Goal: Task Accomplishment & Management: Manage account settings

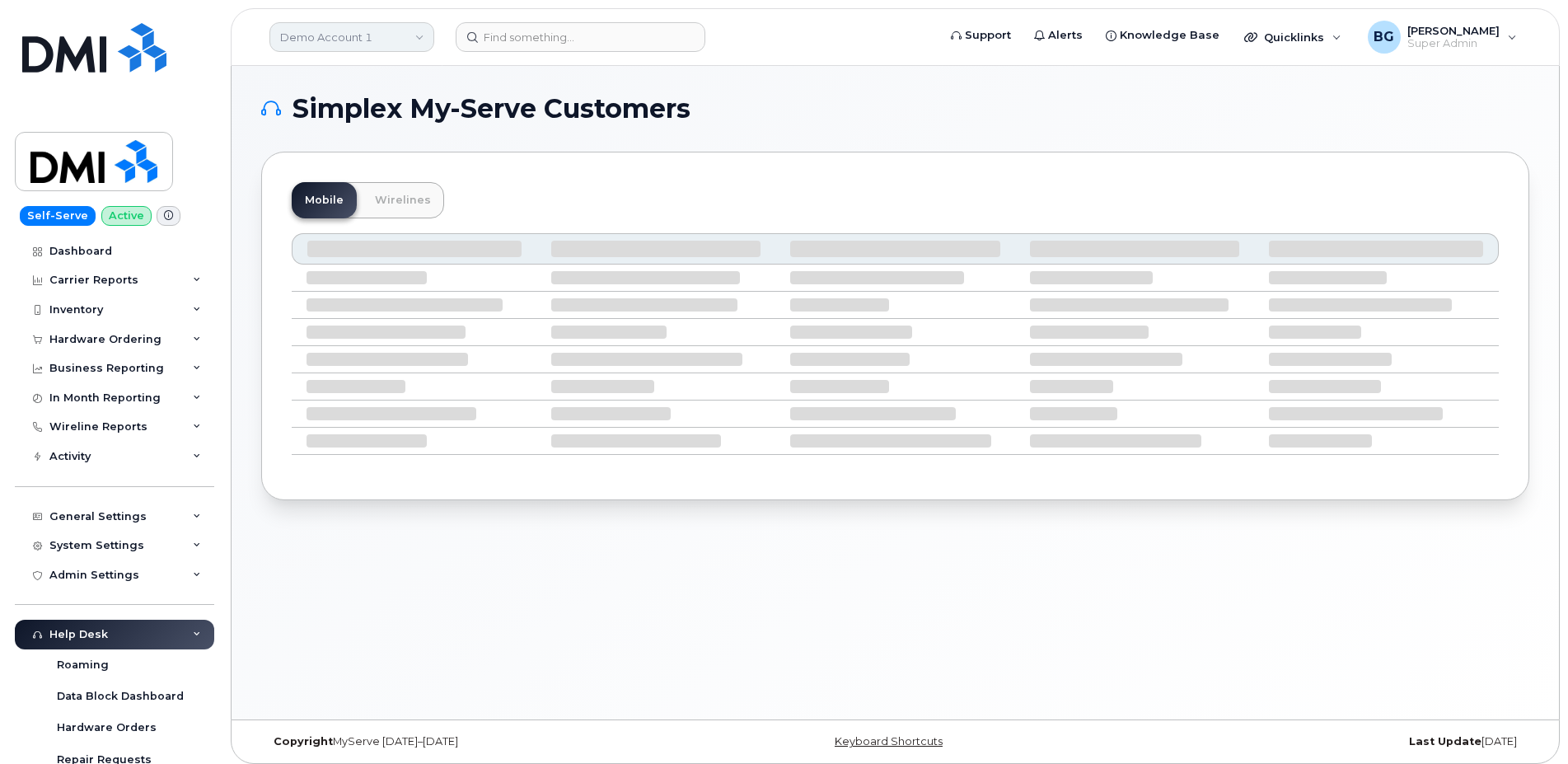
click at [343, 39] on link "Demo Account 1" at bounding box center [352, 37] width 165 height 30
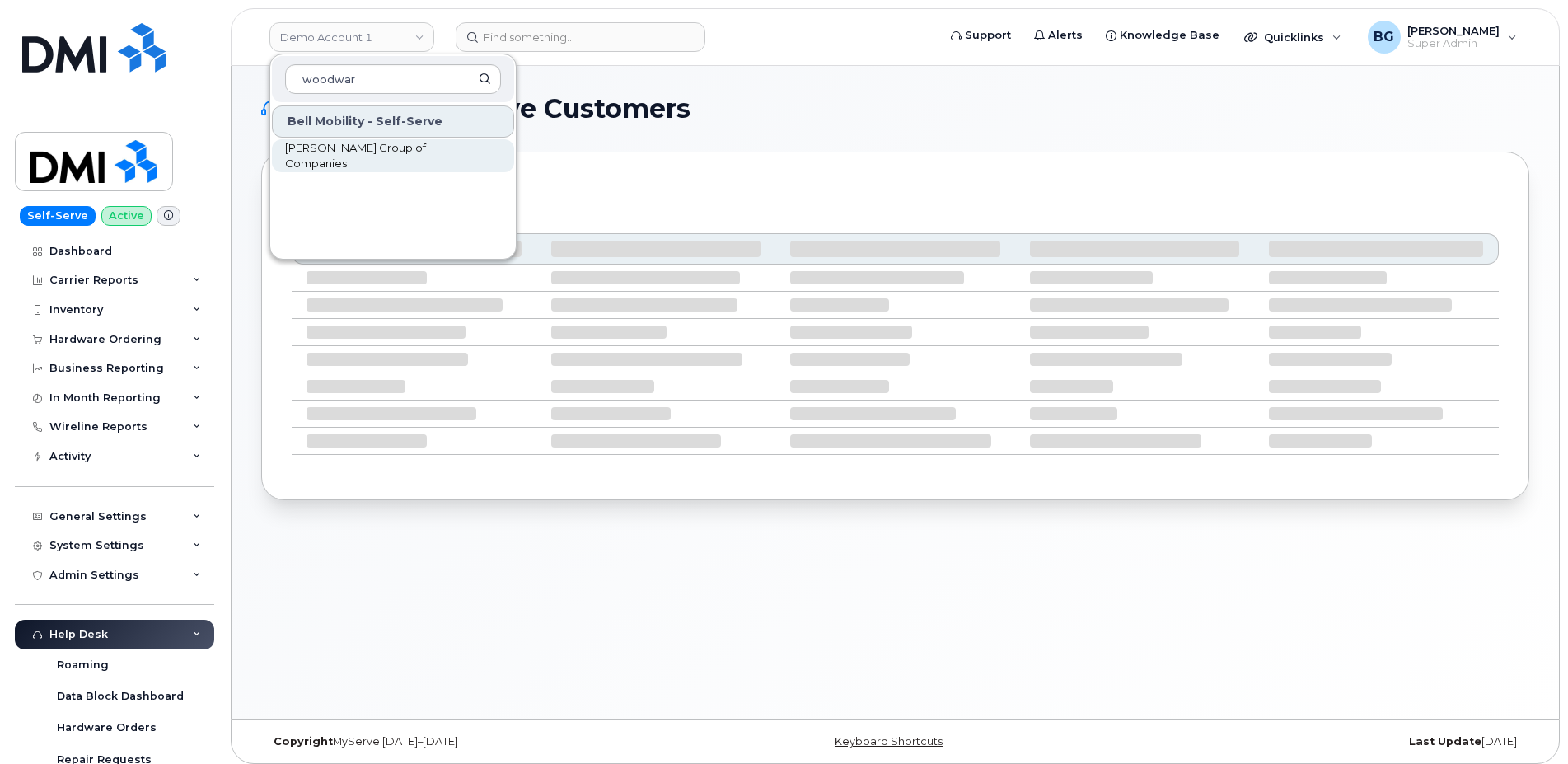
type input "woodwar"
click at [360, 160] on span "[PERSON_NAME] Group of Companies" at bounding box center [380, 156] width 190 height 33
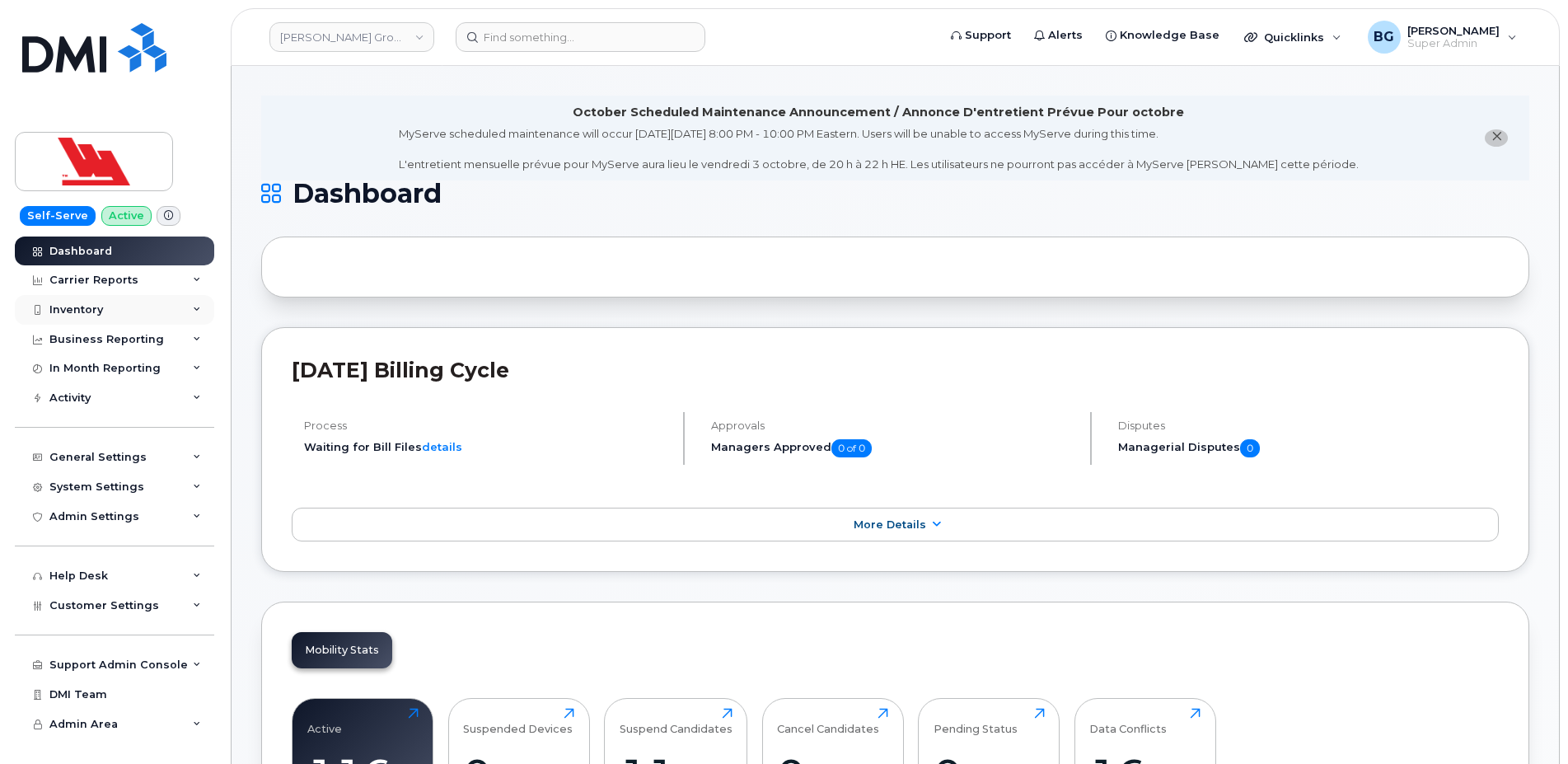
click at [71, 309] on div "Inventory" at bounding box center [76, 309] width 53 height 14
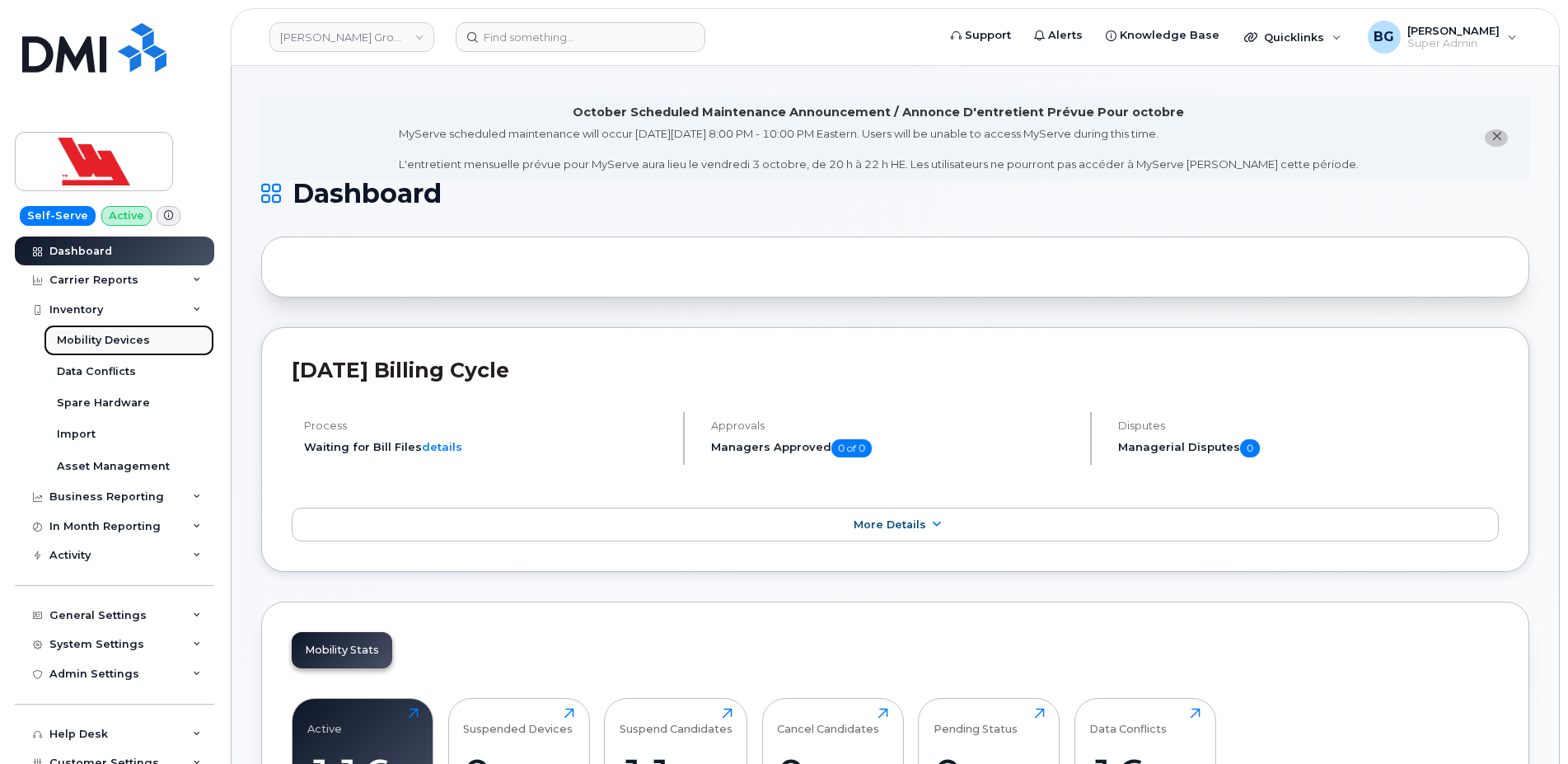
click at [105, 335] on div "Mobility Devices" at bounding box center [103, 340] width 93 height 14
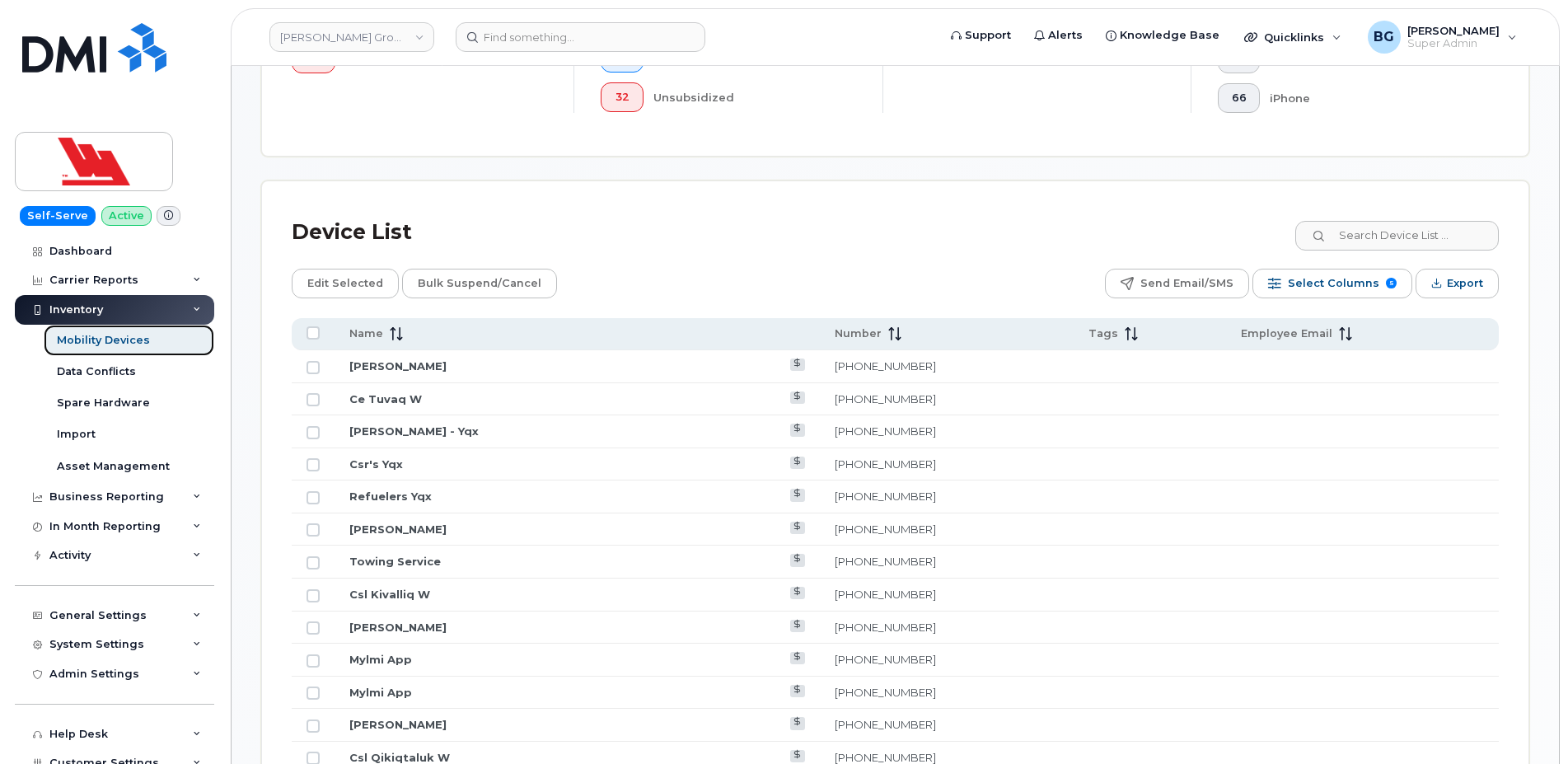
scroll to position [672, 0]
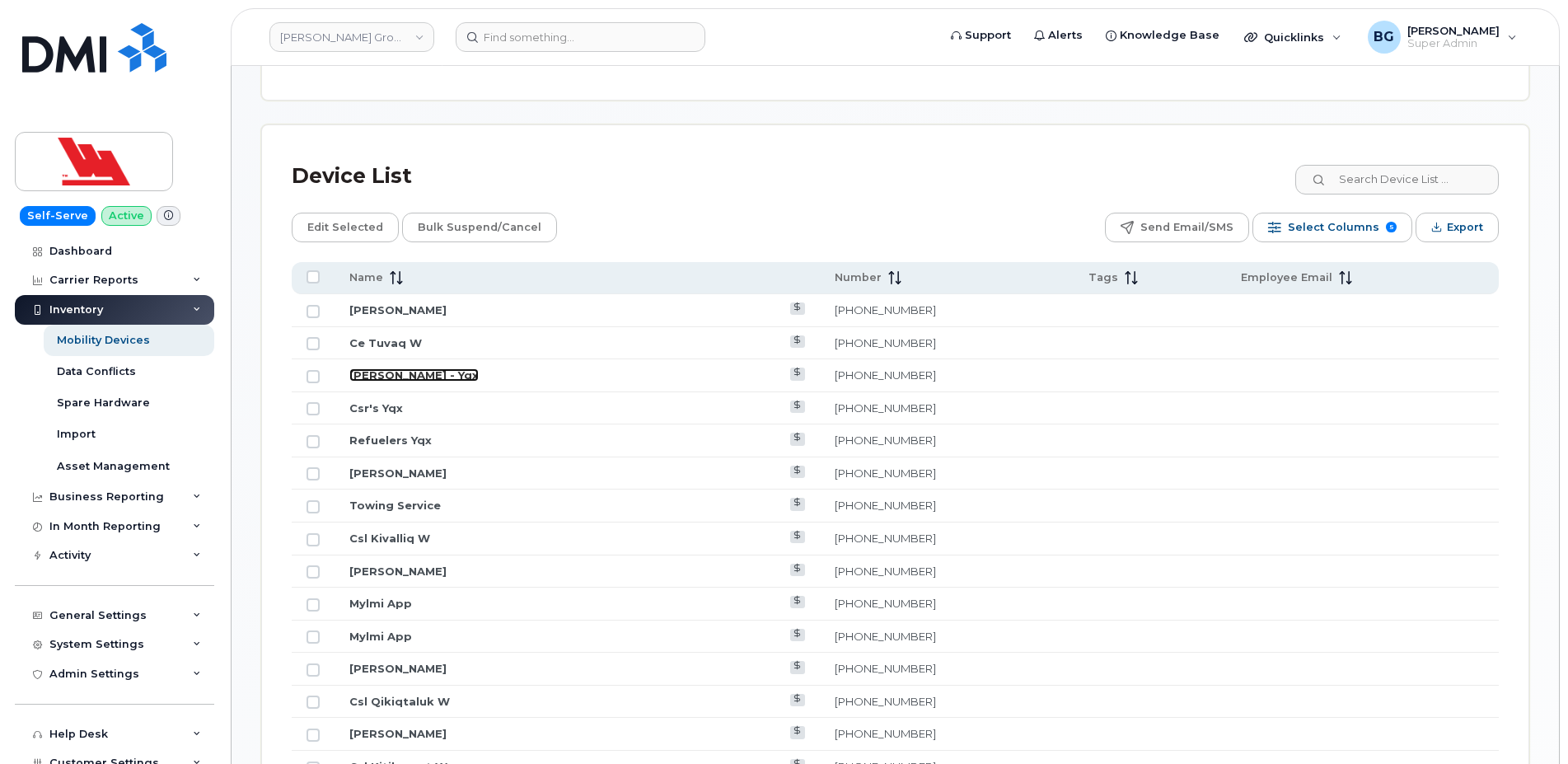
click at [361, 377] on link "Shannon Wheeler - Yqx" at bounding box center [413, 374] width 129 height 14
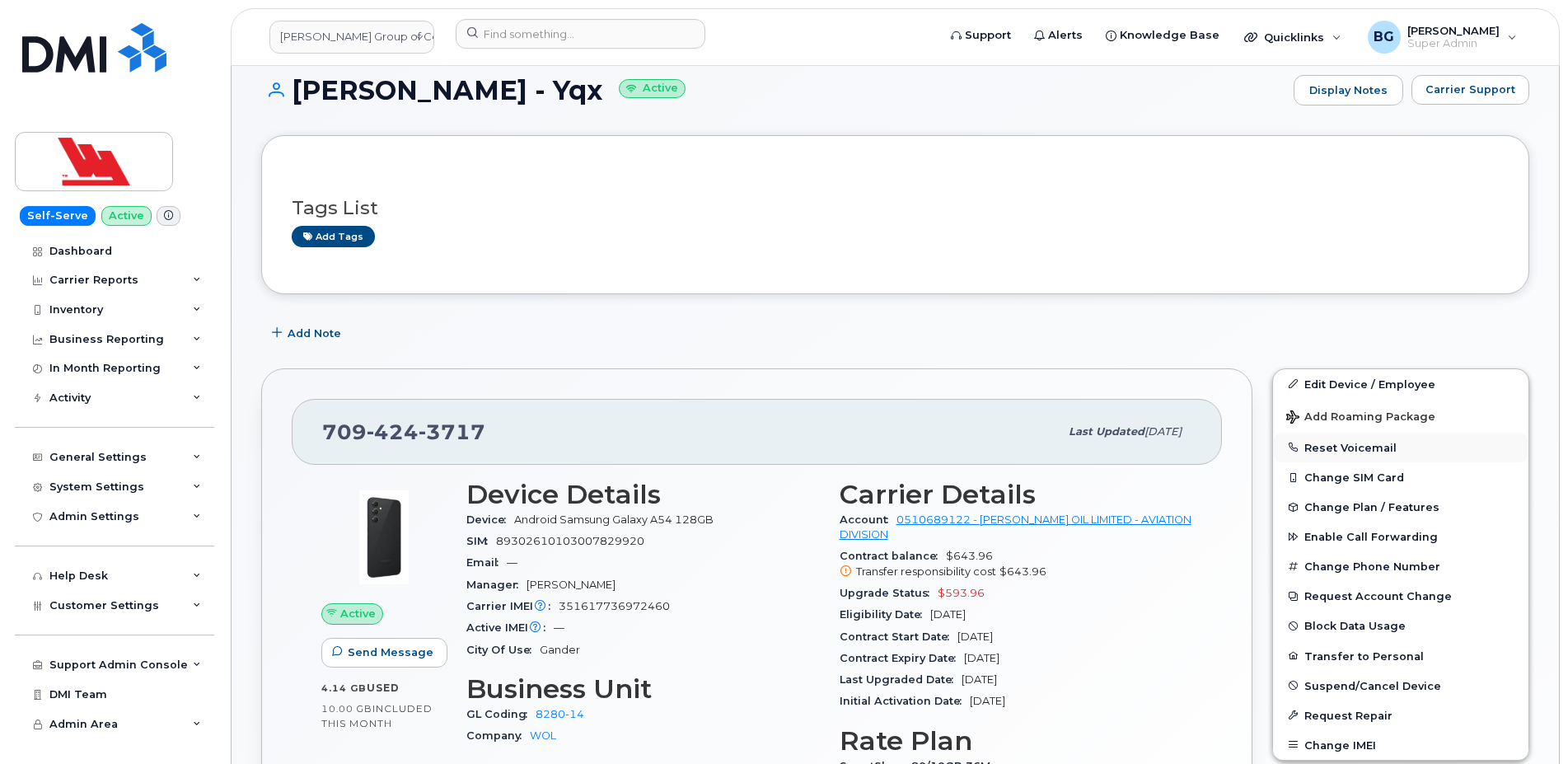
scroll to position [168, 0]
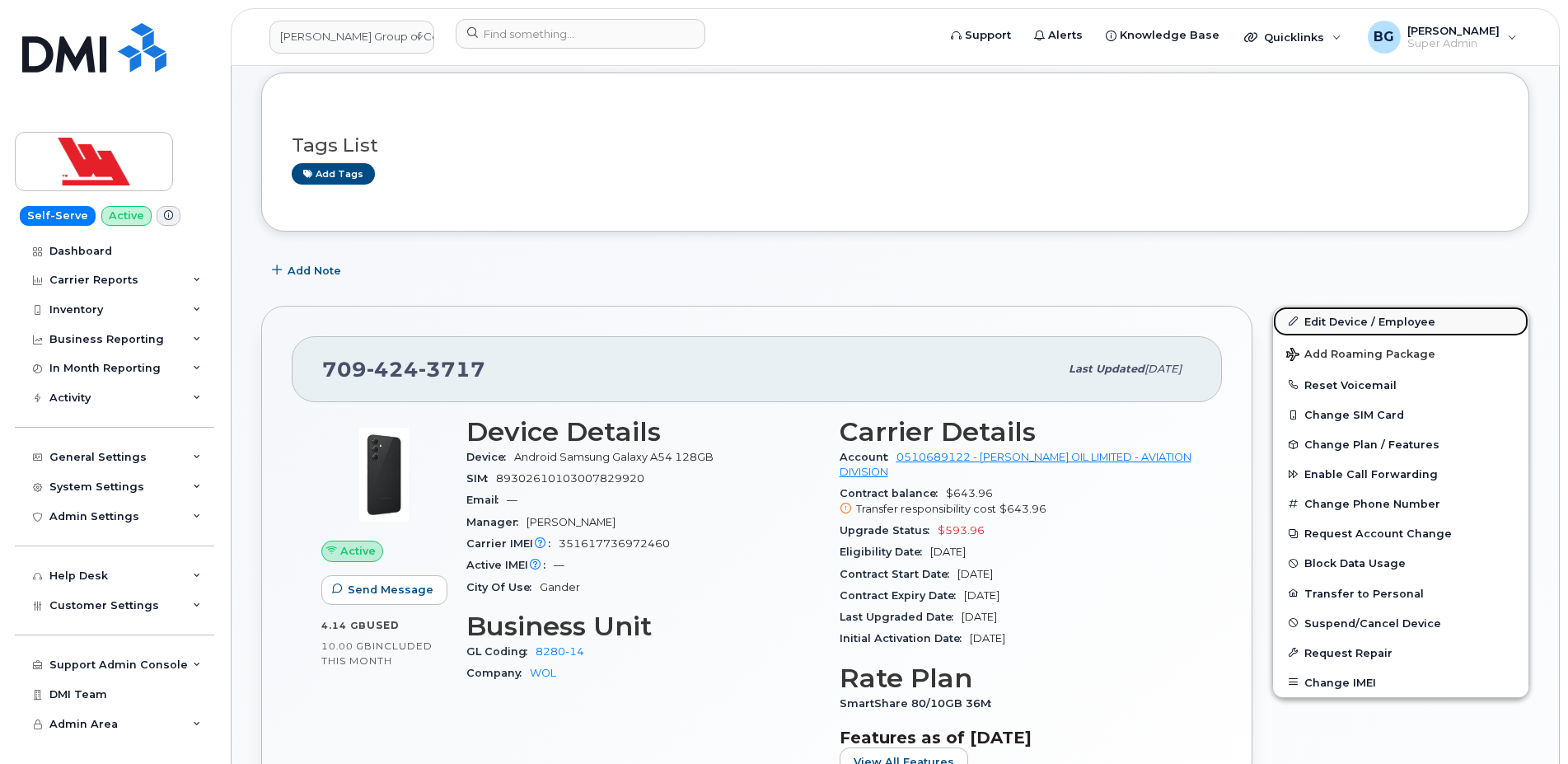
click at [1319, 324] on link "Edit Device / Employee" at bounding box center [1401, 321] width 255 height 30
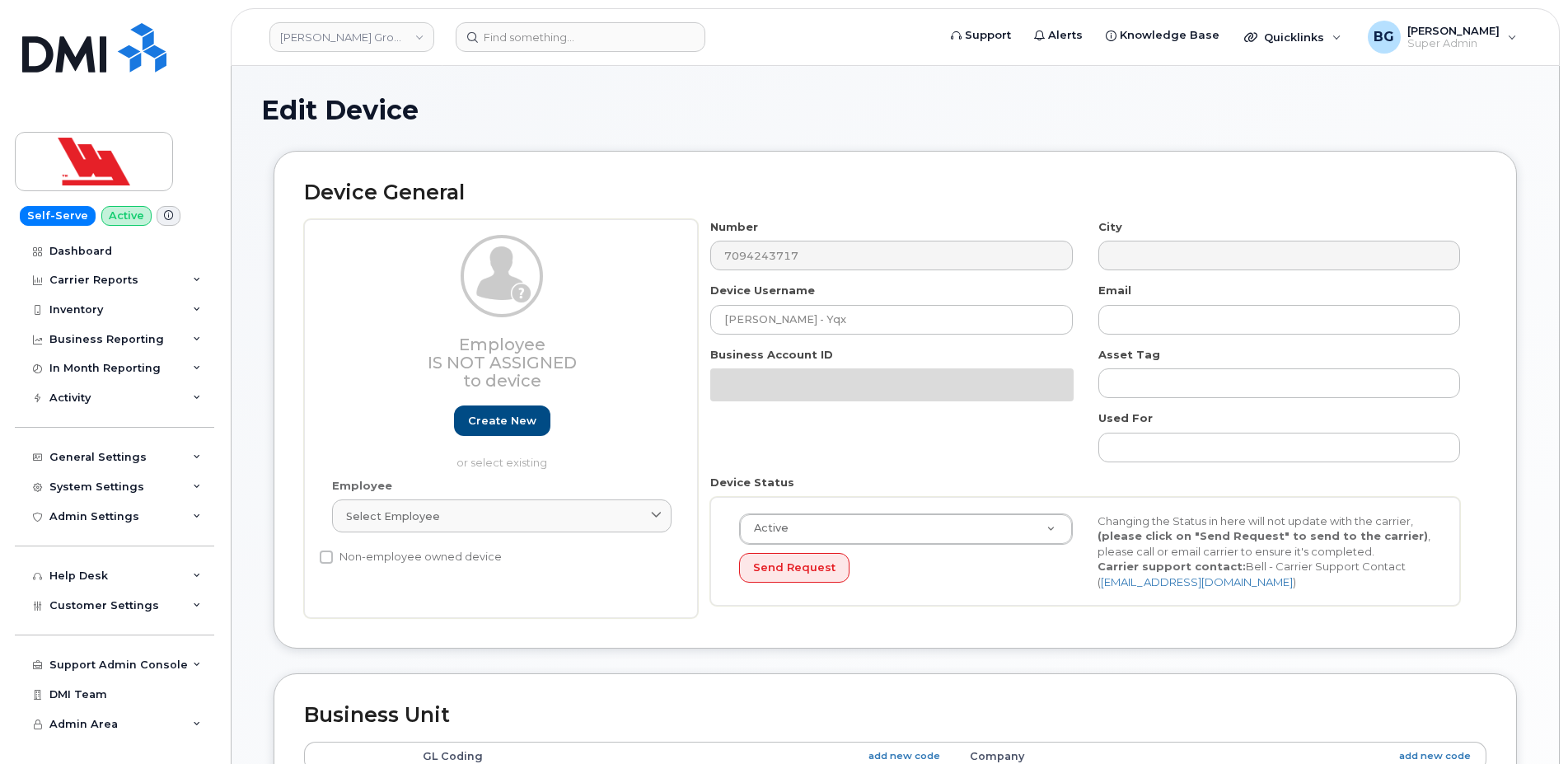
select select "36144318"
select select "36144336"
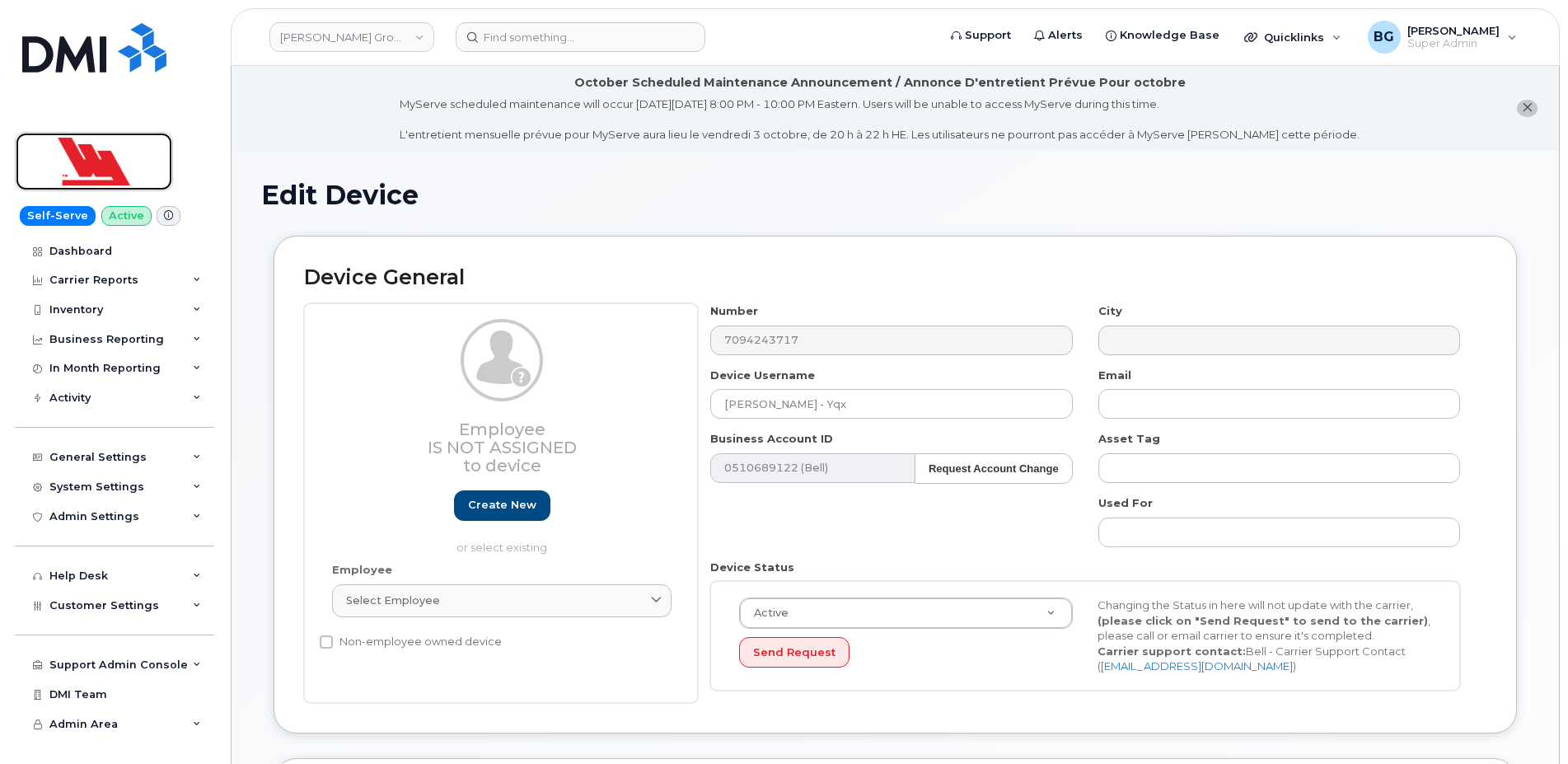
click at [108, 156] on img at bounding box center [94, 161] width 127 height 48
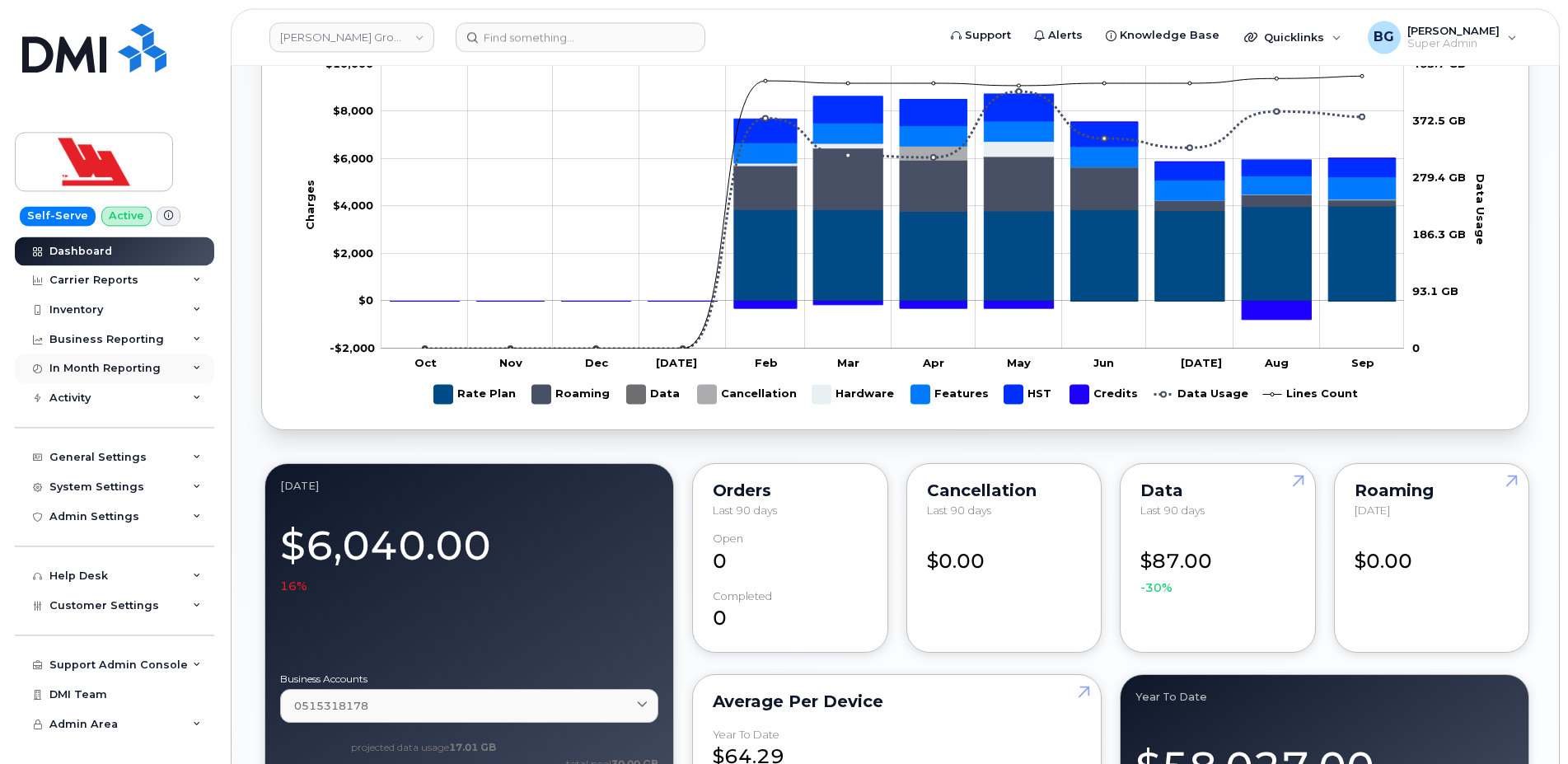
scroll to position [952, 0]
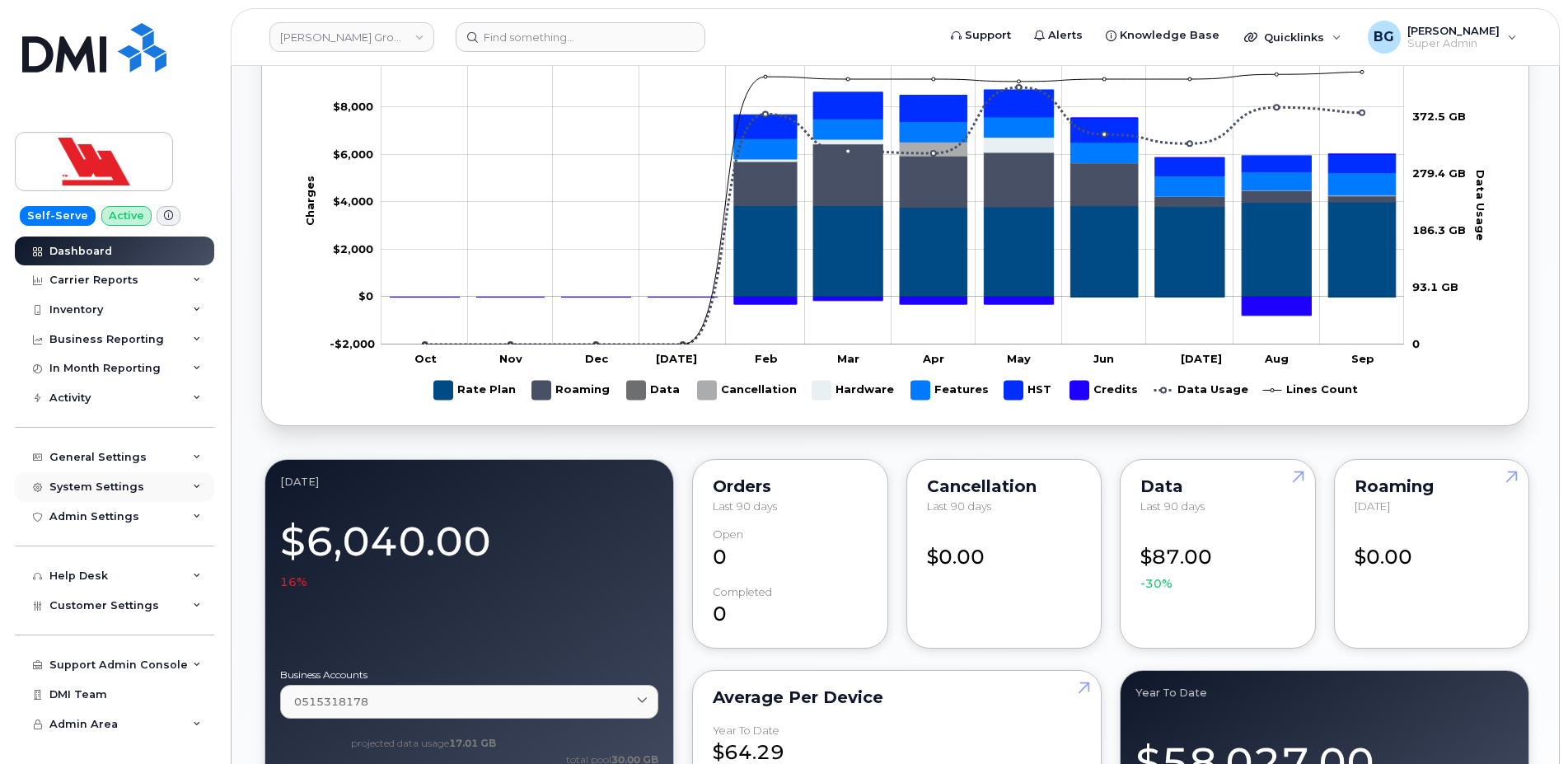
click at [118, 485] on div "System Settings" at bounding box center [97, 486] width 95 height 14
click at [250, 404] on div "October Scheduled Maintenance Announcement / Annonce D'entretient Prévue Pour o…" at bounding box center [895, 497] width 1327 height 2767
click at [319, 442] on div "September 2025 Billing Cycle Process Waiting for Bill Files details Approvals M…" at bounding box center [895, 555] width 1268 height 2542
click at [685, 430] on div "September 2025 Billing Cycle Process Waiting for Bill Files details Approvals M…" at bounding box center [895, 555] width 1268 height 2542
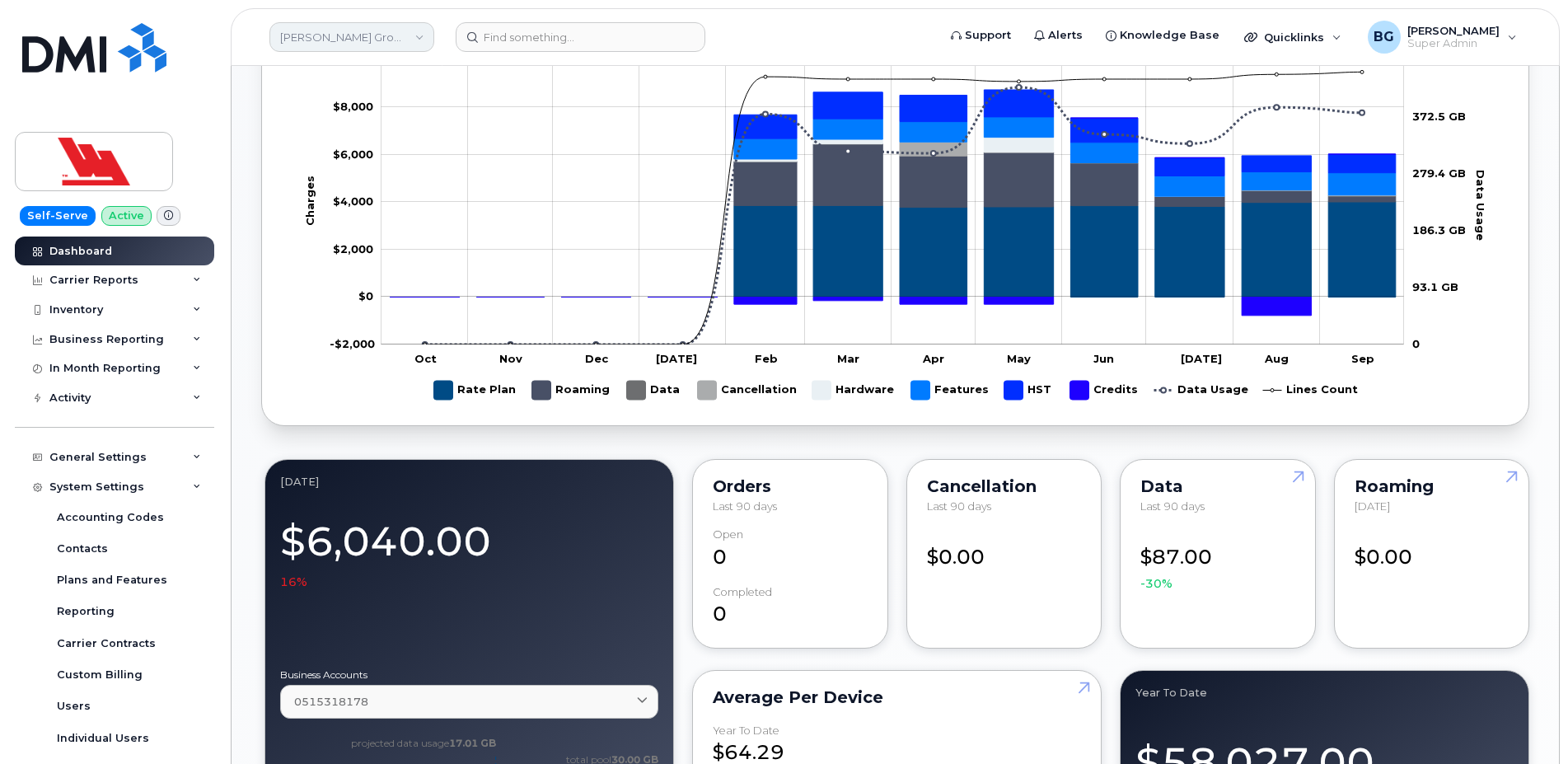
click at [349, 42] on link "[PERSON_NAME] Group of Companies" at bounding box center [352, 37] width 165 height 30
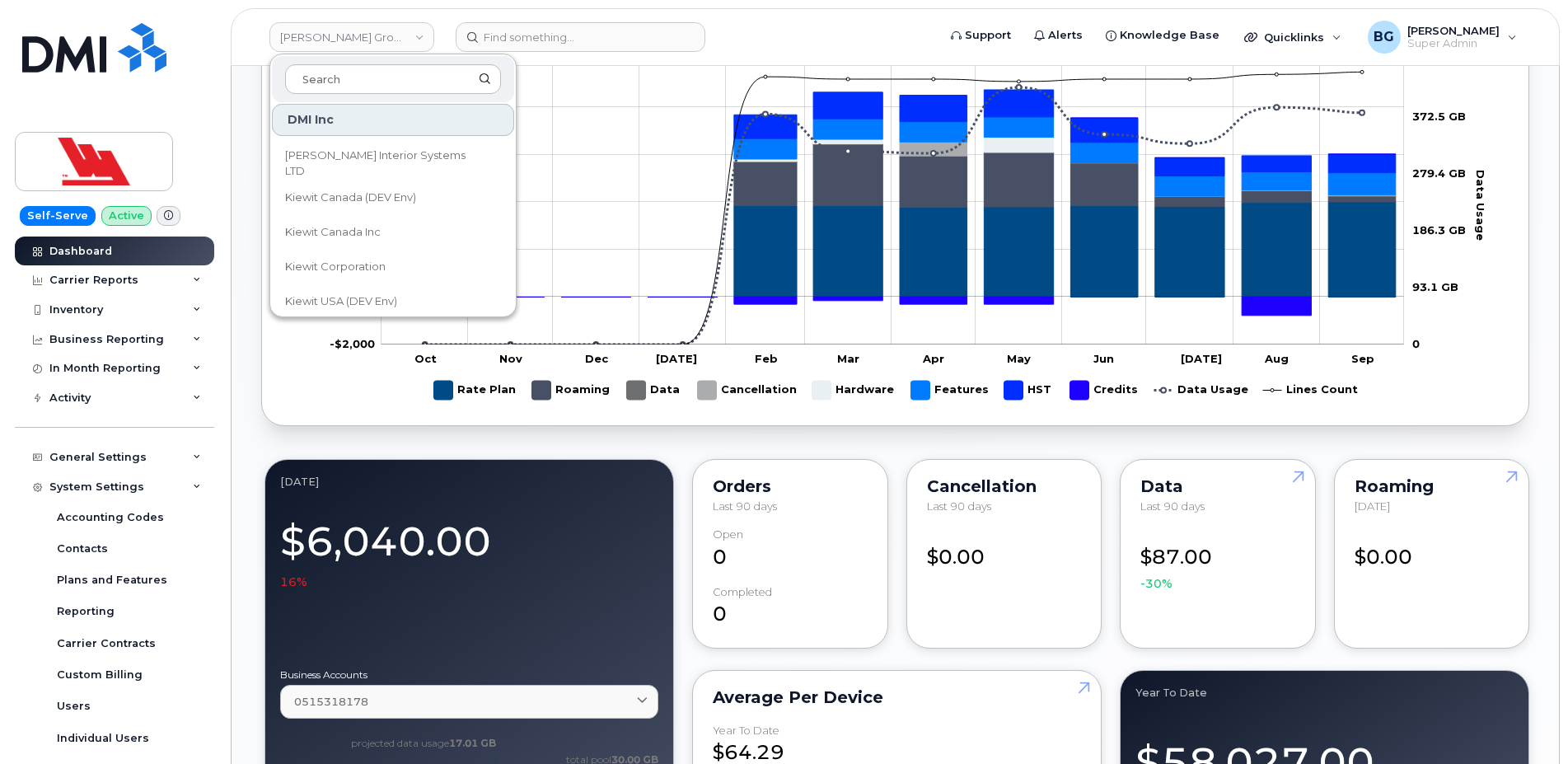
scroll to position [11862, 0]
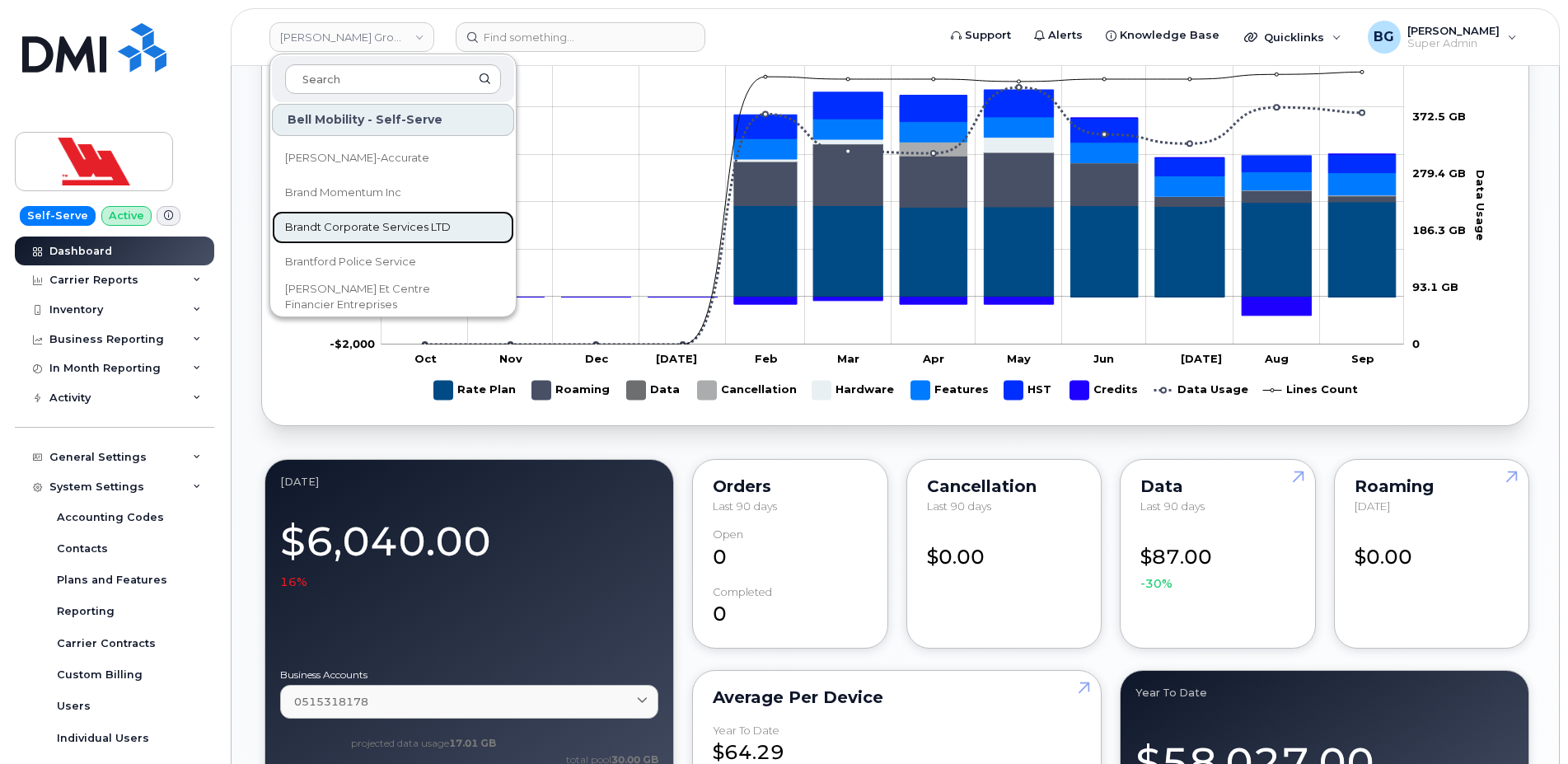
click at [344, 224] on span "Brandt Corporate Services LTD" at bounding box center [367, 227] width 165 height 16
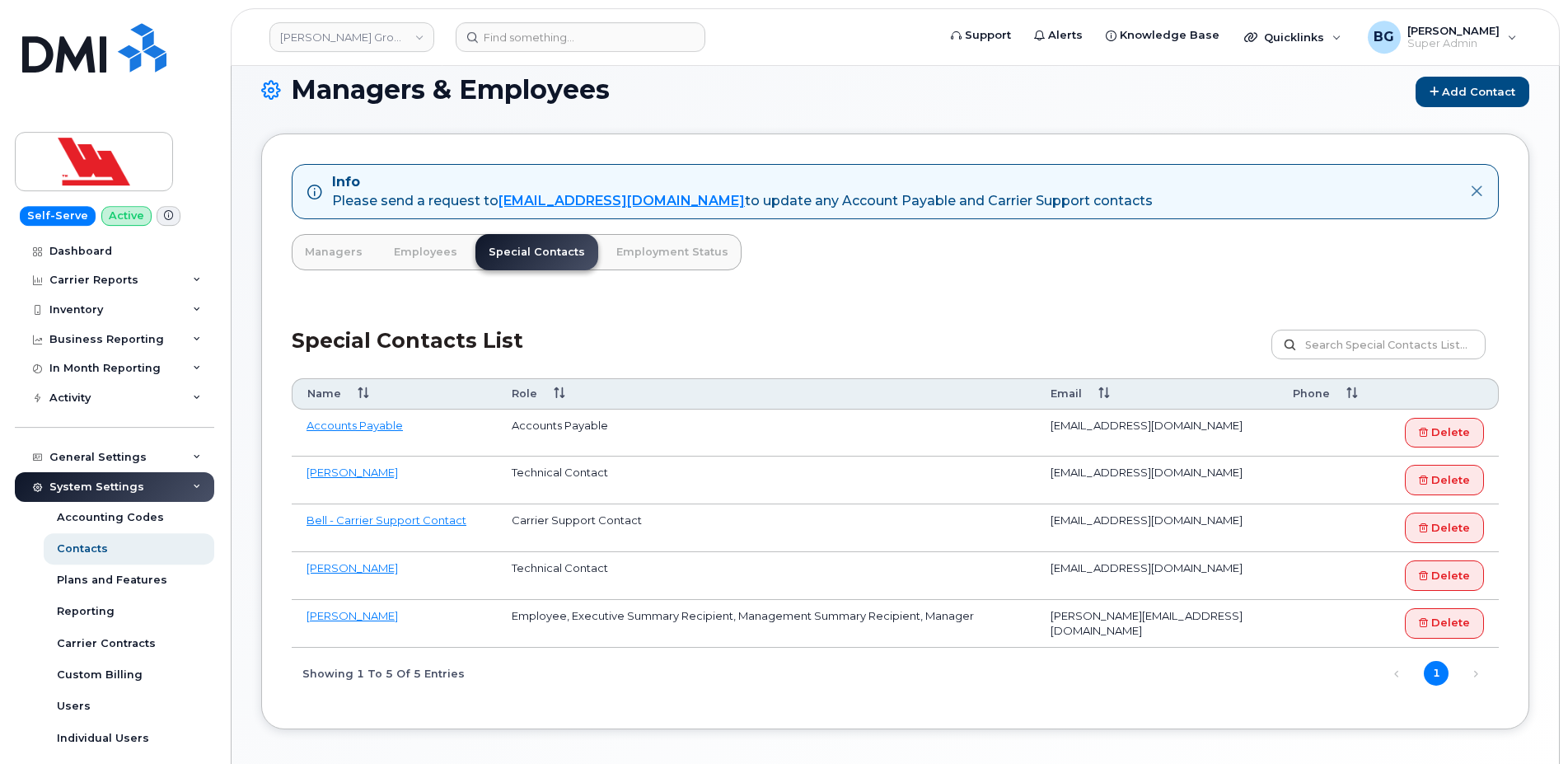
scroll to position [112, 0]
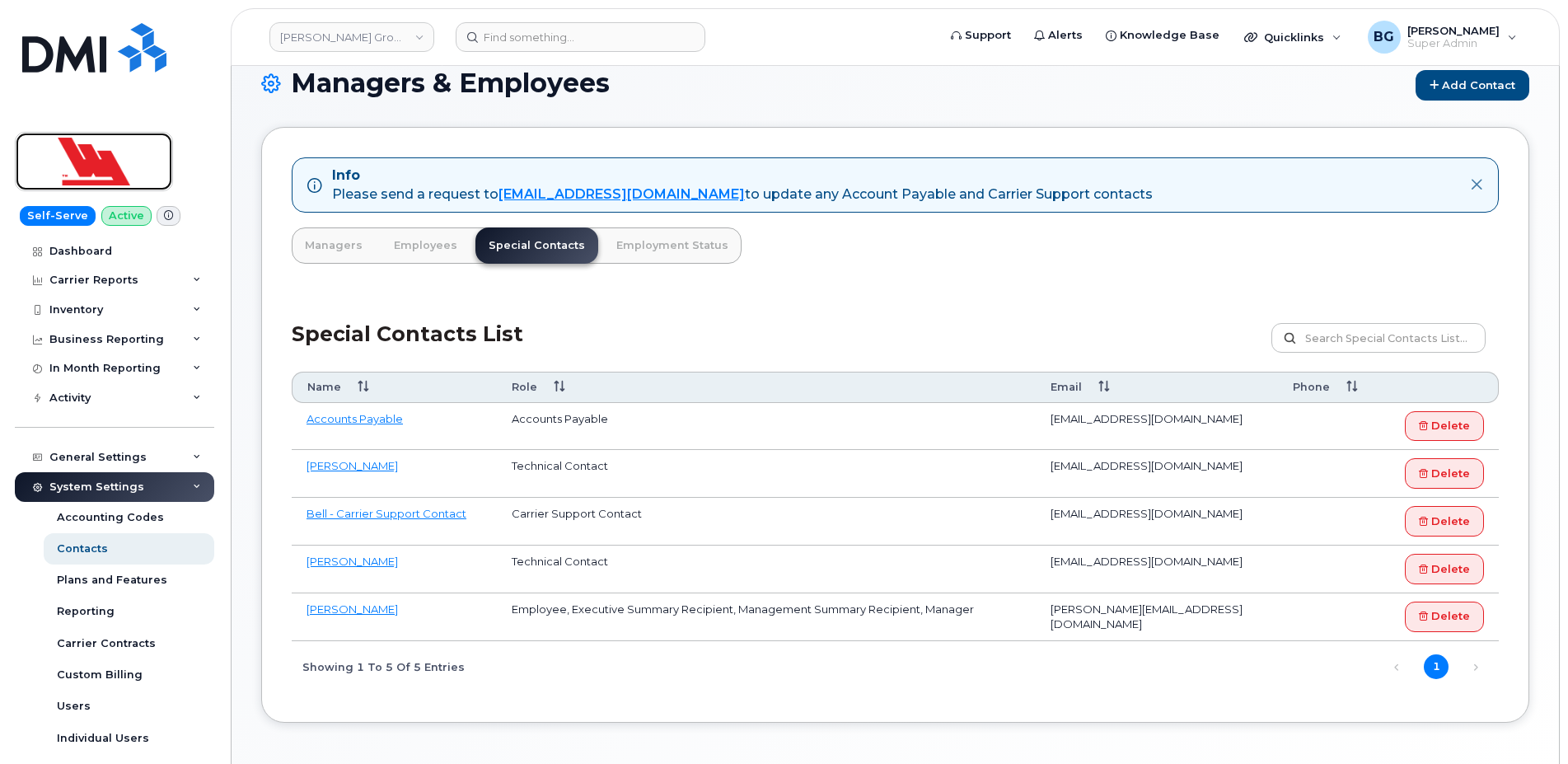
click at [107, 159] on img at bounding box center [94, 161] width 127 height 48
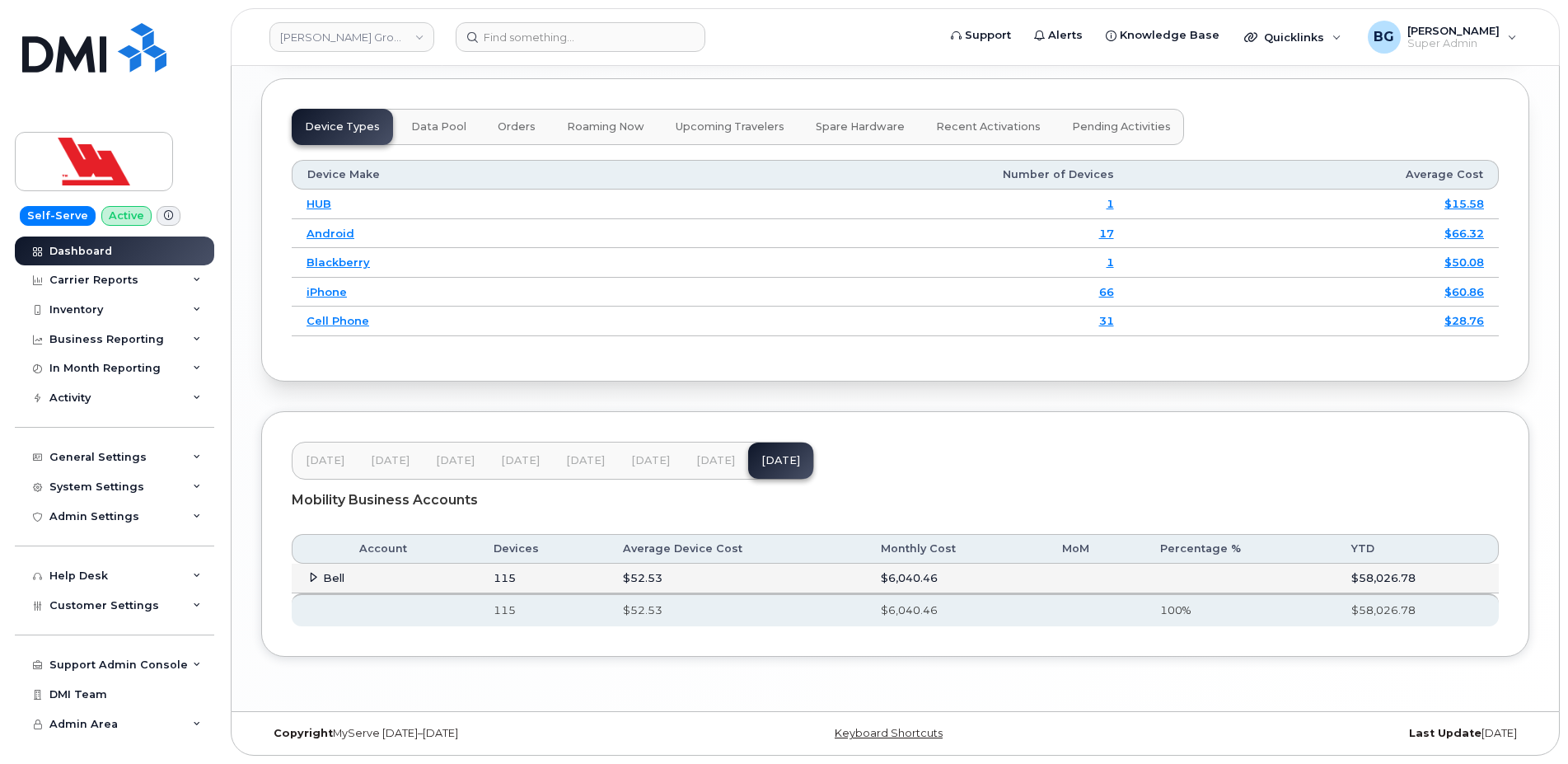
scroll to position [2122, 0]
click at [313, 580] on icon at bounding box center [314, 577] width 11 height 11
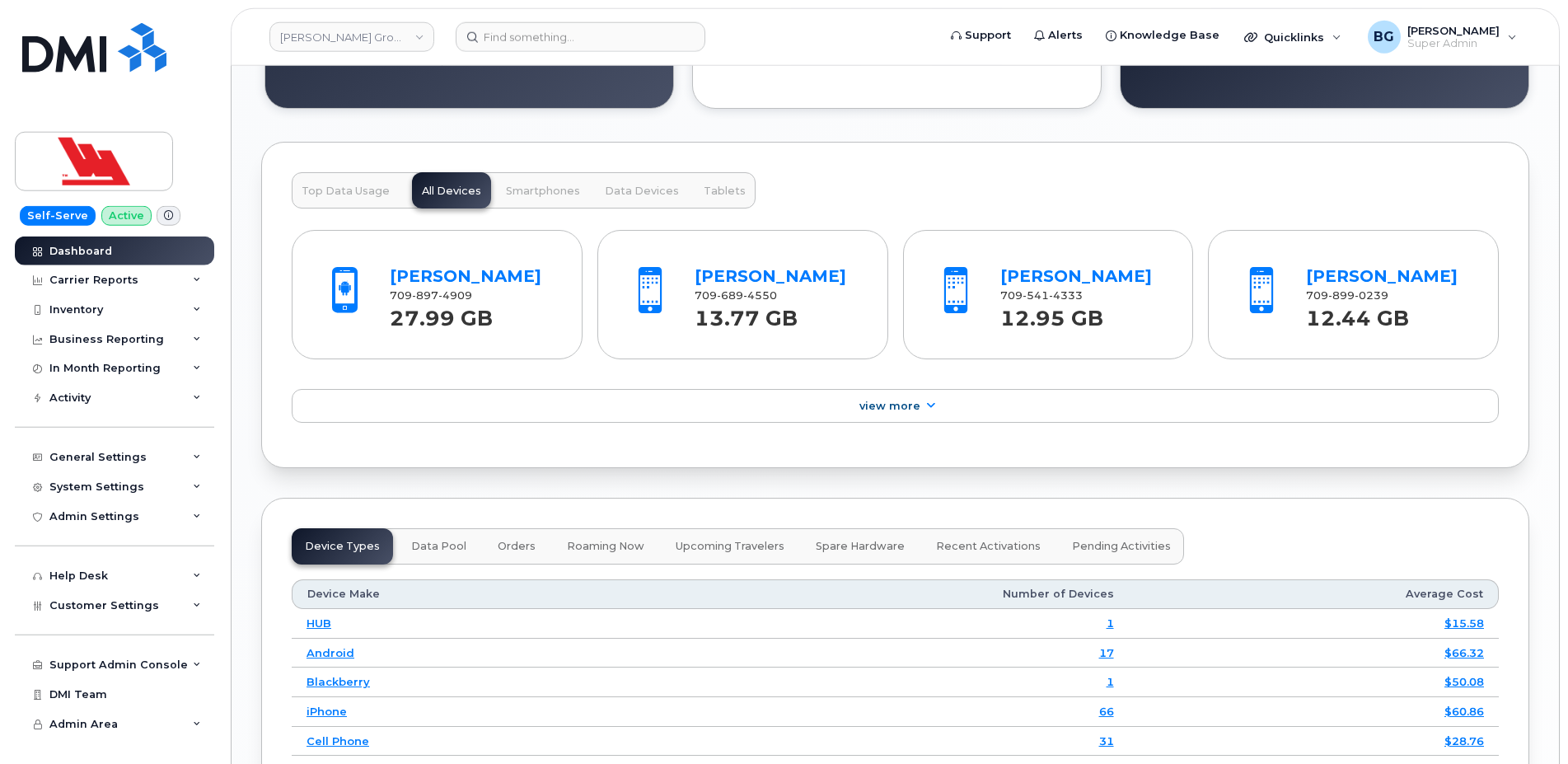
scroll to position [1750, 0]
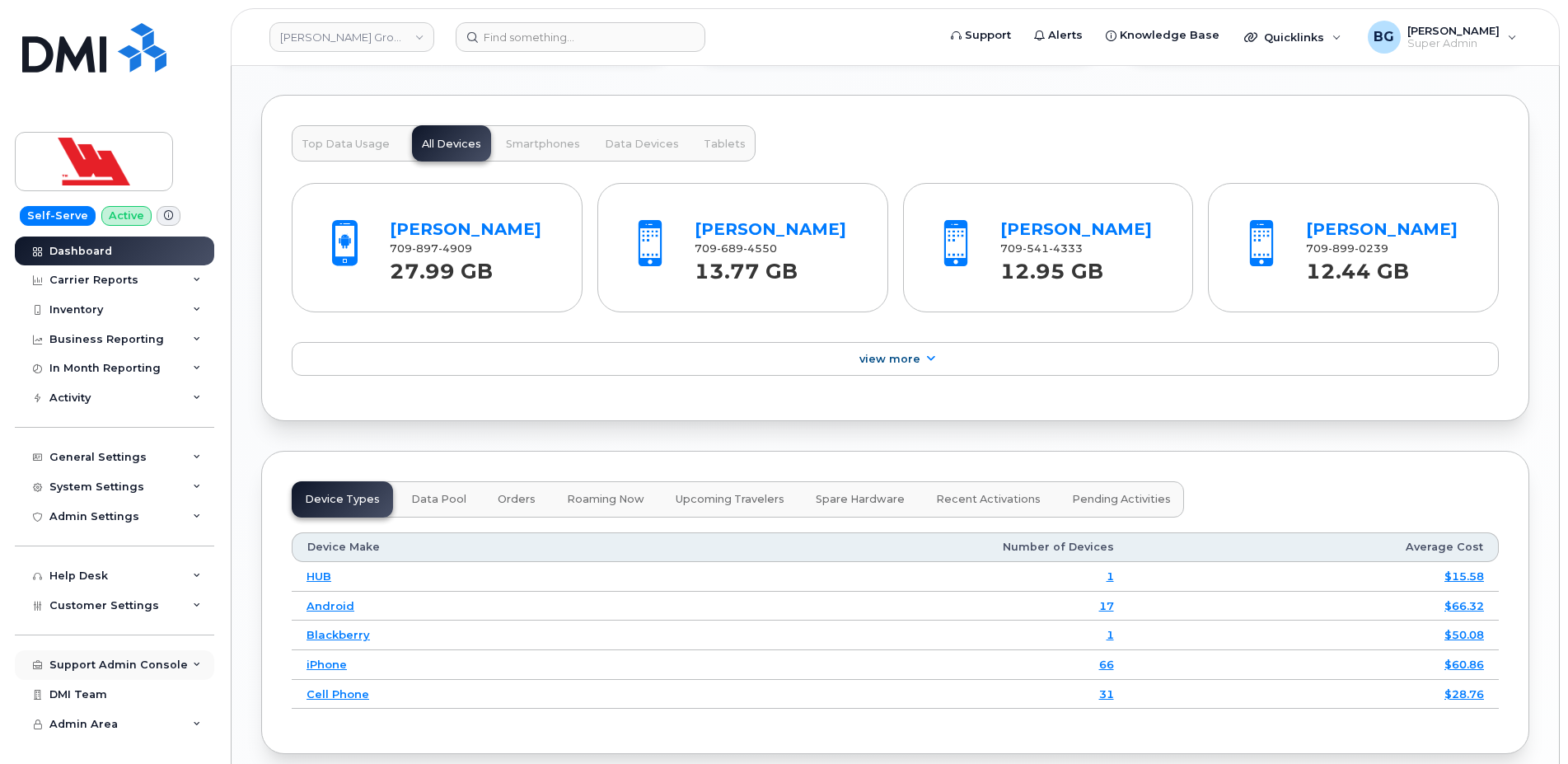
click at [89, 666] on div "Support Admin Console" at bounding box center [118, 665] width 138 height 14
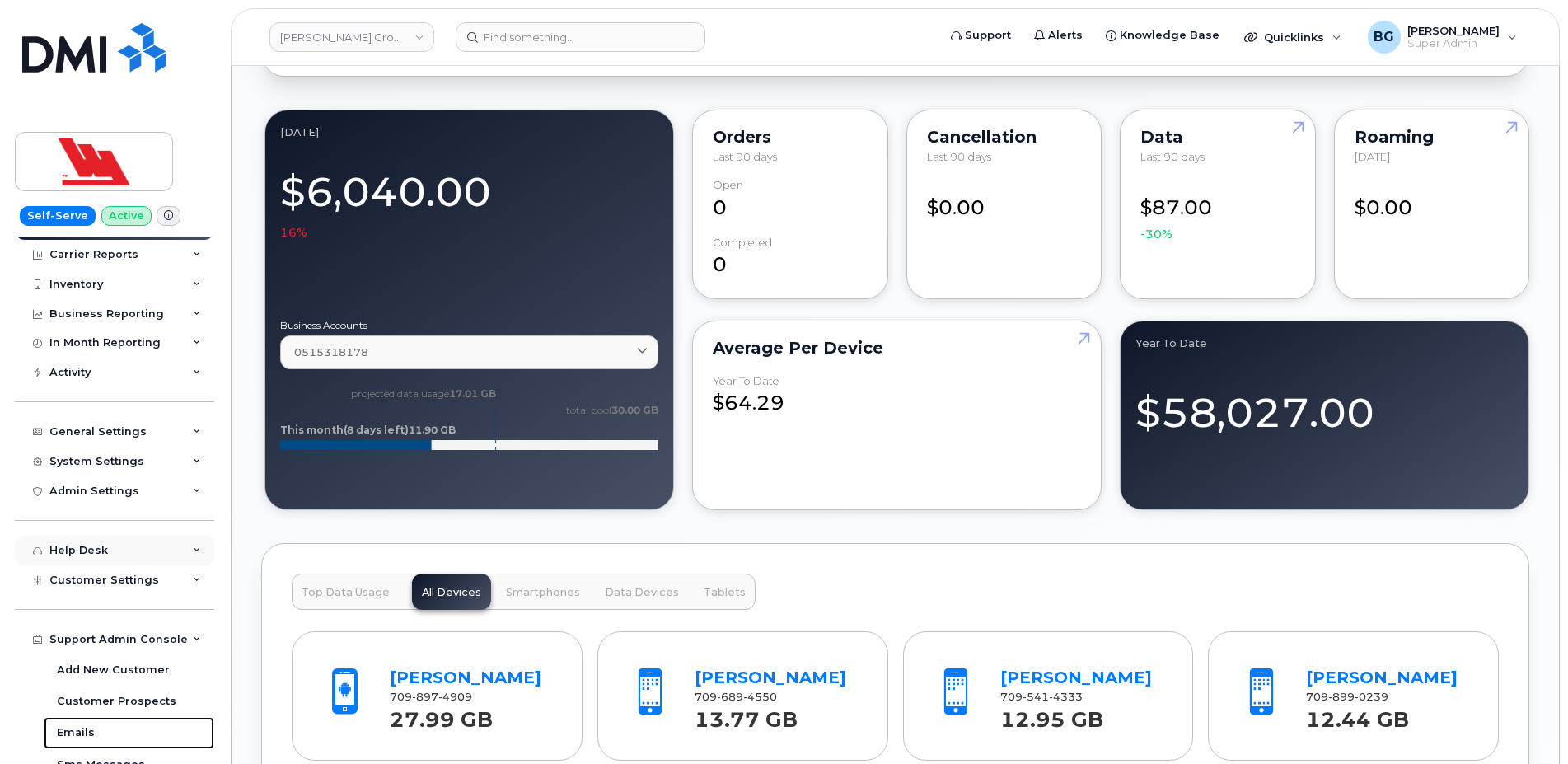
scroll to position [0, 0]
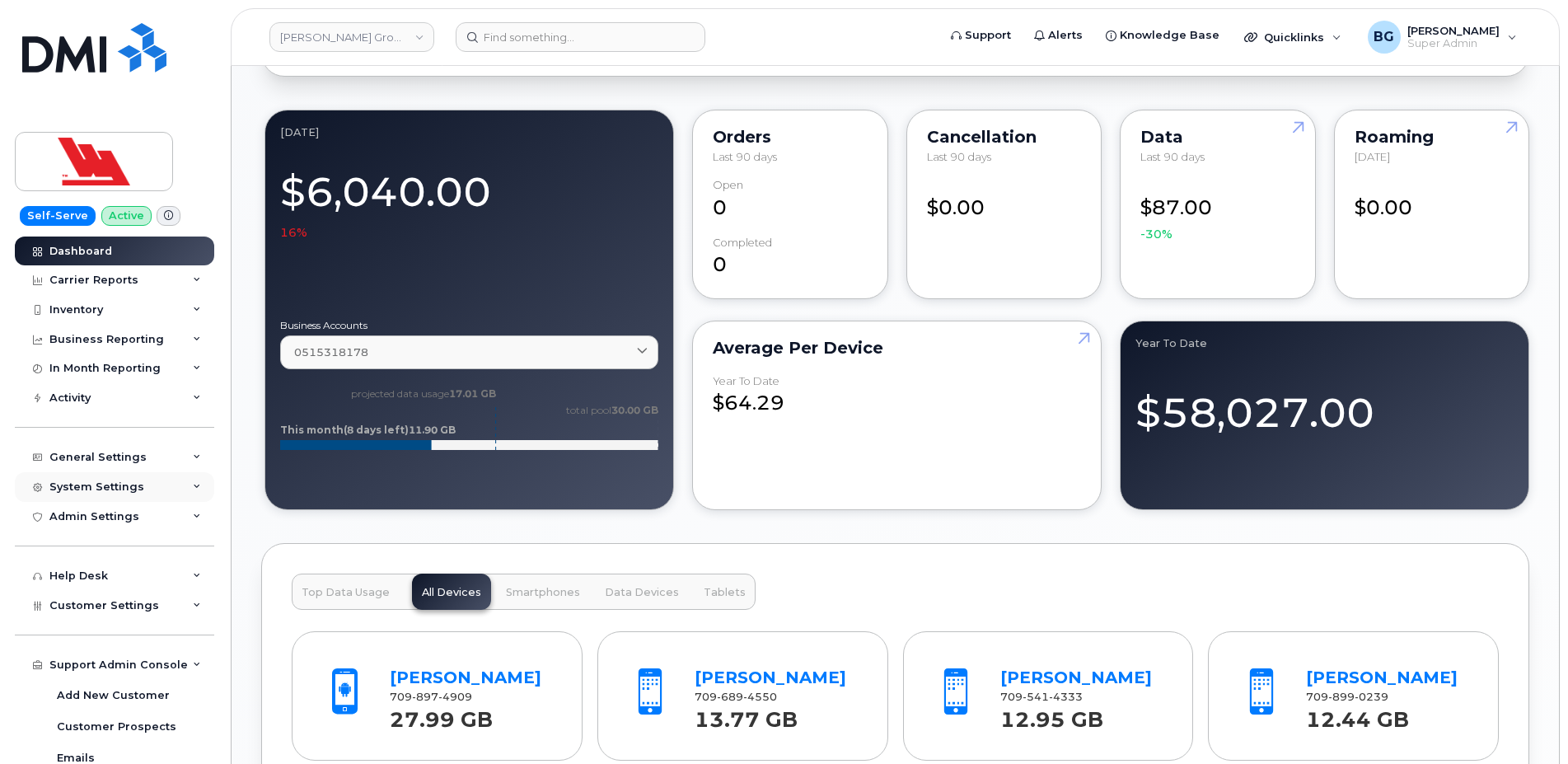
click at [116, 481] on div "System Settings" at bounding box center [97, 486] width 95 height 14
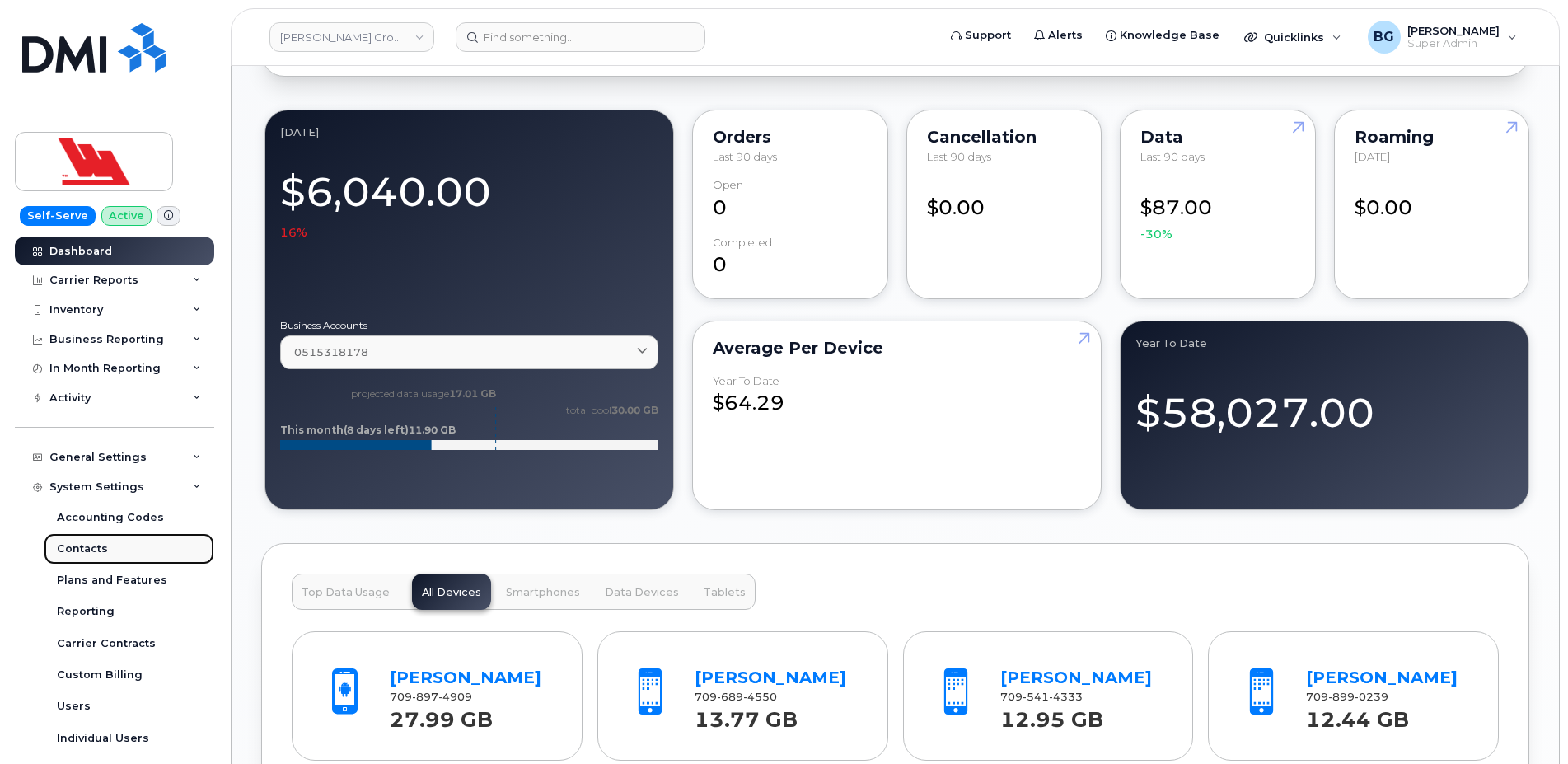
click at [90, 544] on div "Contacts" at bounding box center [82, 549] width 51 height 14
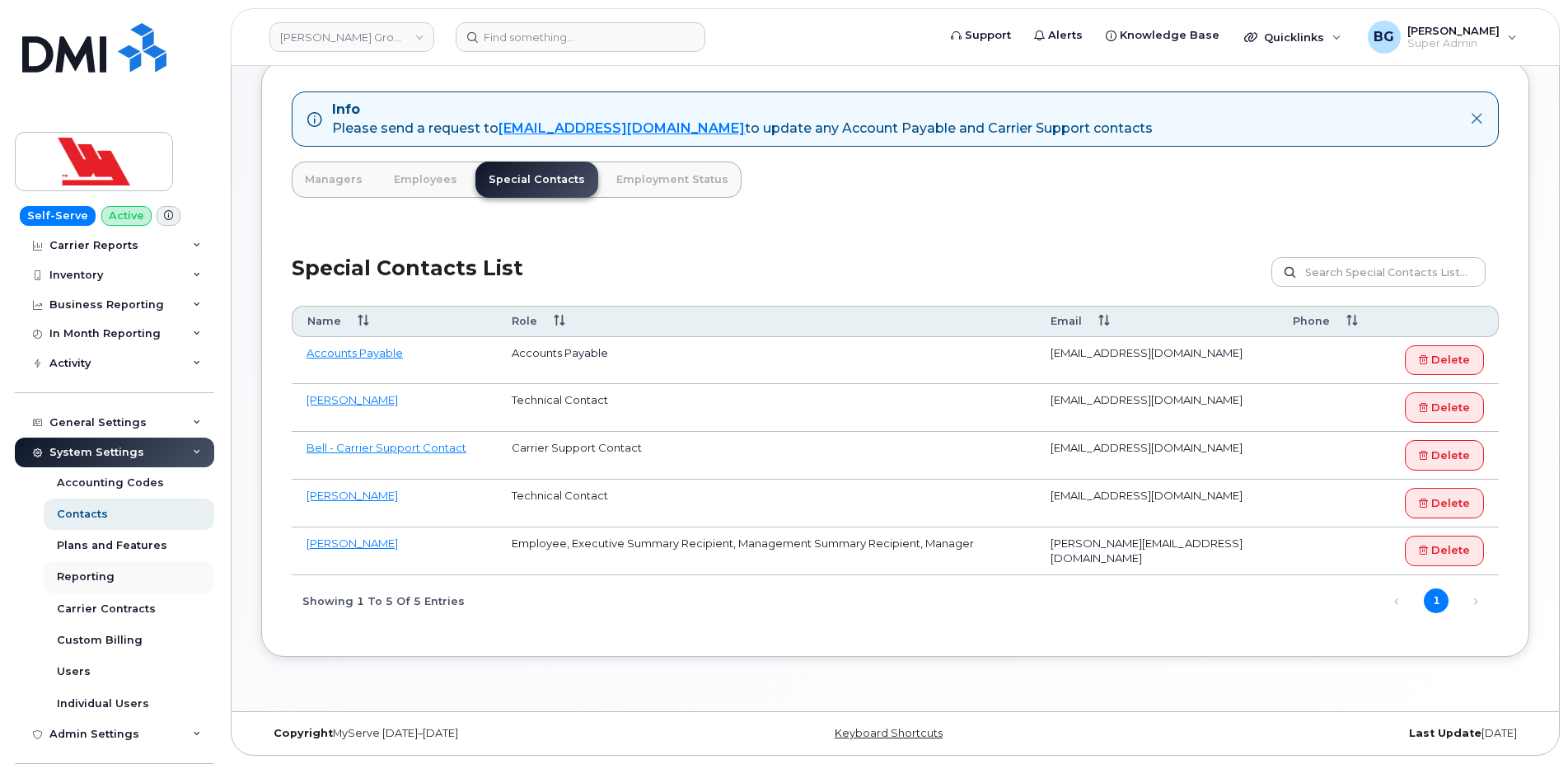
scroll to position [52, 0]
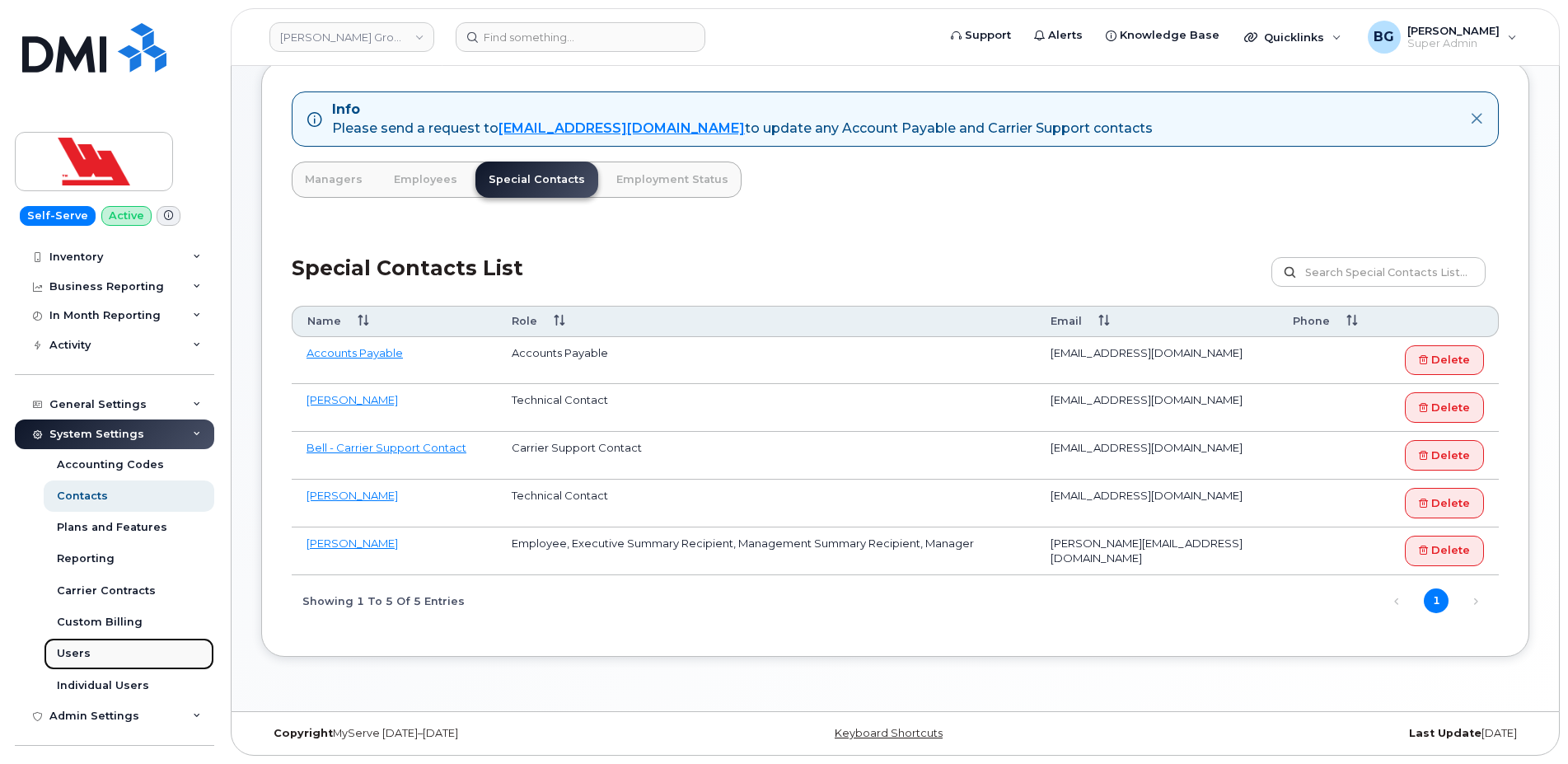
click at [78, 647] on div "Users" at bounding box center [73, 653] width 33 height 14
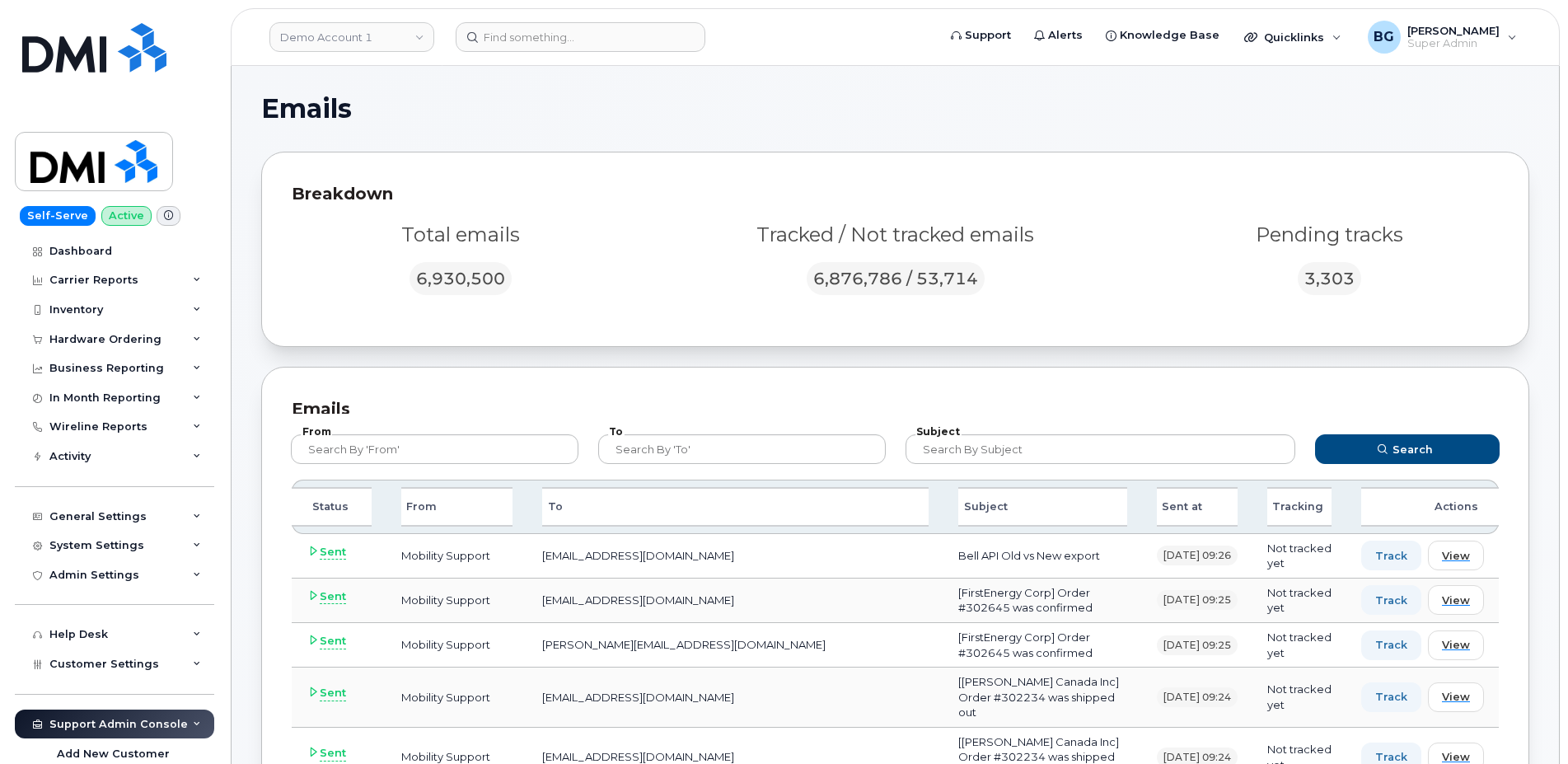
click at [625, 505] on div "To" at bounding box center [734, 506] width 386 height 40
click at [681, 439] on input "text" at bounding box center [741, 448] width 288 height 30
paste input "accountspayable@woodwards.nf.ca"
type input "accountspayable@woodwards.nf.ca"
click at [1441, 448] on button "Search" at bounding box center [1407, 448] width 185 height 30
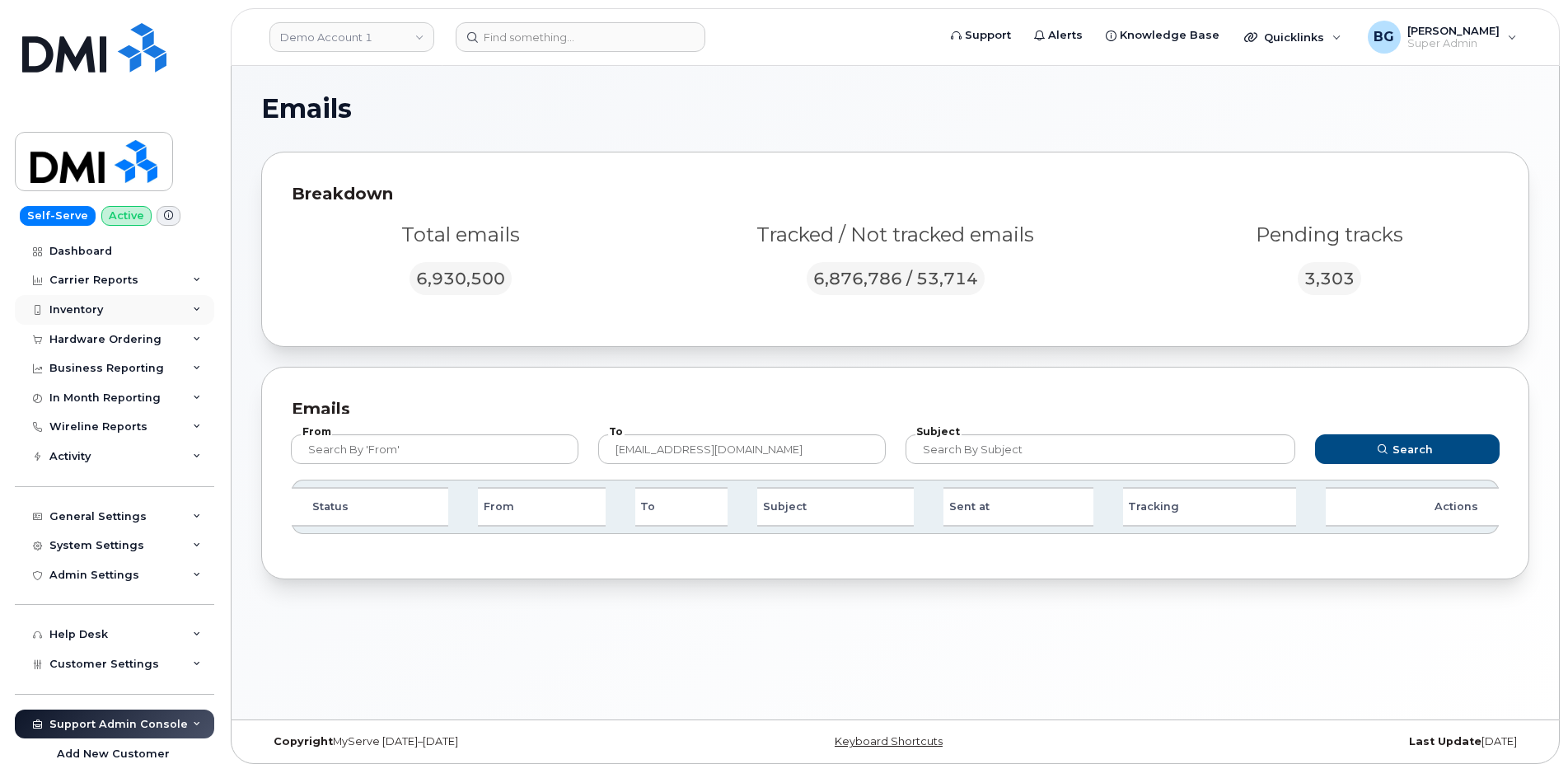
click at [76, 304] on div "Inventory" at bounding box center [76, 309] width 53 height 14
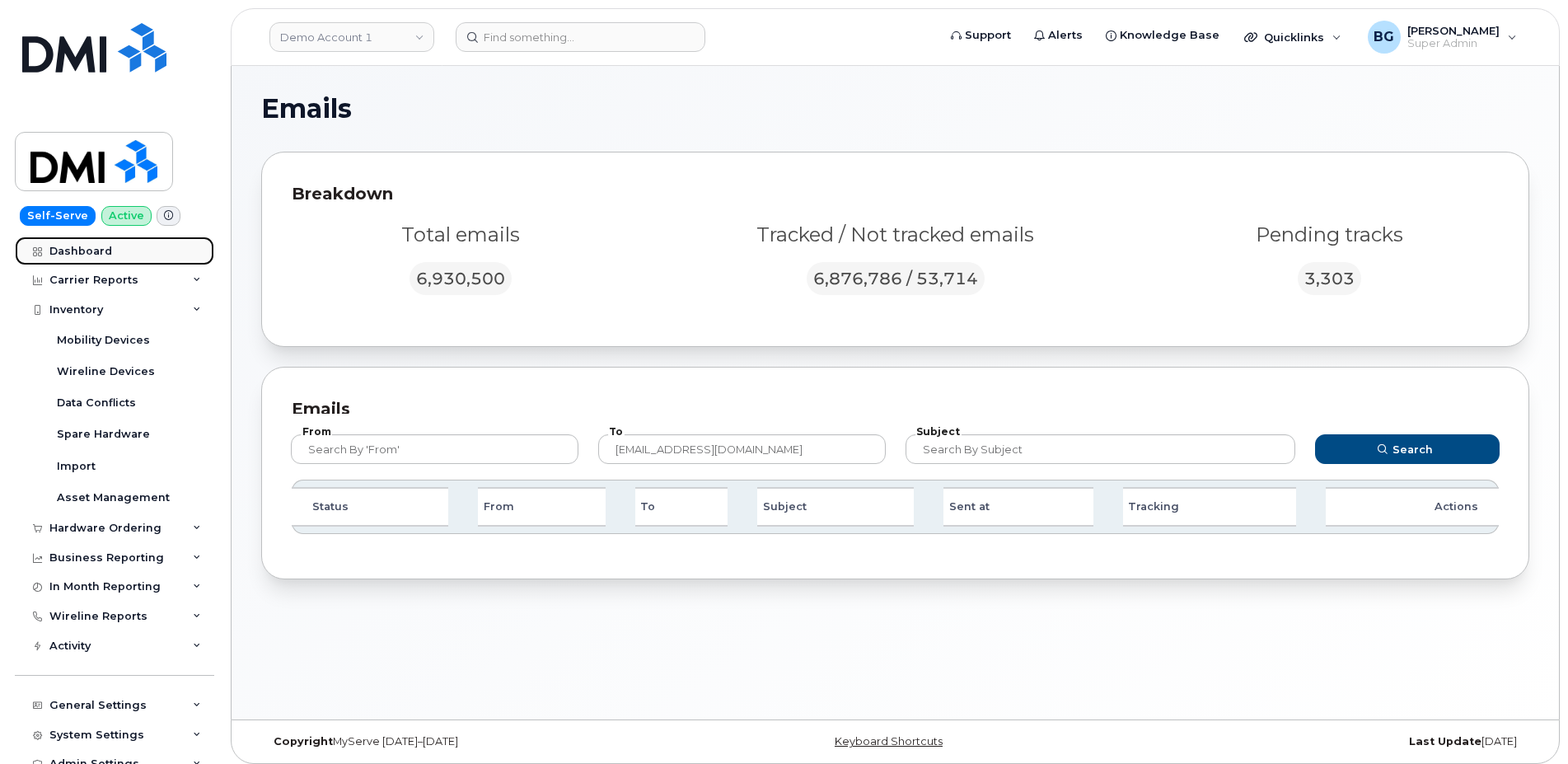
click at [80, 248] on div "Dashboard" at bounding box center [80, 251] width 62 height 14
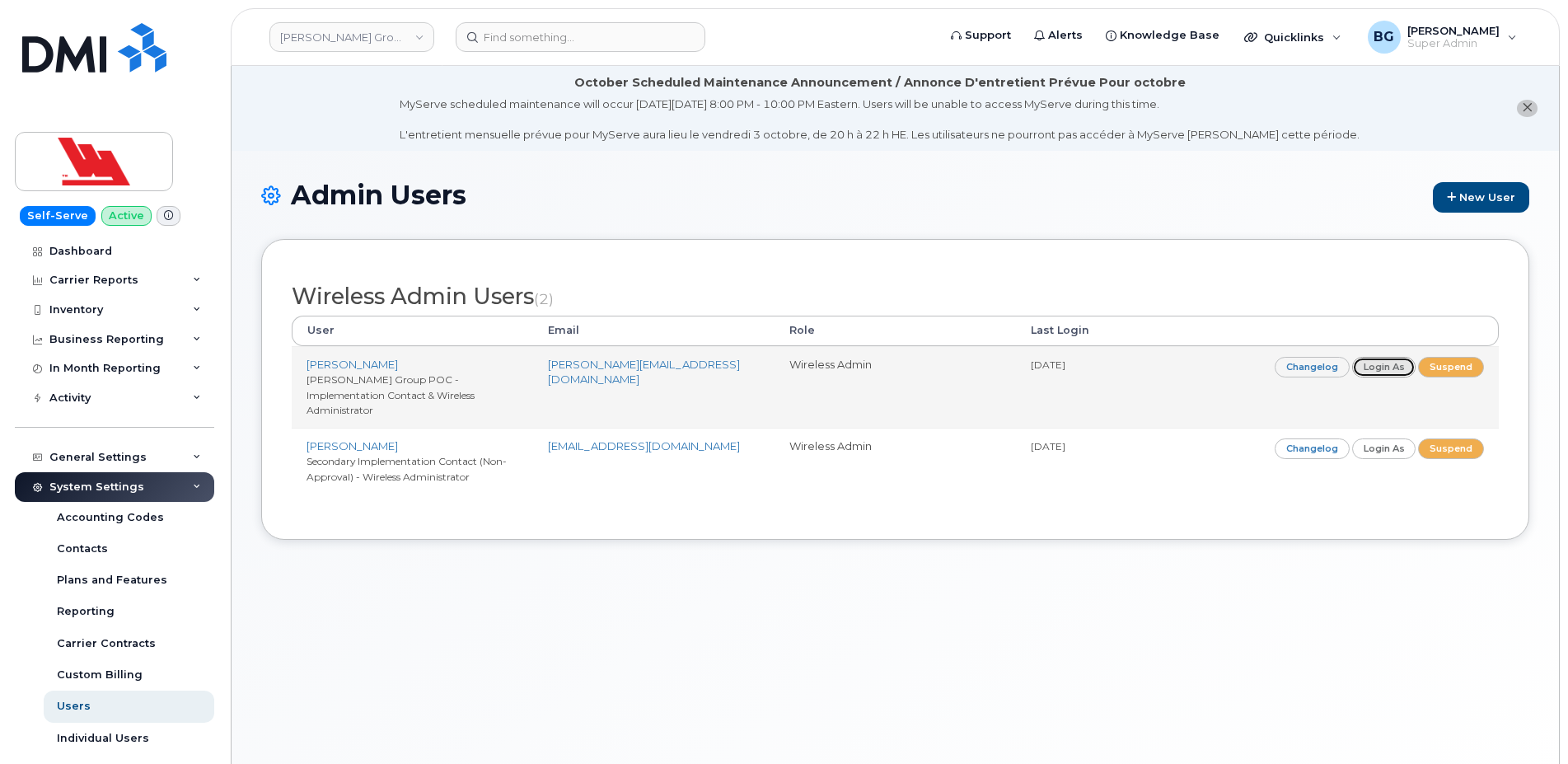
click at [1384, 364] on link "Login as" at bounding box center [1384, 366] width 64 height 21
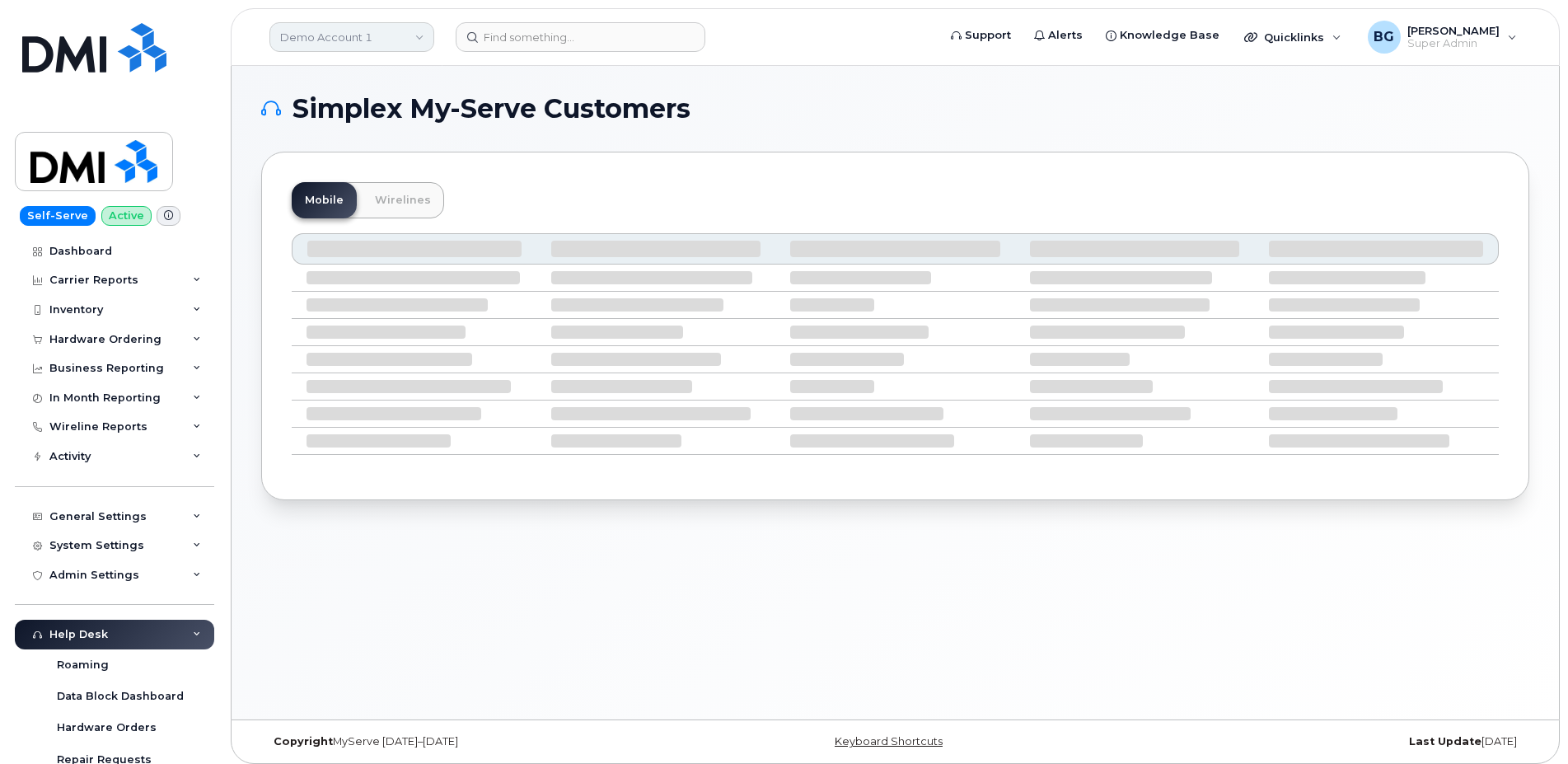
click at [335, 33] on link "Demo Account 1" at bounding box center [352, 37] width 165 height 30
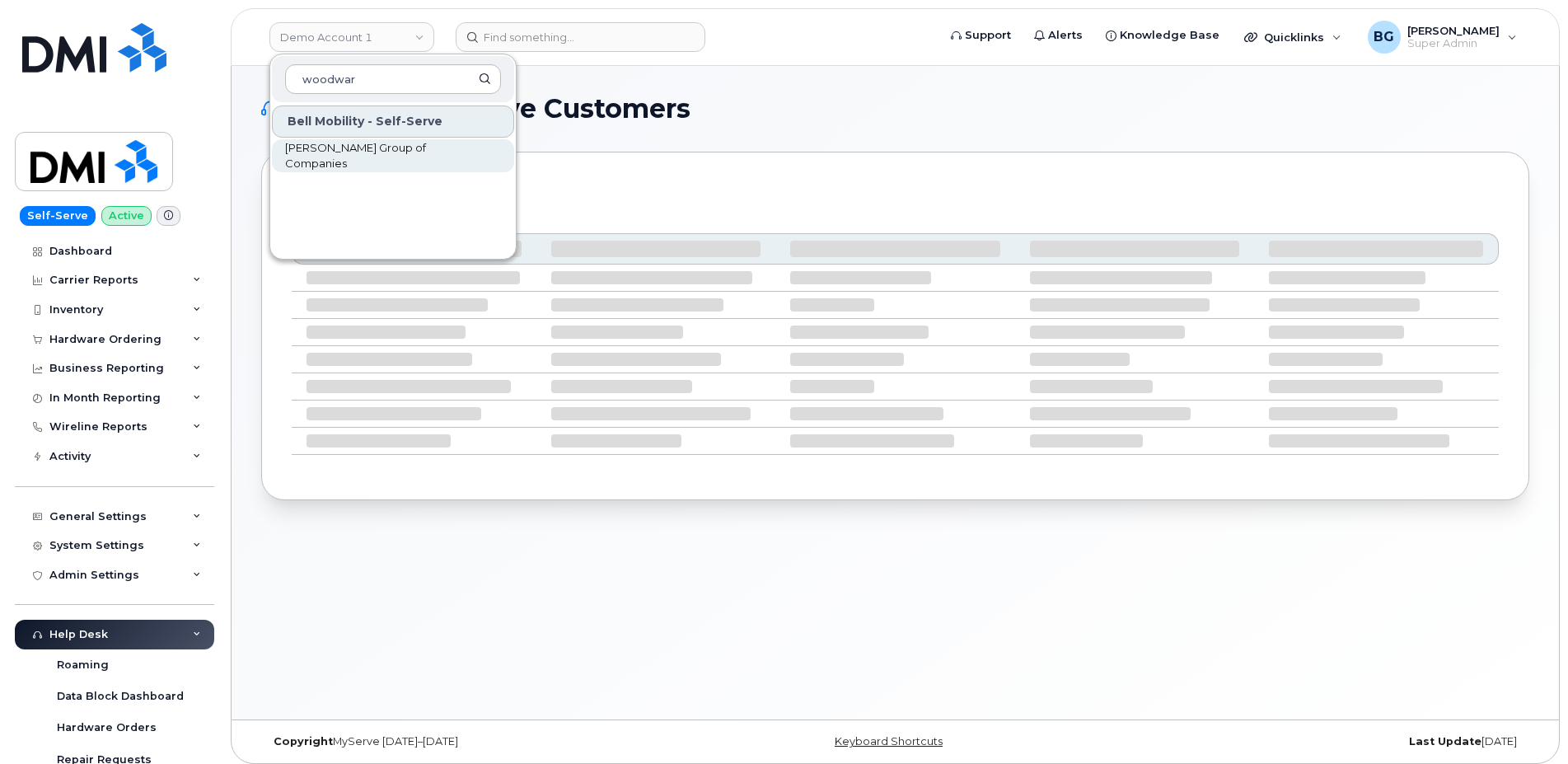
type input "woodwar"
click at [329, 158] on span "[PERSON_NAME] Group of Companies" at bounding box center [380, 156] width 190 height 33
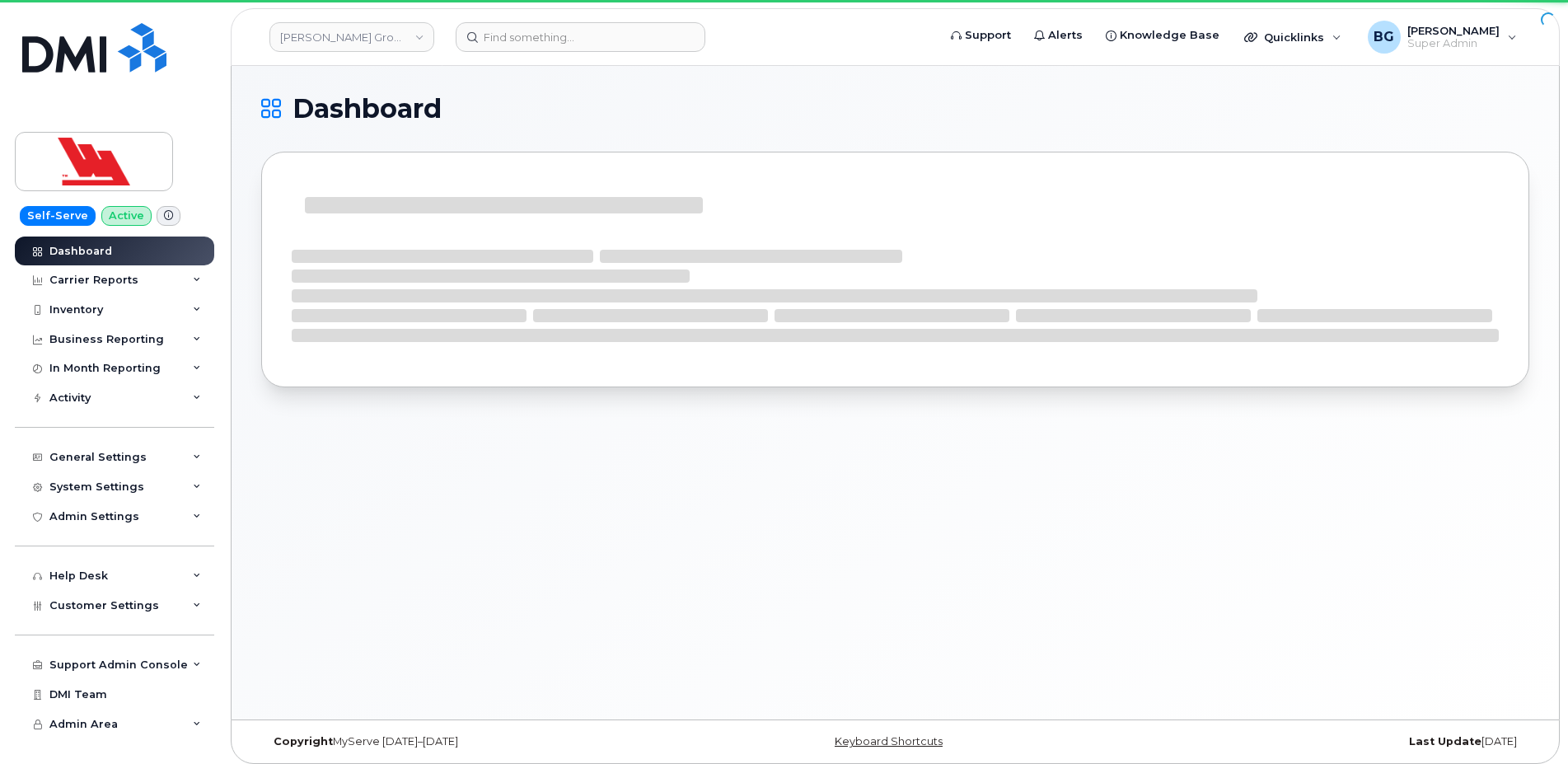
click at [80, 486] on div "System Settings" at bounding box center [97, 486] width 95 height 14
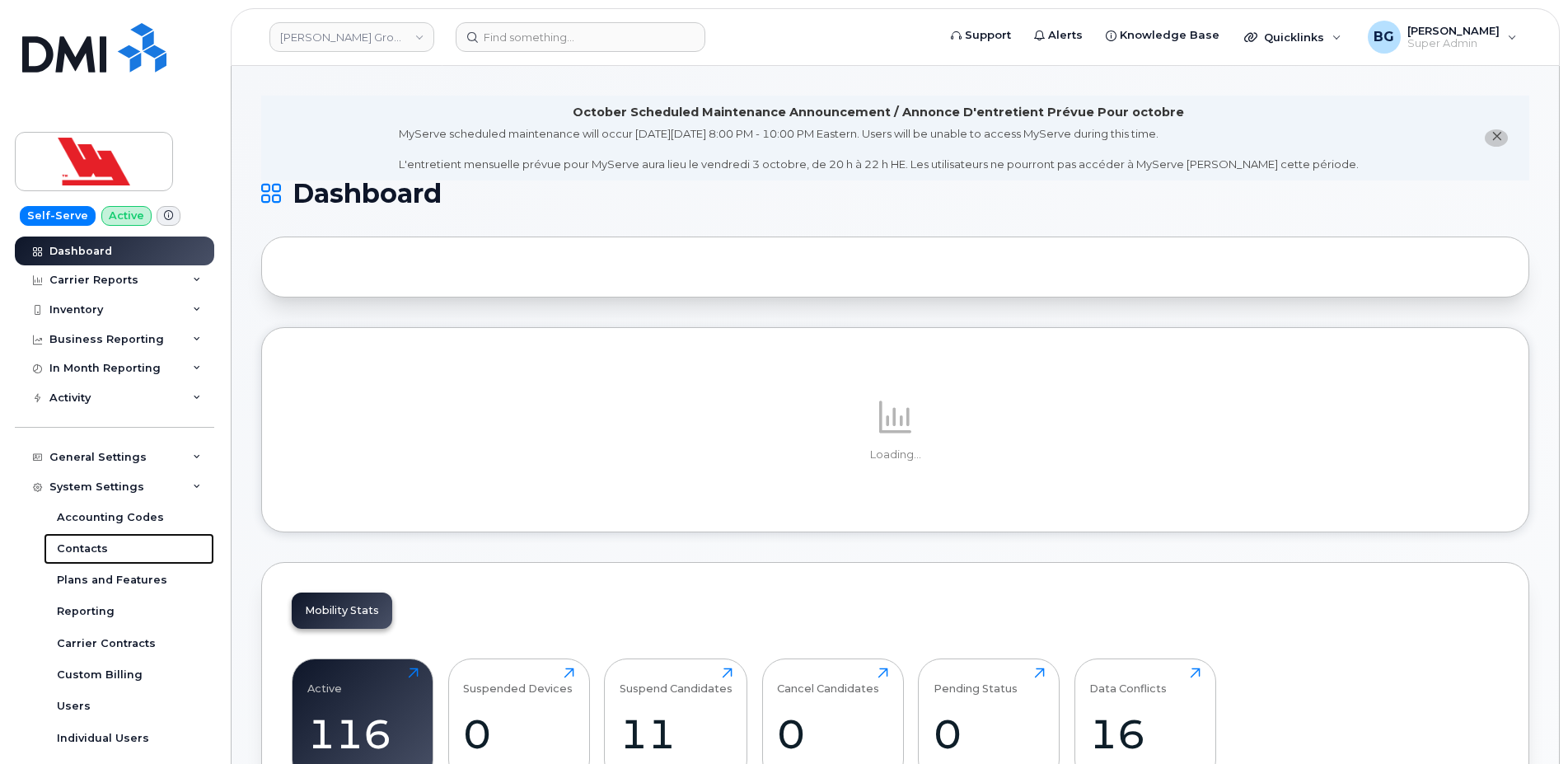
click at [71, 549] on div "Contacts" at bounding box center [82, 549] width 51 height 14
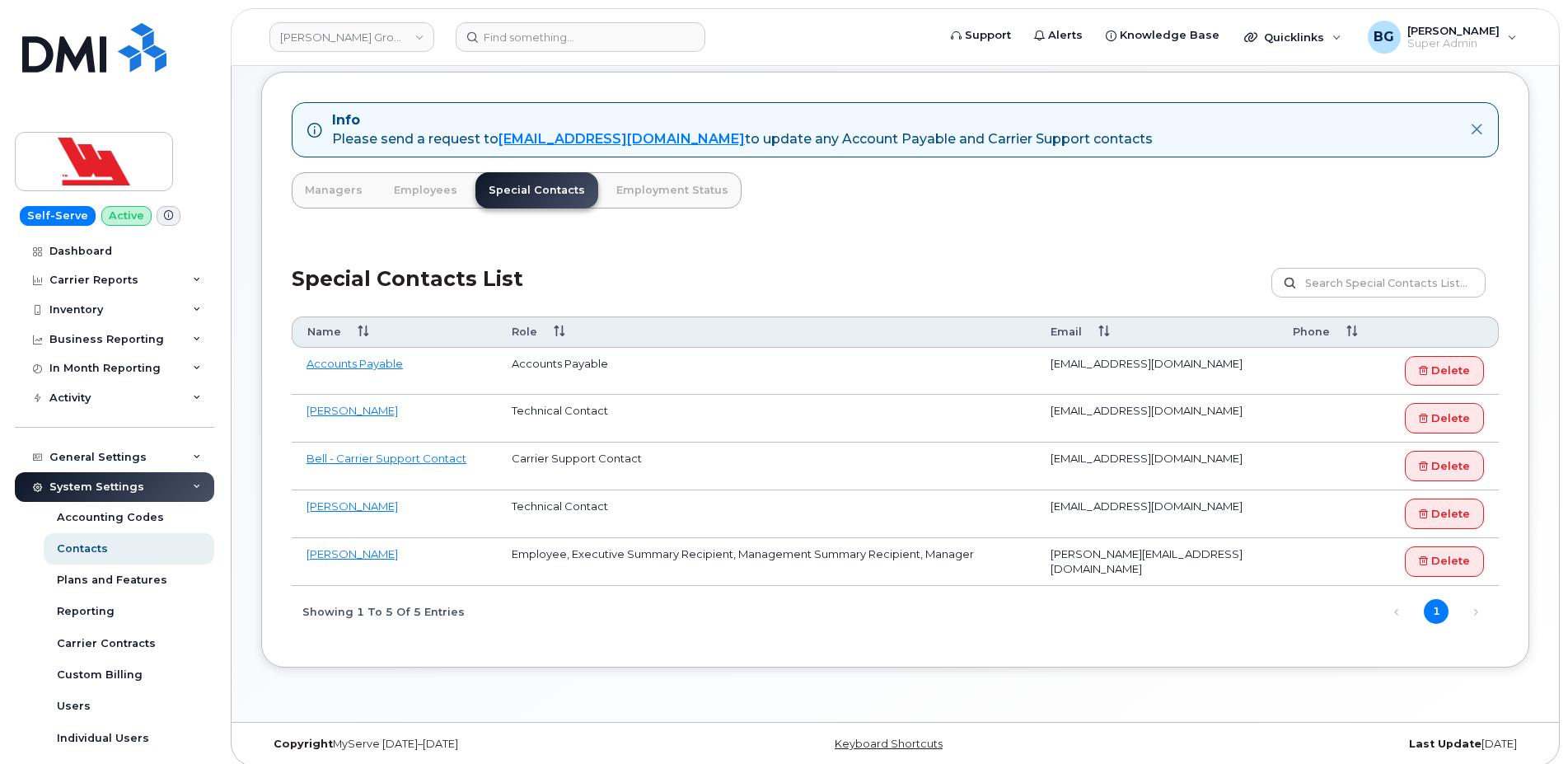
scroll to position [168, 0]
drag, startPoint x: 1197, startPoint y: 552, endPoint x: 894, endPoint y: 388, distance: 344.5
click at [990, 554] on tr "Trudy Oates Employee, Executive Summary Recipient, Management Summary Recipient…" at bounding box center [895, 561] width 1207 height 48
click at [902, 356] on td "Accounts Payable" at bounding box center [766, 371] width 539 height 48
drag, startPoint x: 1264, startPoint y: 363, endPoint x: 1050, endPoint y: 369, distance: 214.1
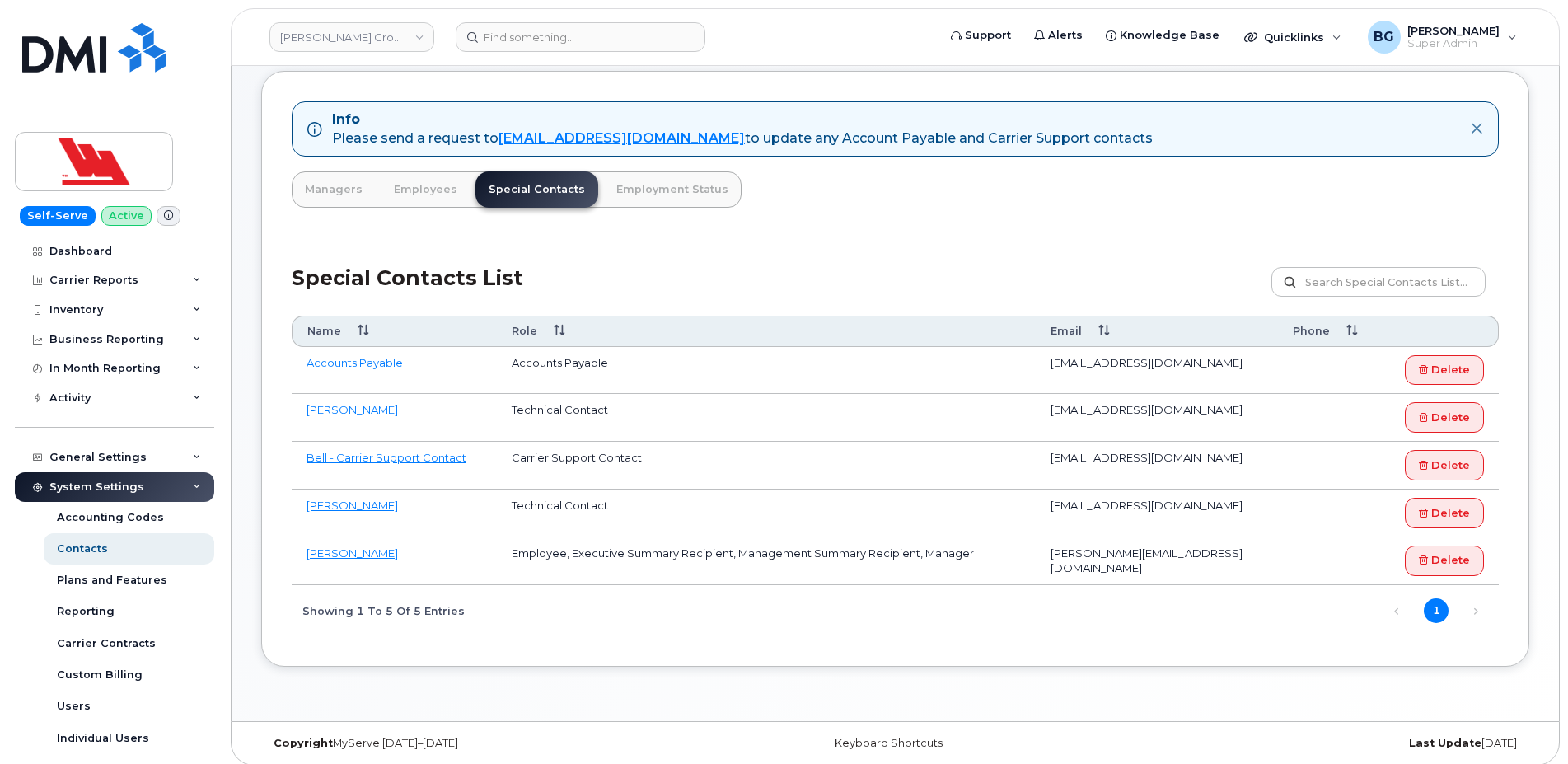
click at [1050, 369] on td "accountspayable@woodwards.nf.ca" at bounding box center [1157, 371] width 242 height 48
copy td "accountspayable@woodwards.nf.ca"
click at [84, 275] on div "Carrier Reports" at bounding box center [94, 279] width 89 height 14
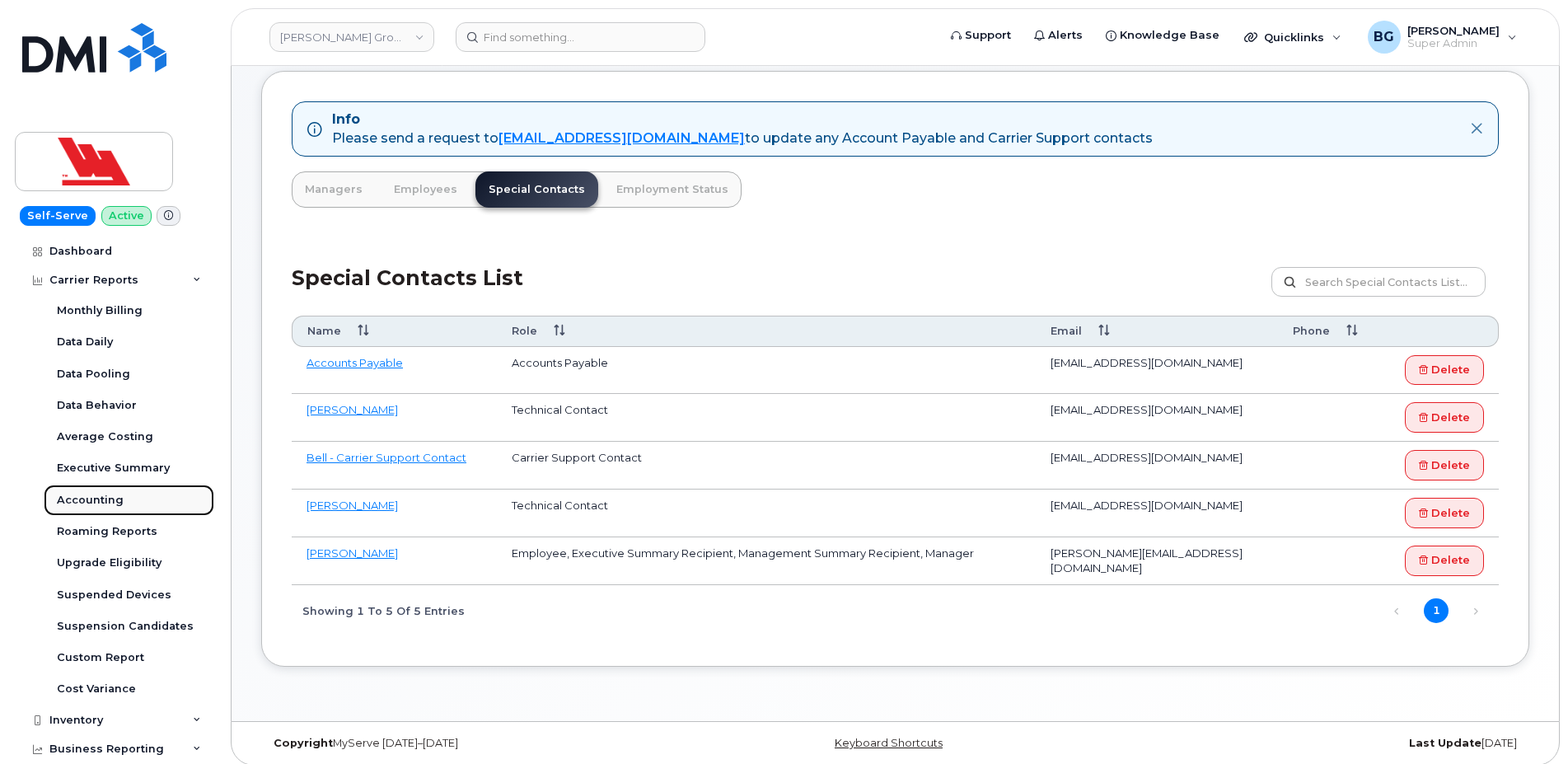
click at [79, 501] on div "Accounting" at bounding box center [90, 500] width 67 height 14
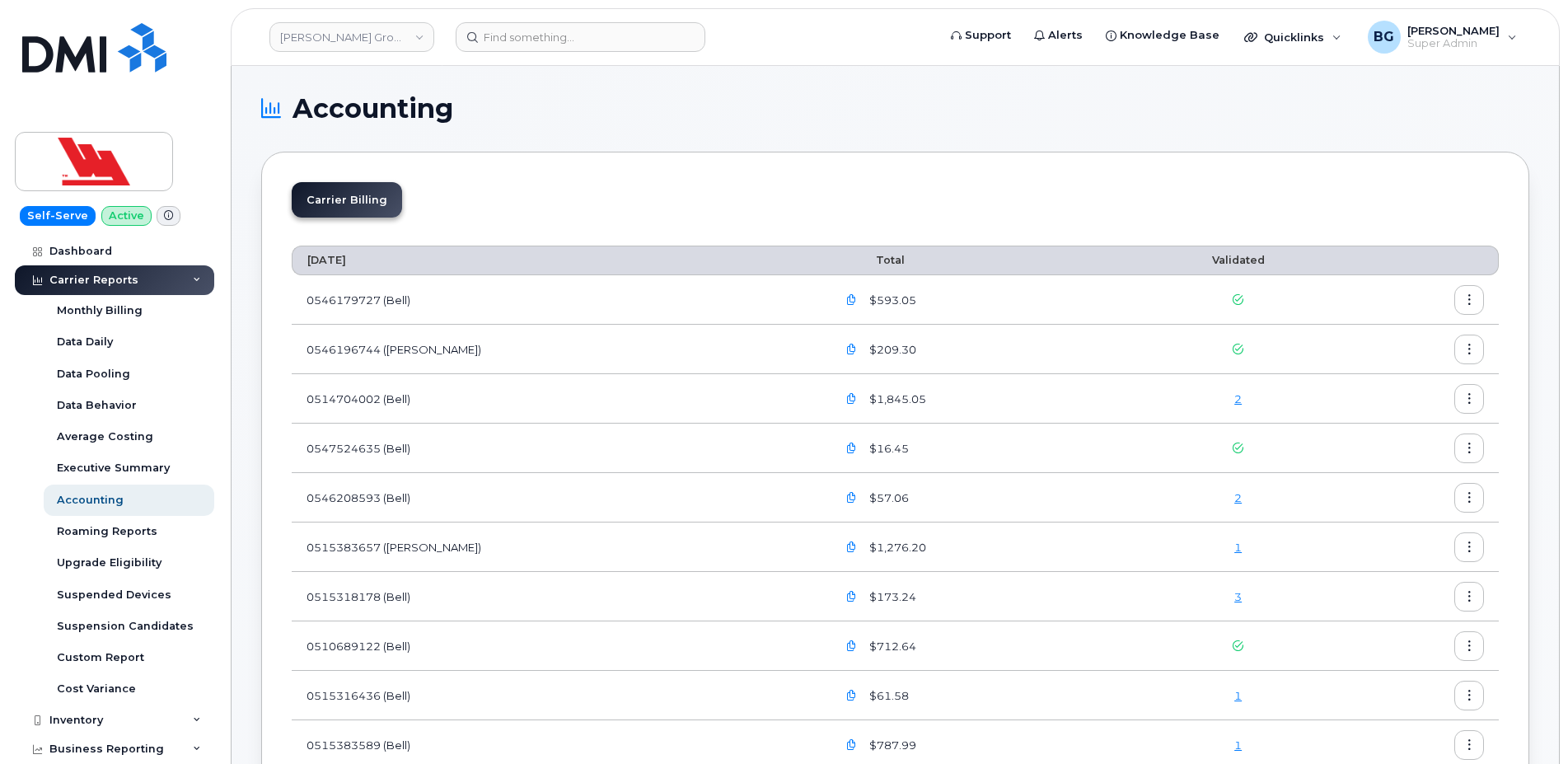
click at [1464, 294] on button "button" at bounding box center [1469, 299] width 30 height 30
click at [1396, 370] on span "Download" at bounding box center [1393, 366] width 64 height 14
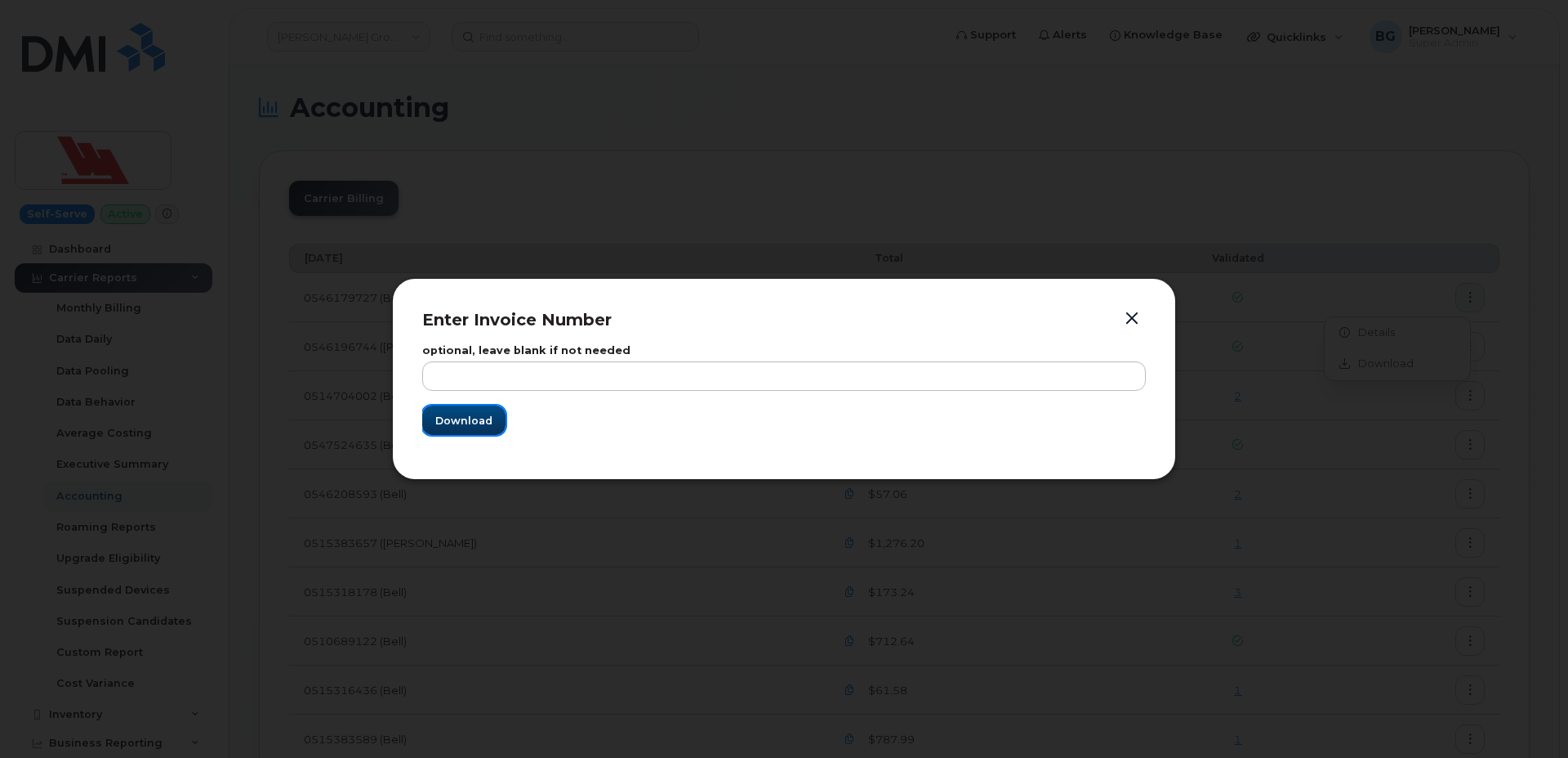
click at [457, 424] on span "Download" at bounding box center [464, 420] width 57 height 15
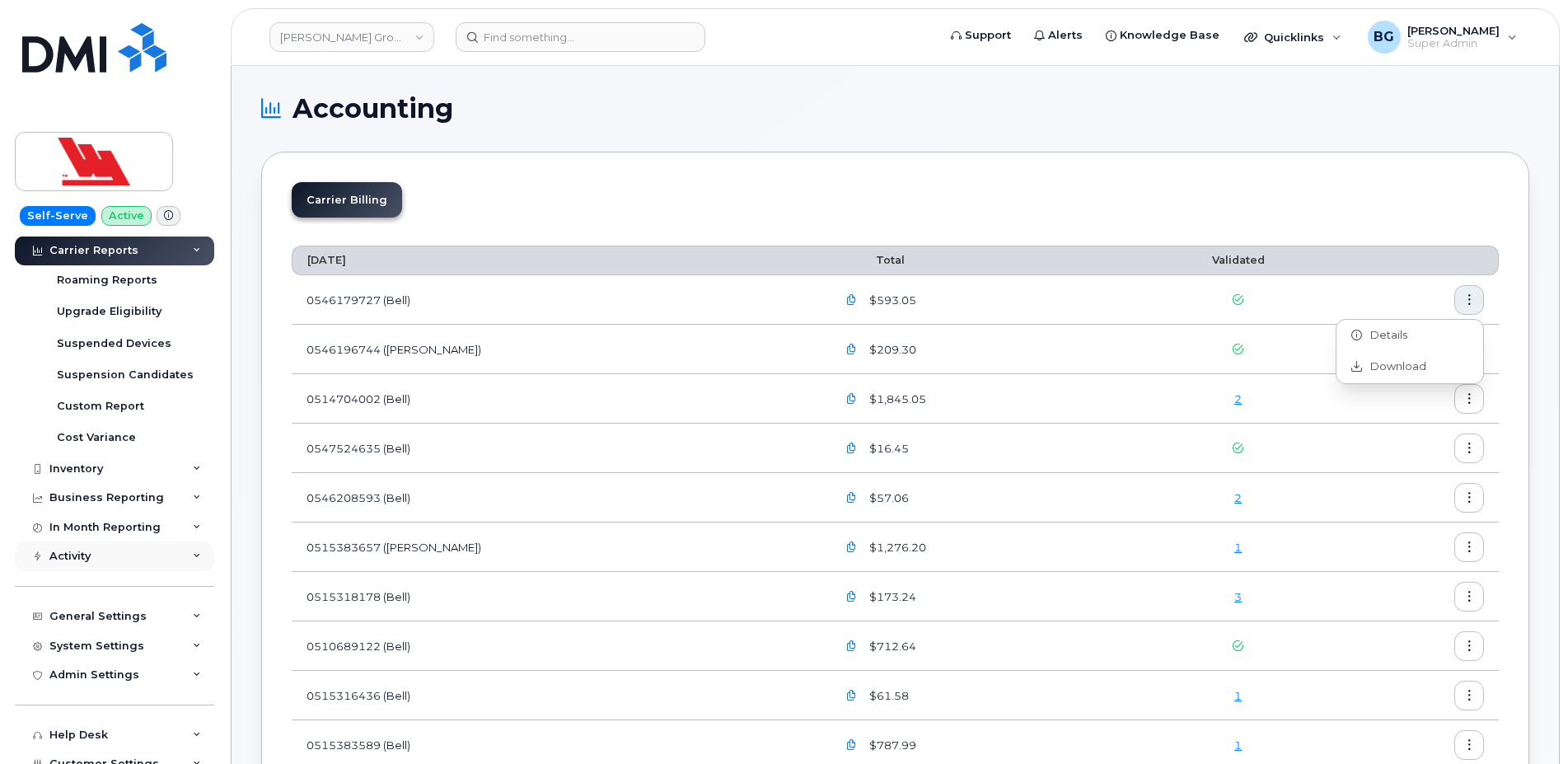
scroll to position [264, 0]
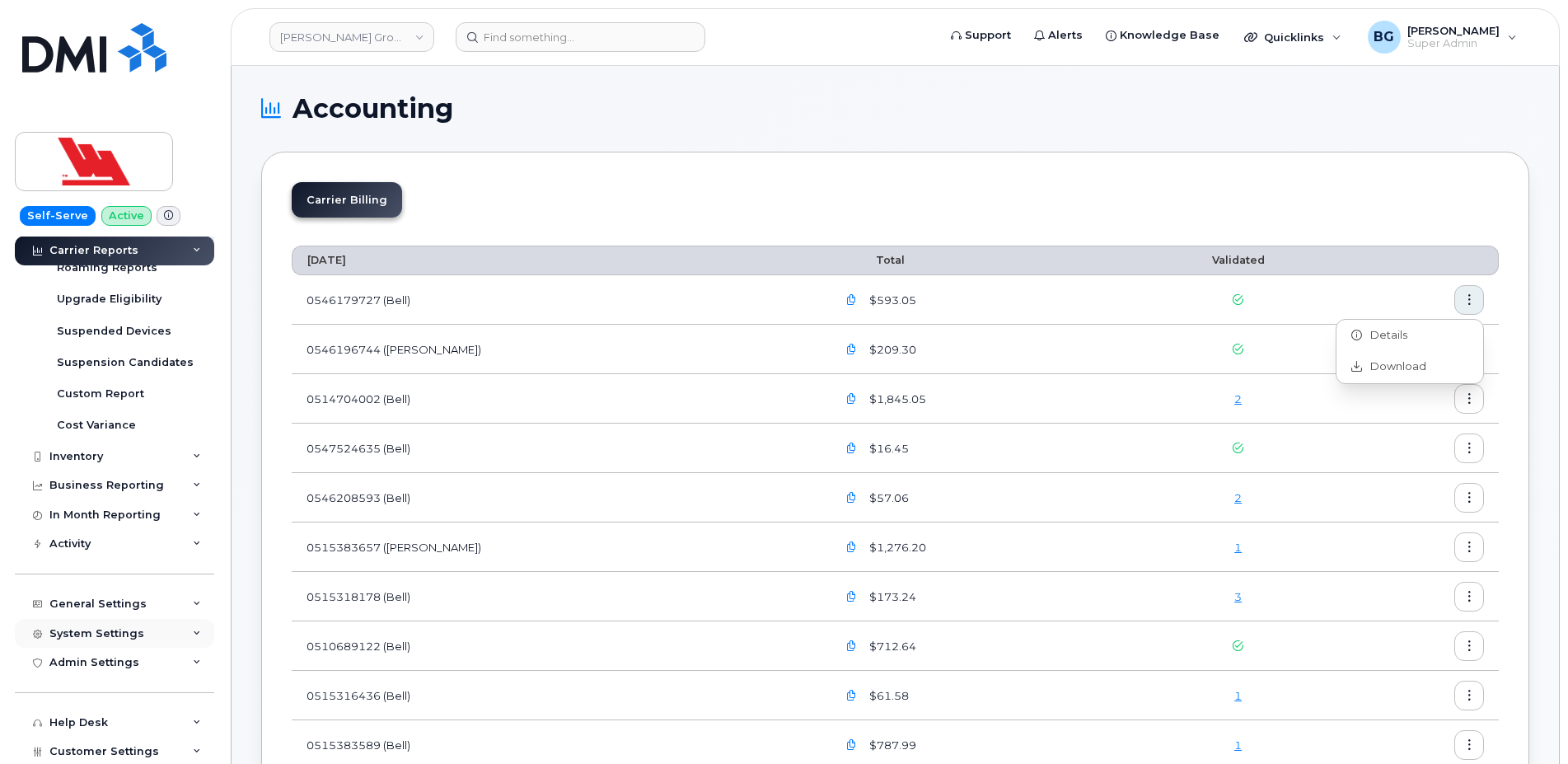
click at [88, 627] on div "System Settings" at bounding box center [97, 633] width 95 height 14
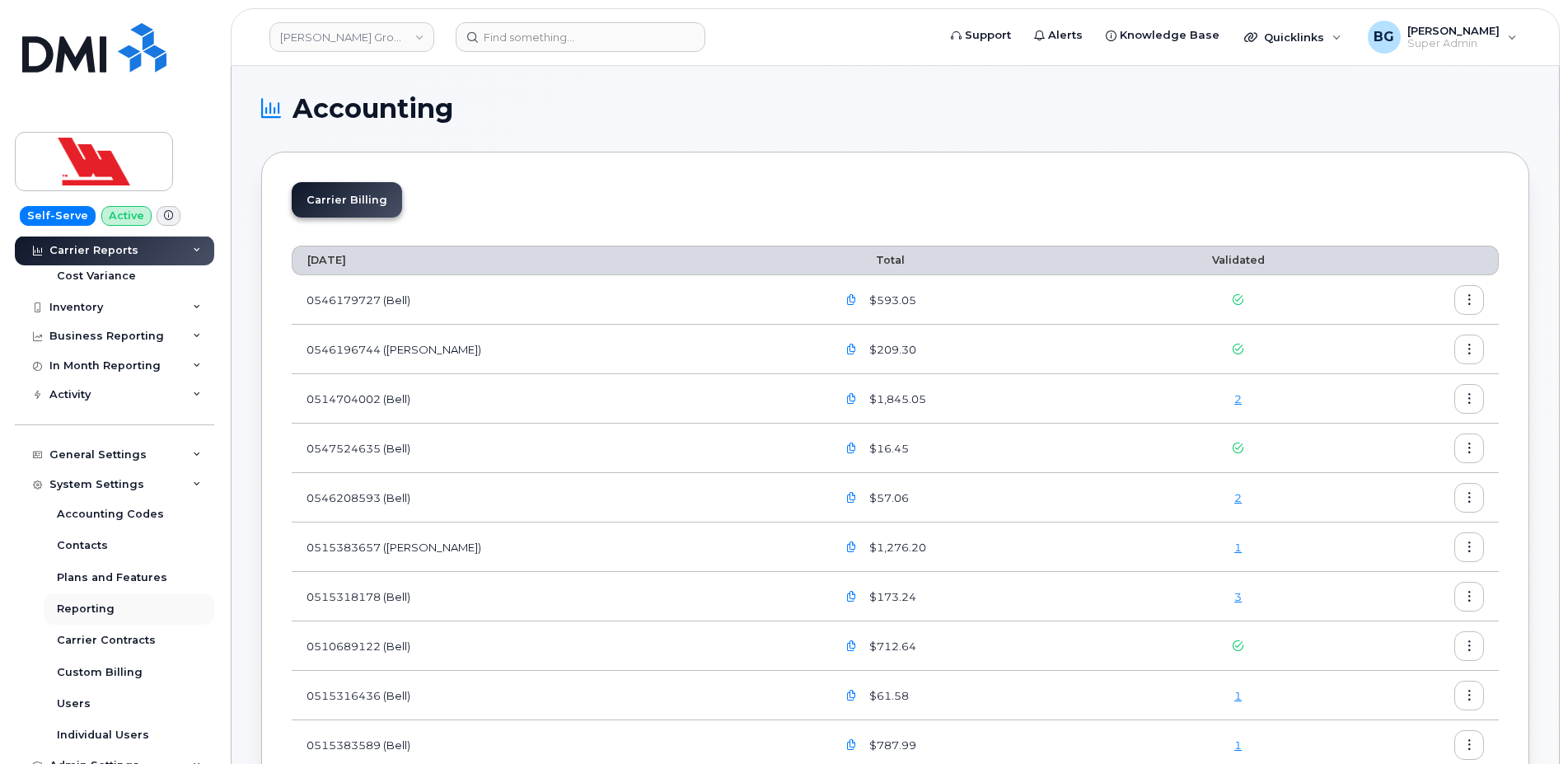
scroll to position [421, 0]
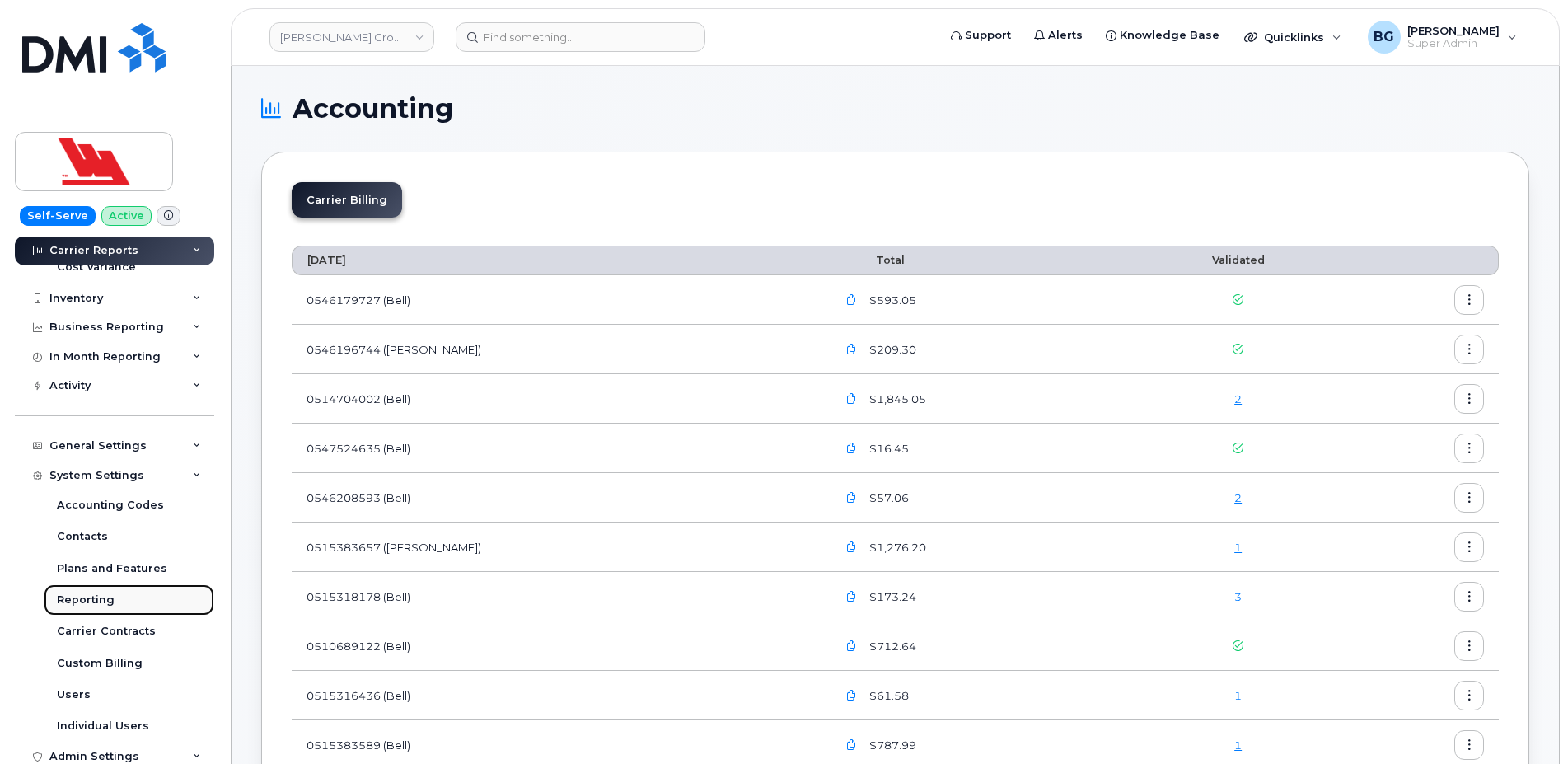
click at [89, 595] on div "Reporting" at bounding box center [86, 599] width 58 height 14
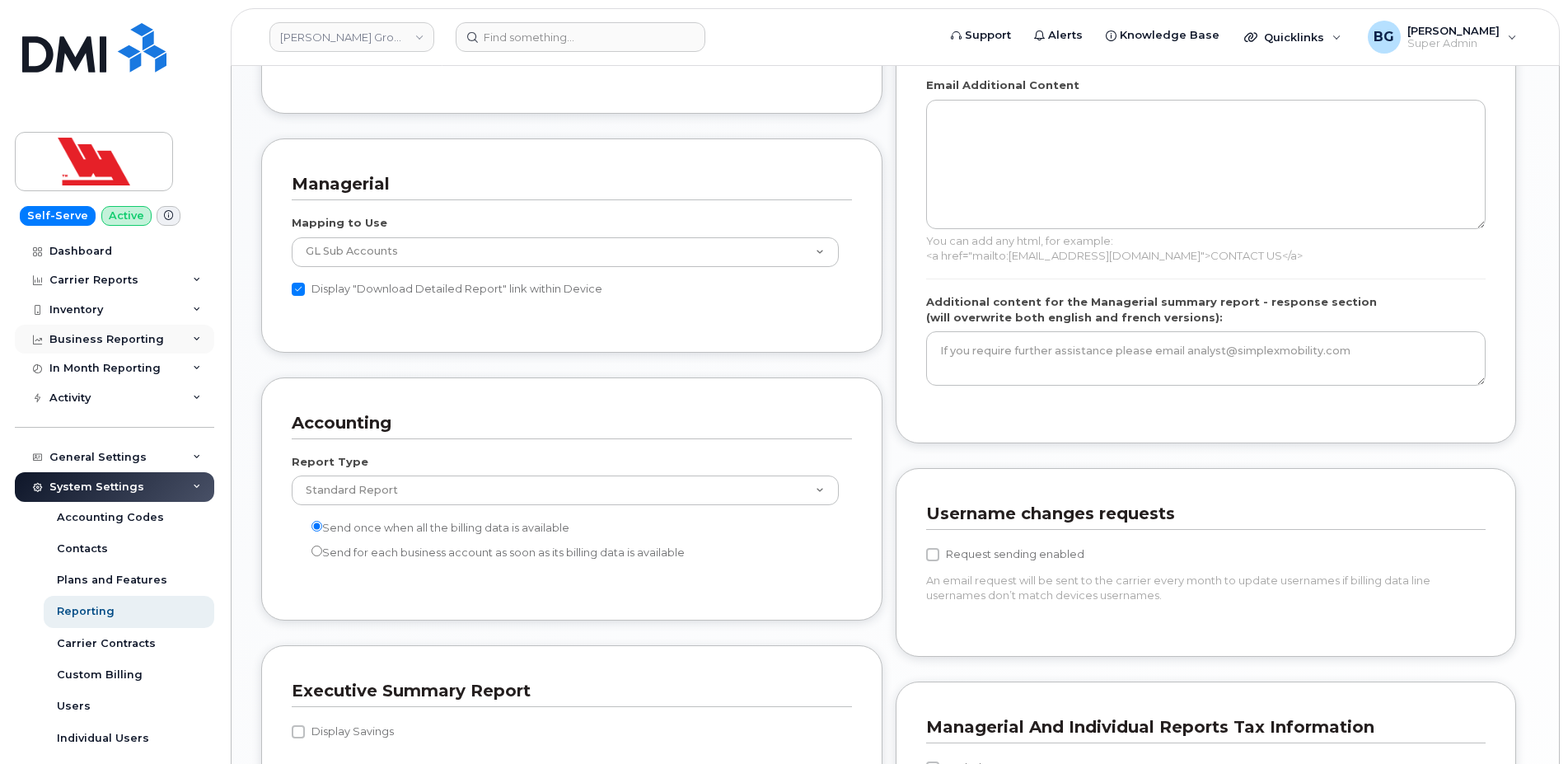
click at [99, 337] on div "Business Reporting" at bounding box center [107, 339] width 115 height 14
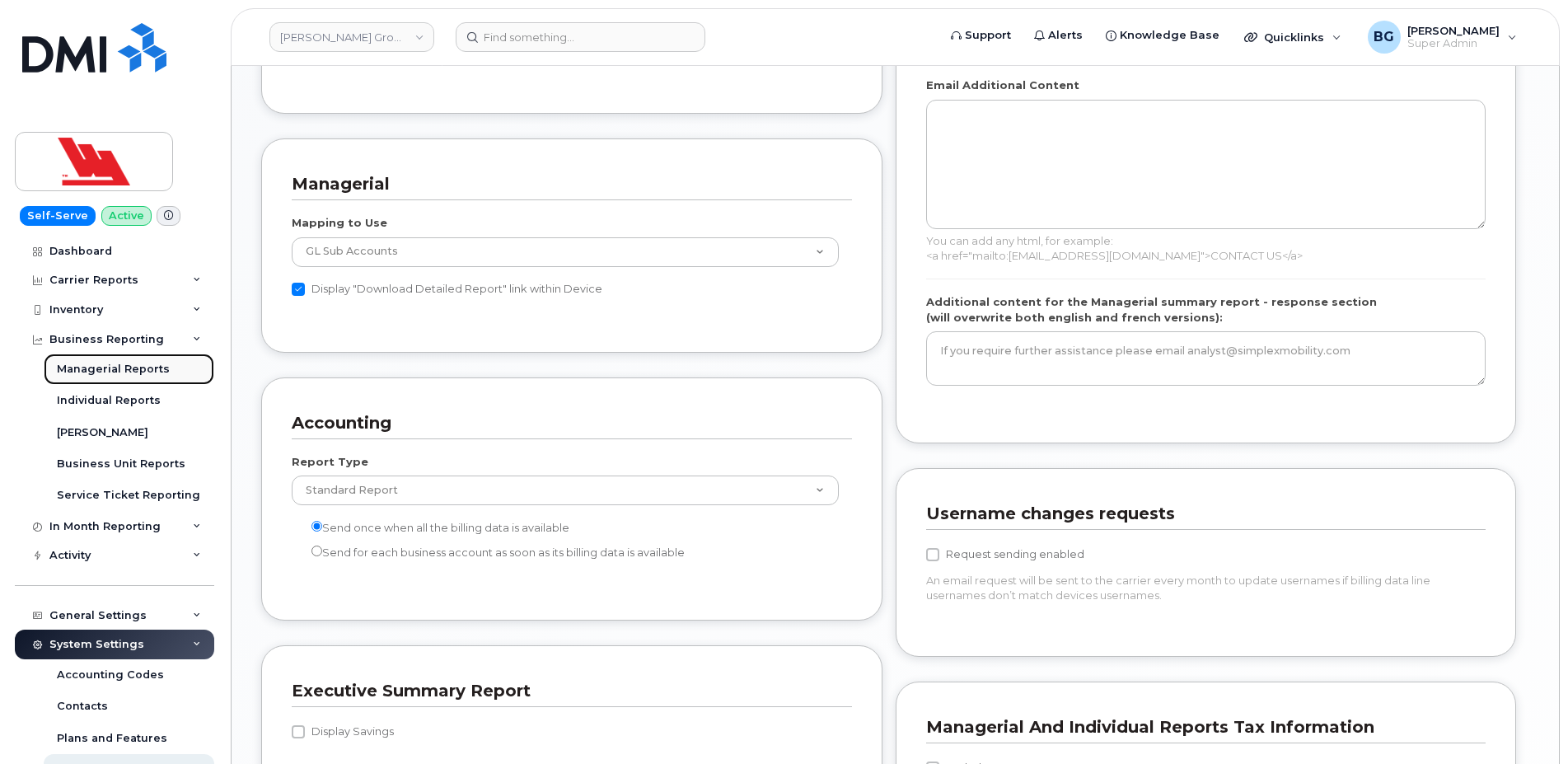
click at [87, 366] on div "Managerial Reports" at bounding box center [113, 369] width 113 height 14
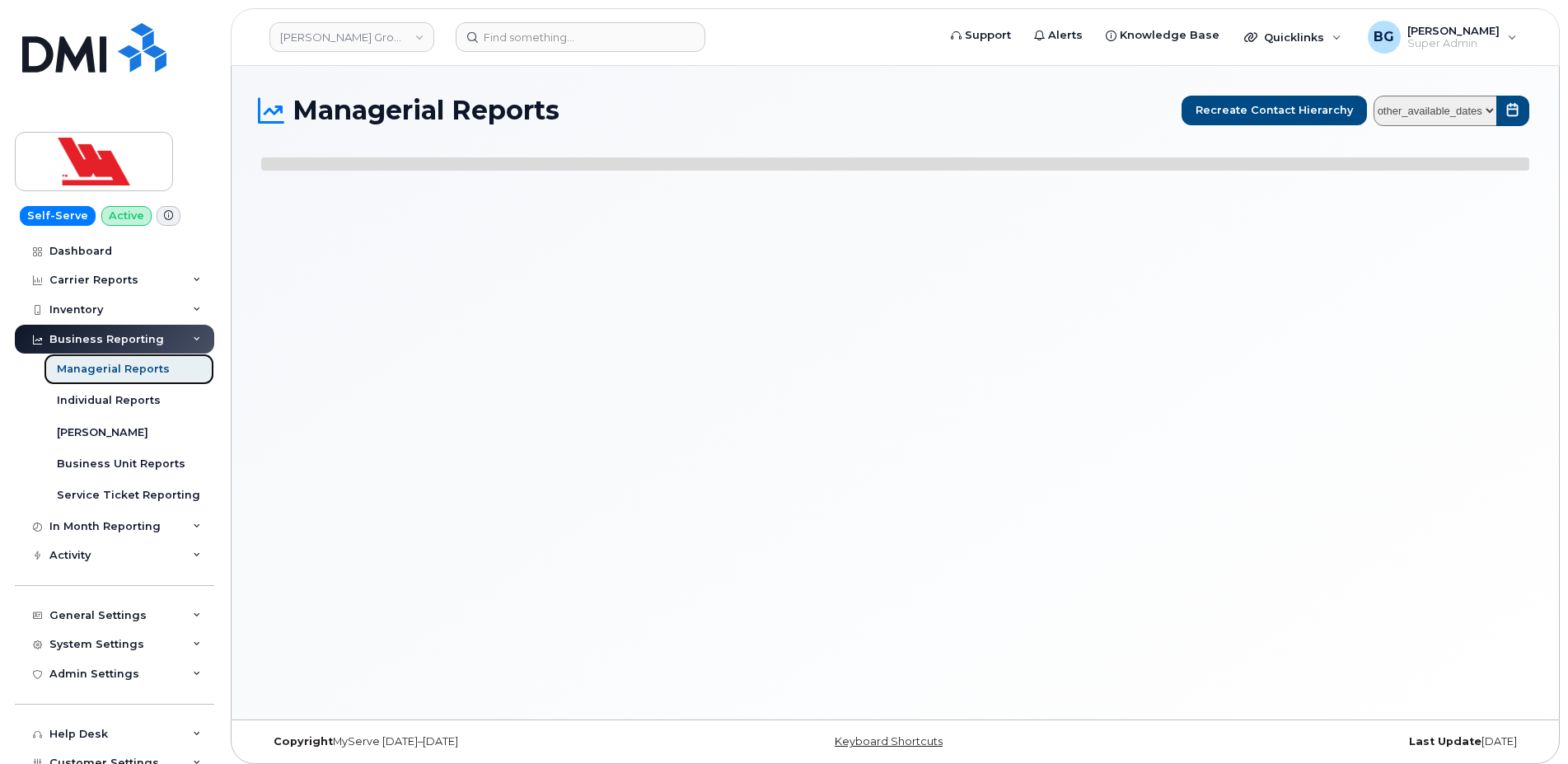
select select
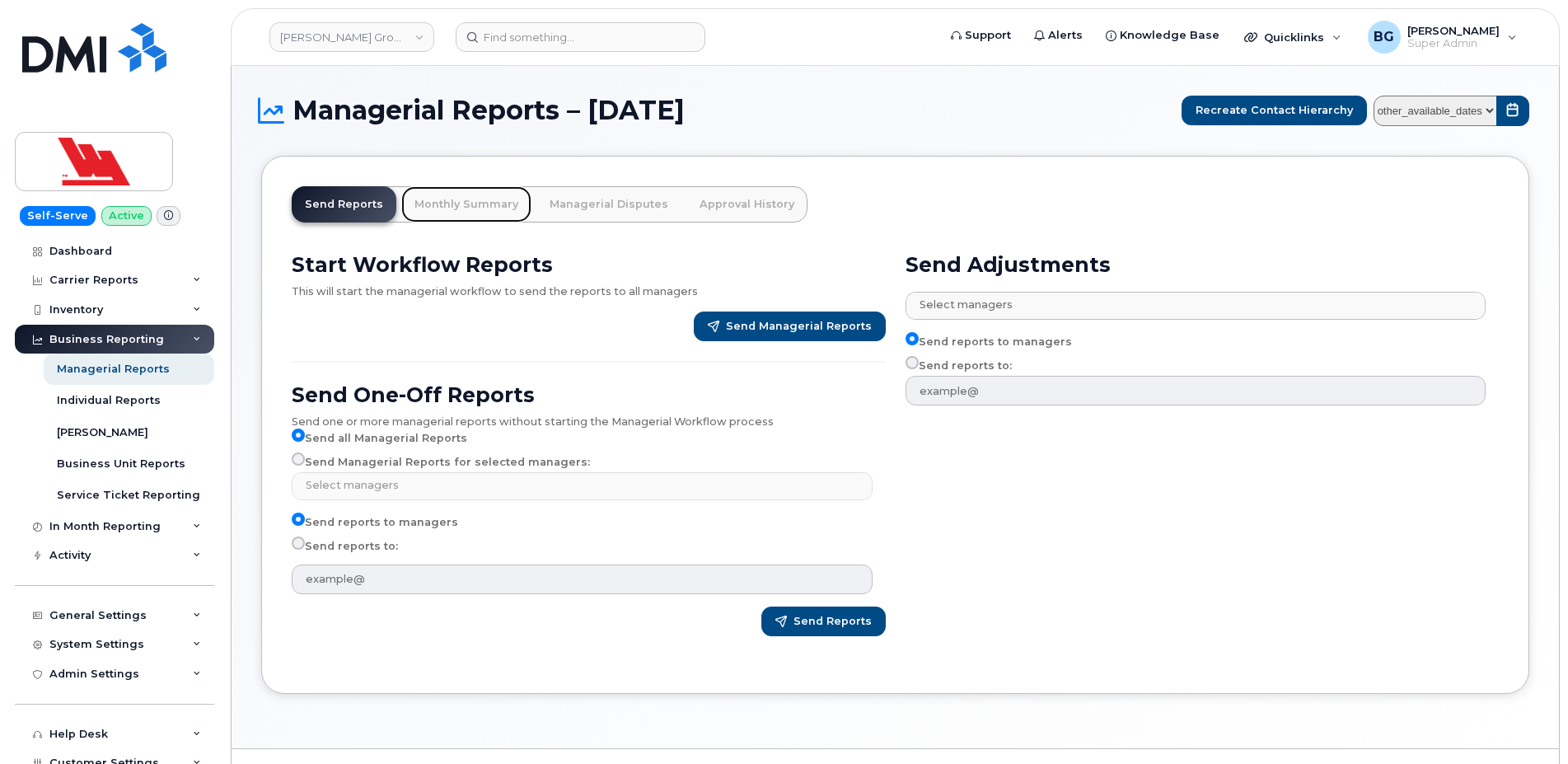
click at [436, 199] on link "Monthly Summary" at bounding box center [467, 204] width 130 height 36
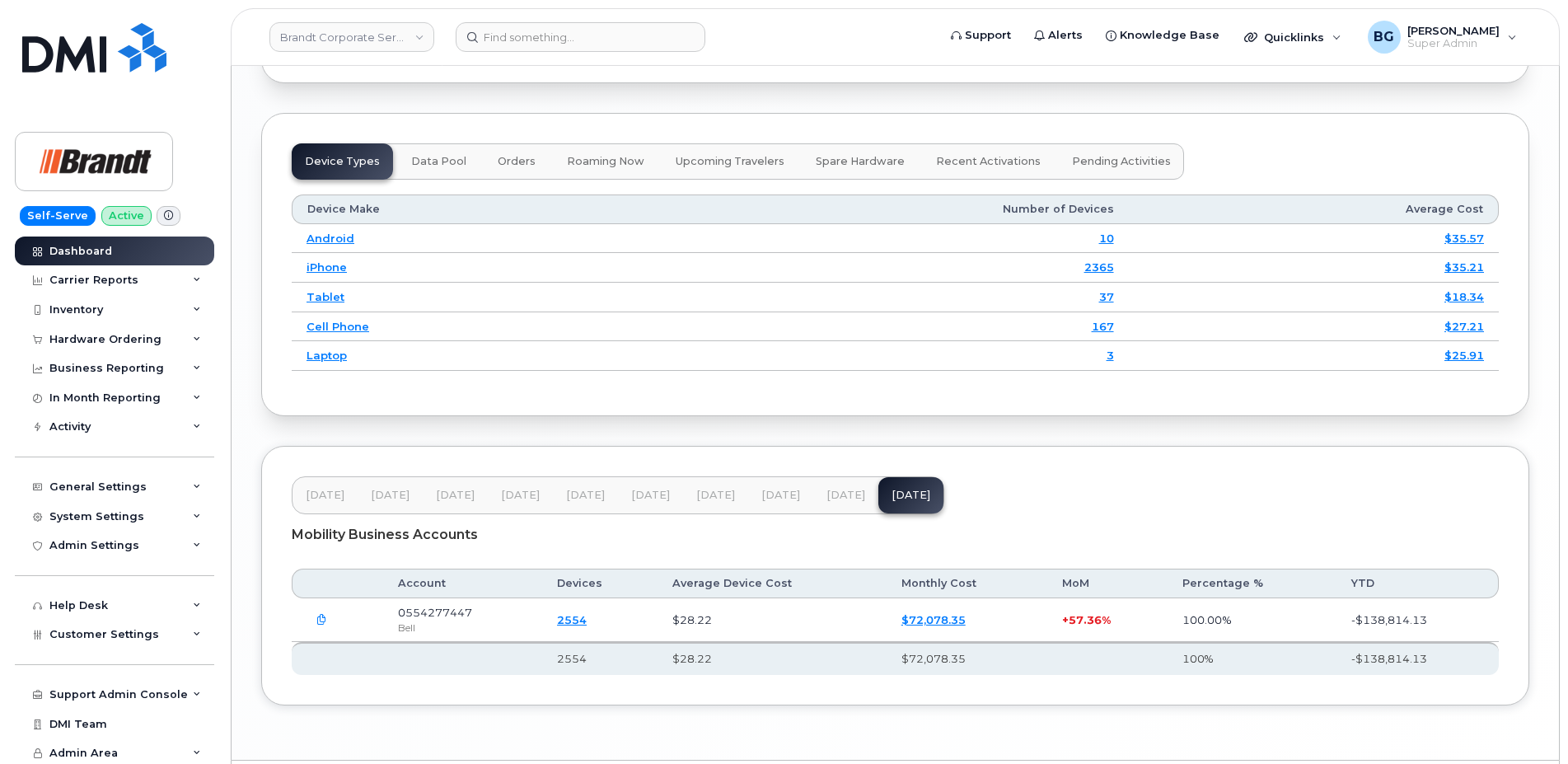
scroll to position [2112, 0]
click at [337, 45] on link "Brandt Corporate Services LTD" at bounding box center [352, 37] width 165 height 30
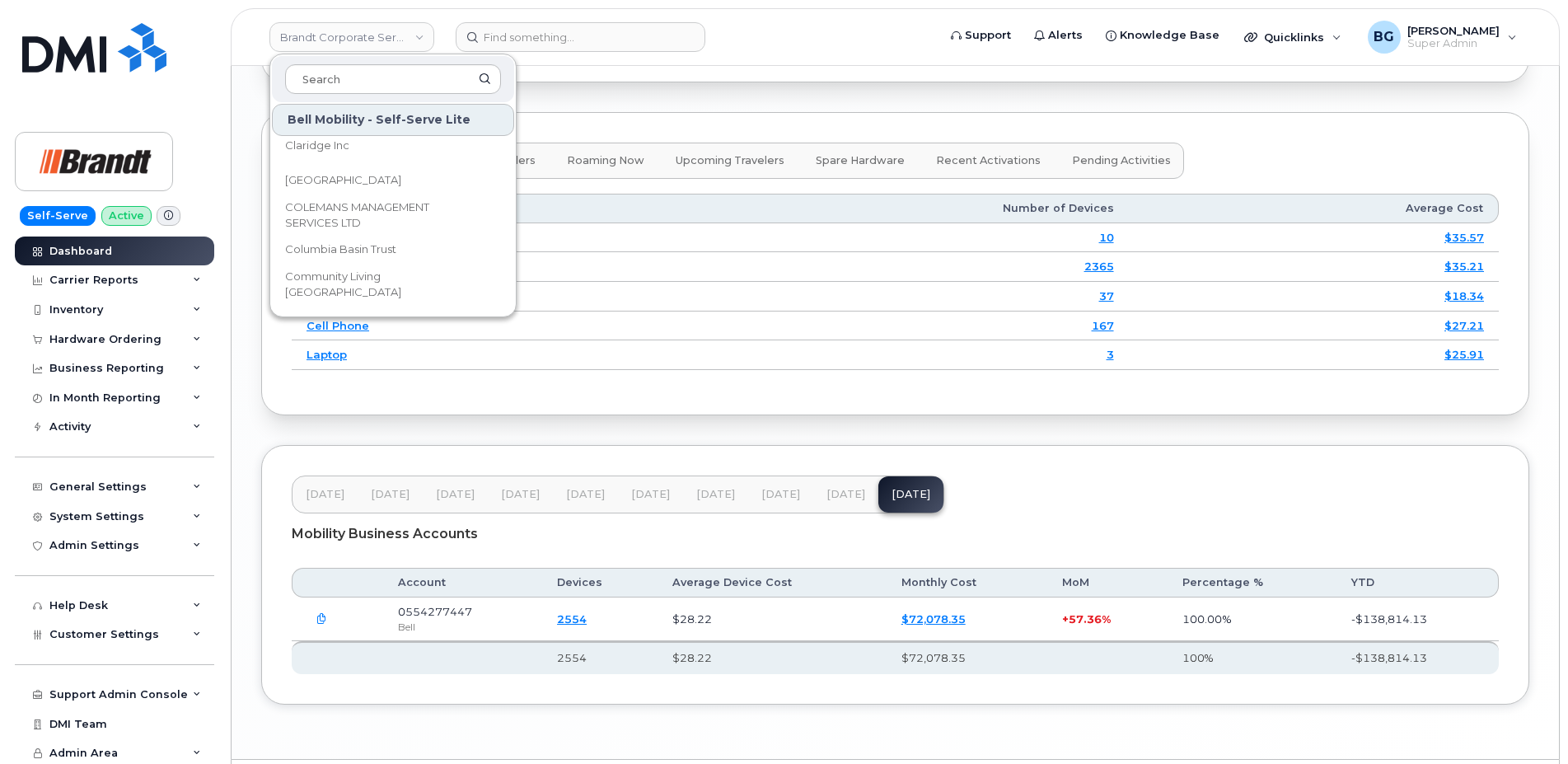
scroll to position [14726, 0]
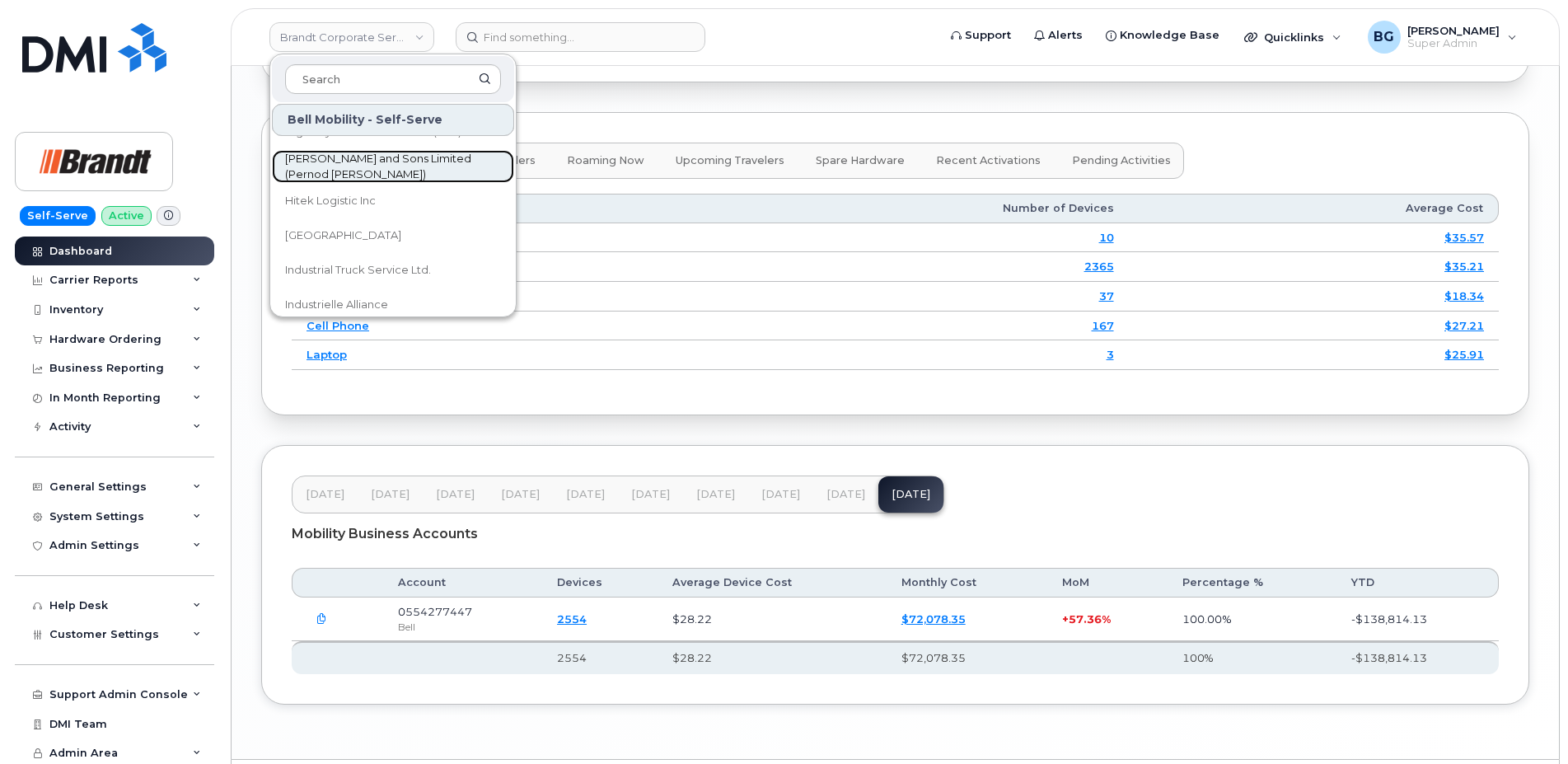
click at [361, 165] on span "[PERSON_NAME] and Sons Limited (Pernod [PERSON_NAME])" at bounding box center [380, 167] width 190 height 33
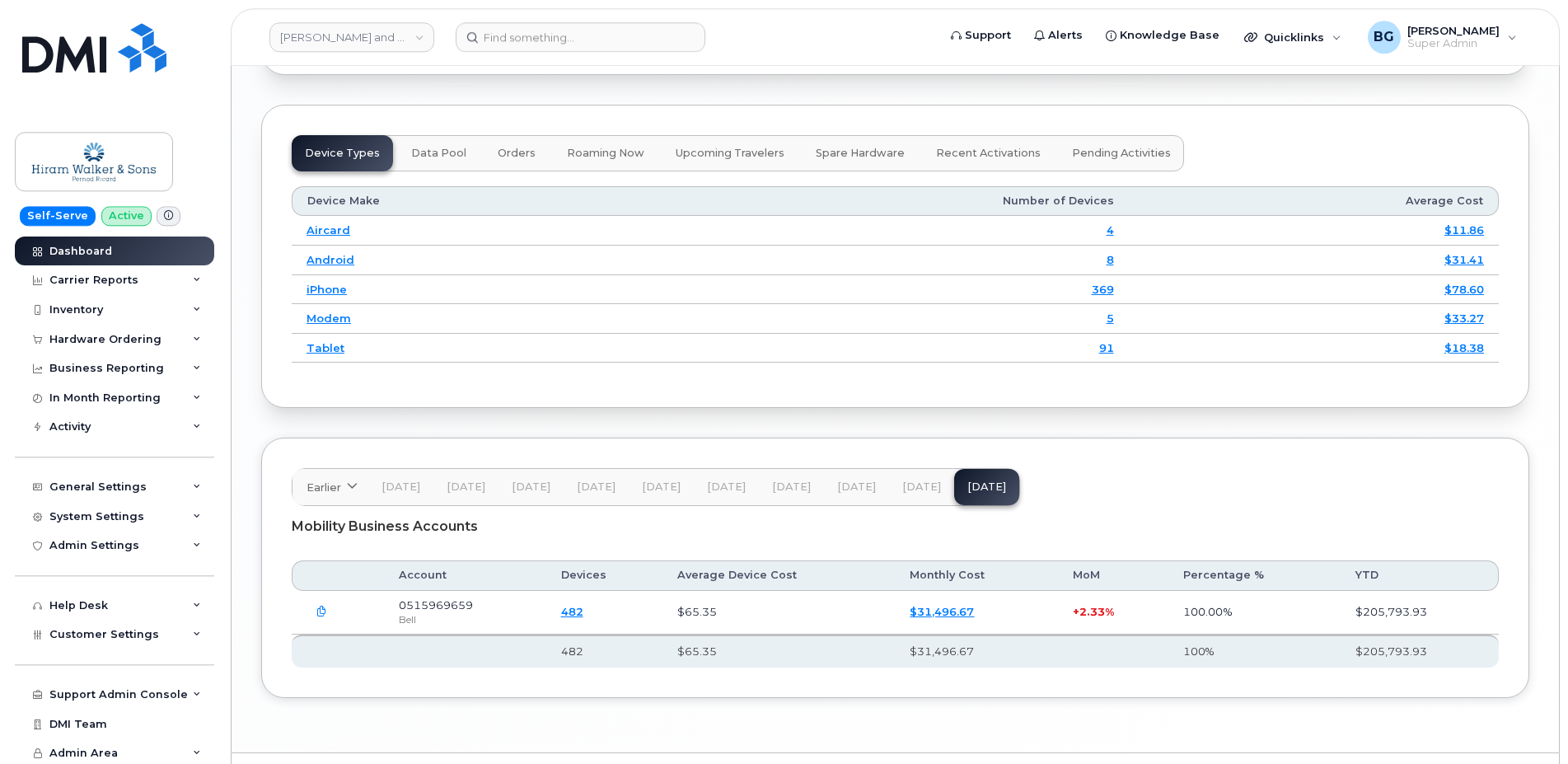
scroll to position [2160, 0]
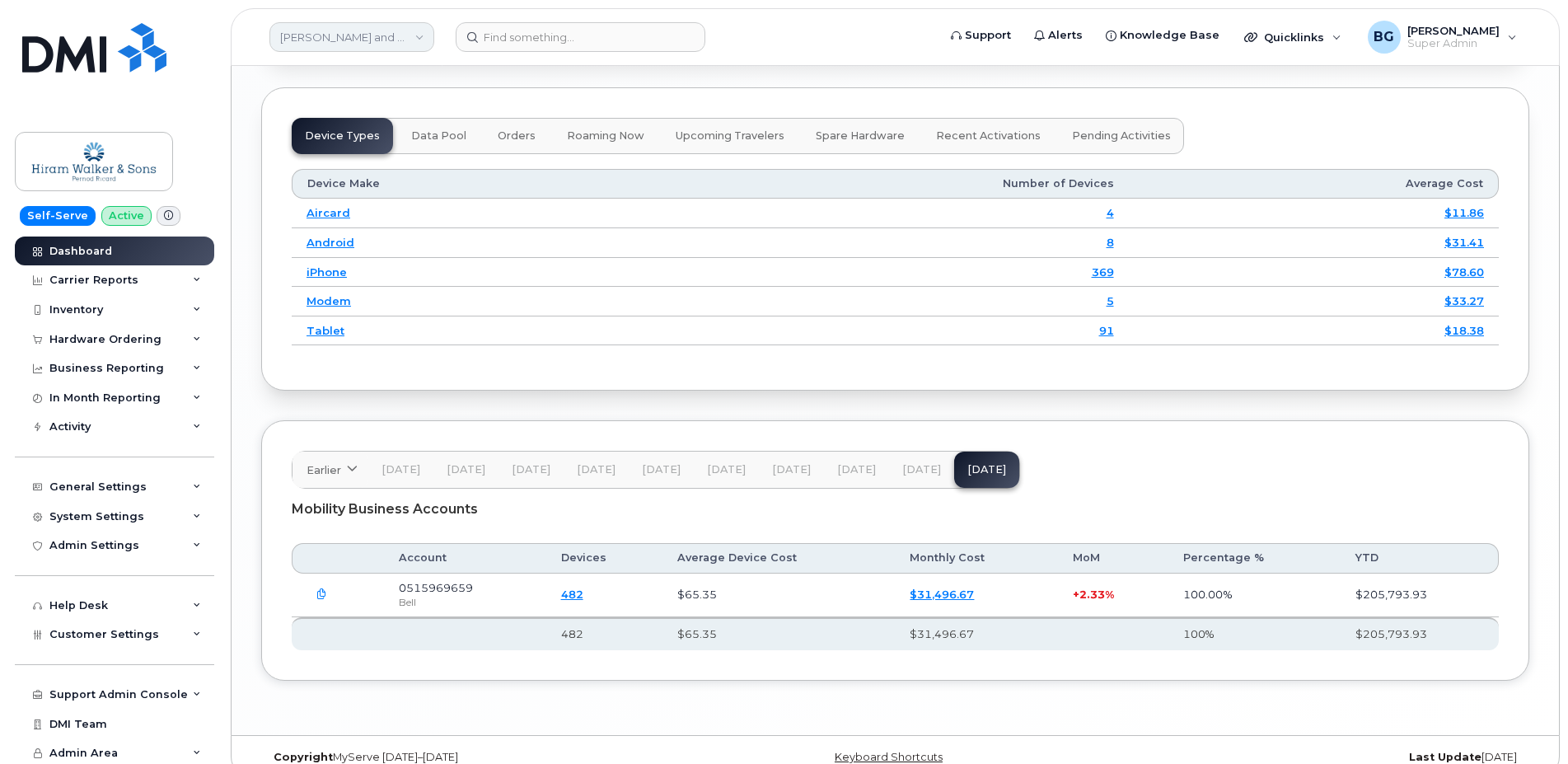
click at [315, 34] on link "[PERSON_NAME] and Sons Limited (Pernod [PERSON_NAME])" at bounding box center [352, 37] width 165 height 30
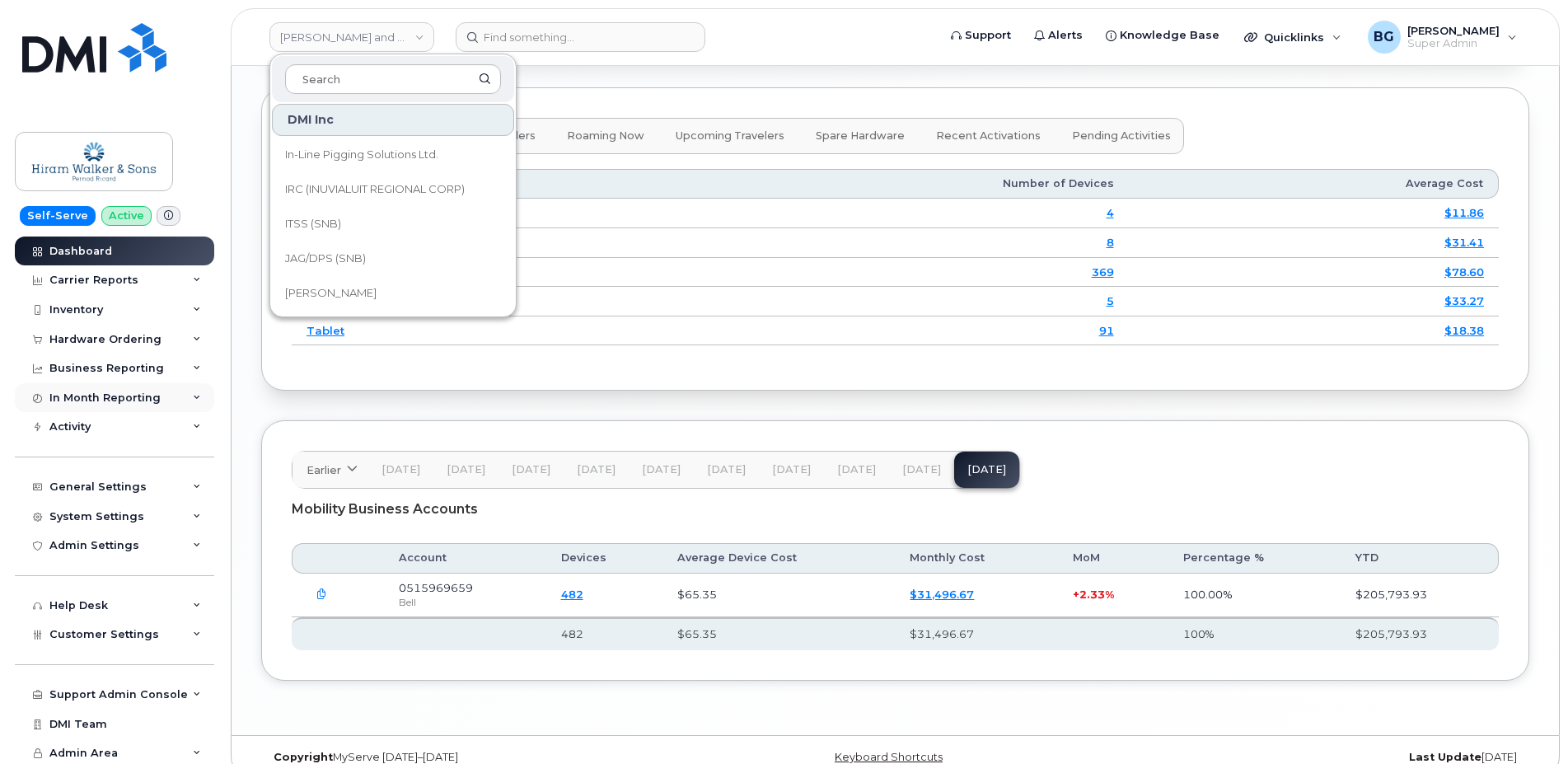
scroll to position [9845, 0]
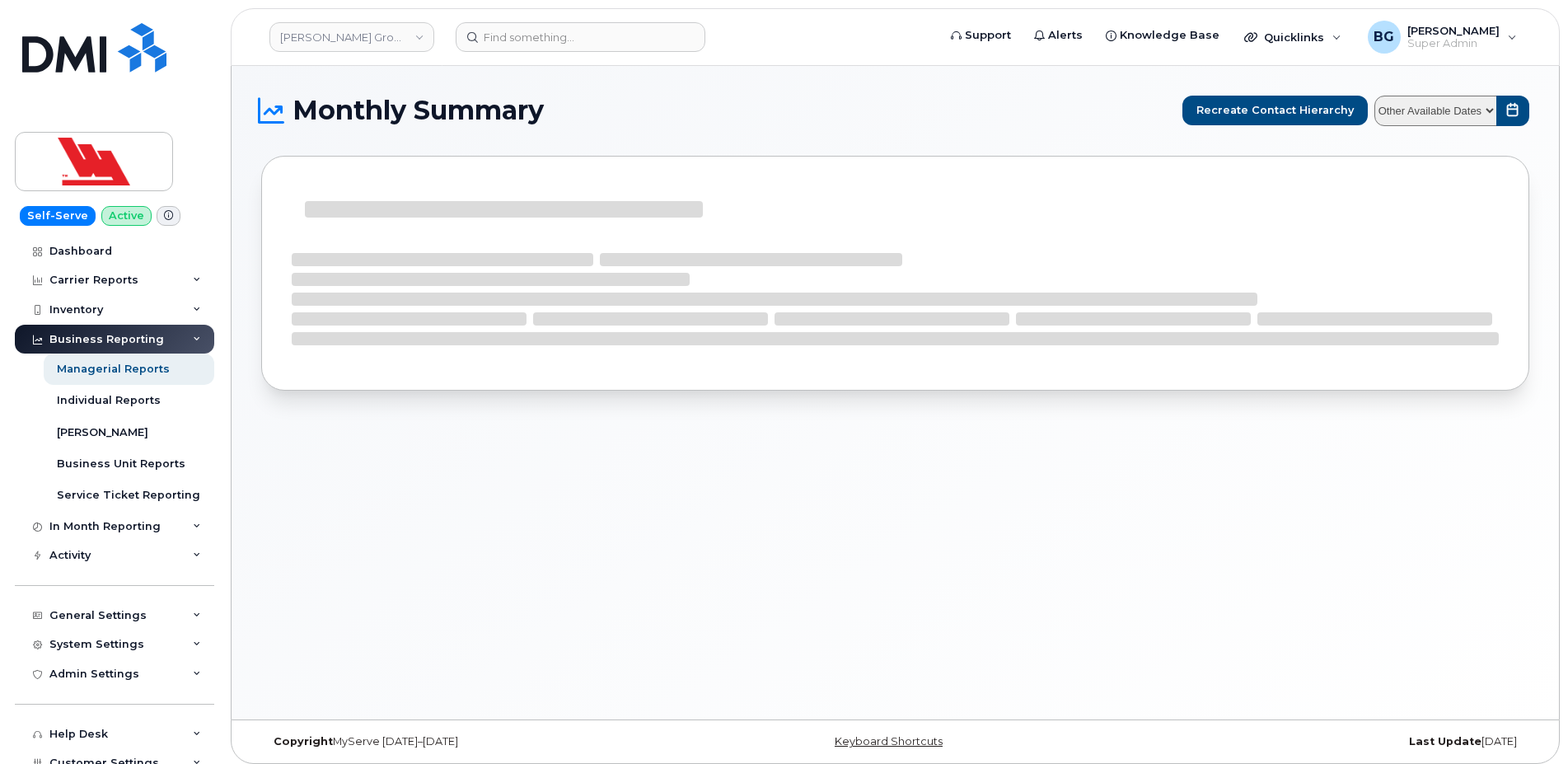
select select
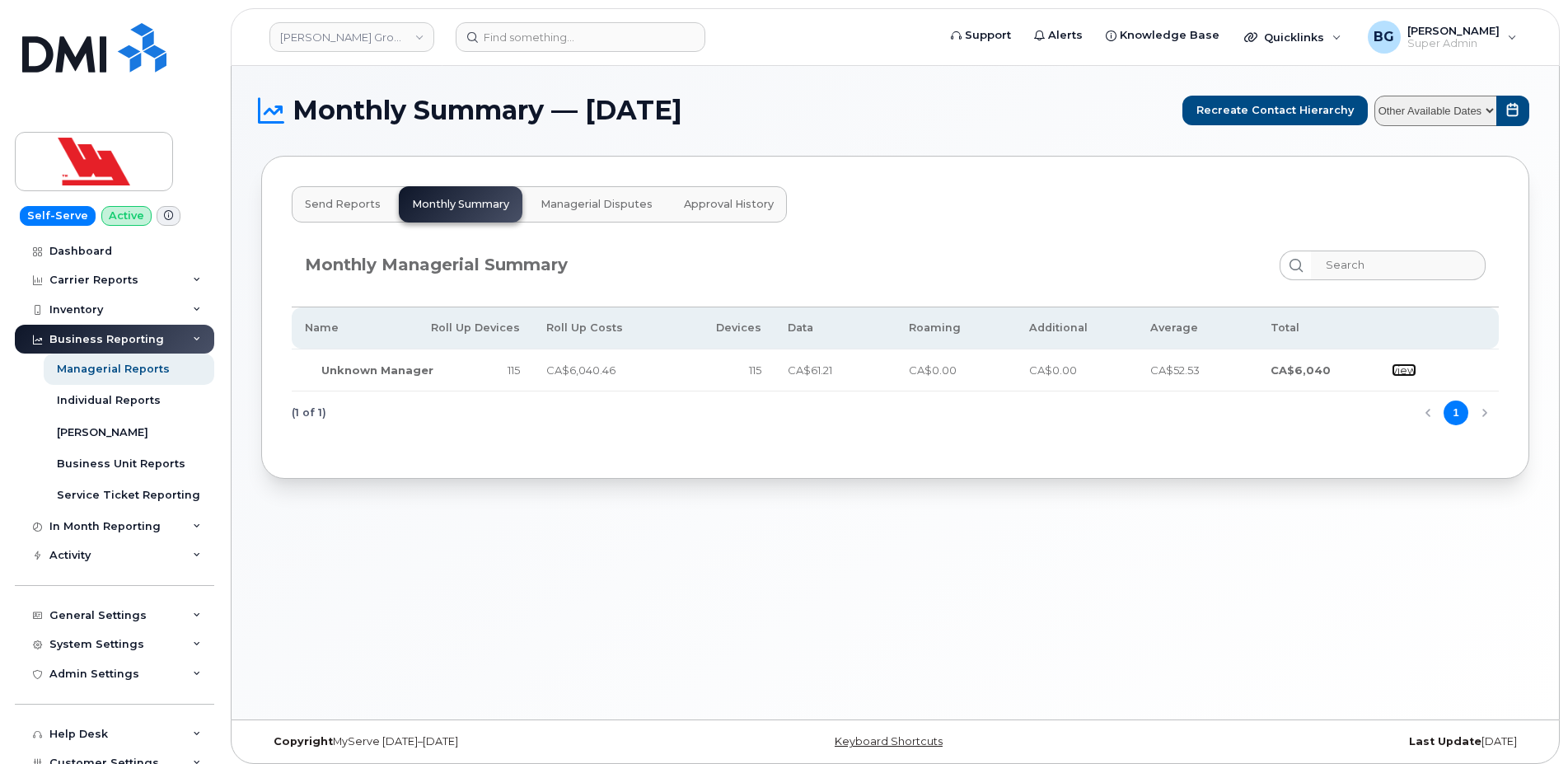
click at [1399, 369] on link "view" at bounding box center [1403, 370] width 24 height 14
click at [69, 305] on div "Inventory" at bounding box center [76, 309] width 53 height 14
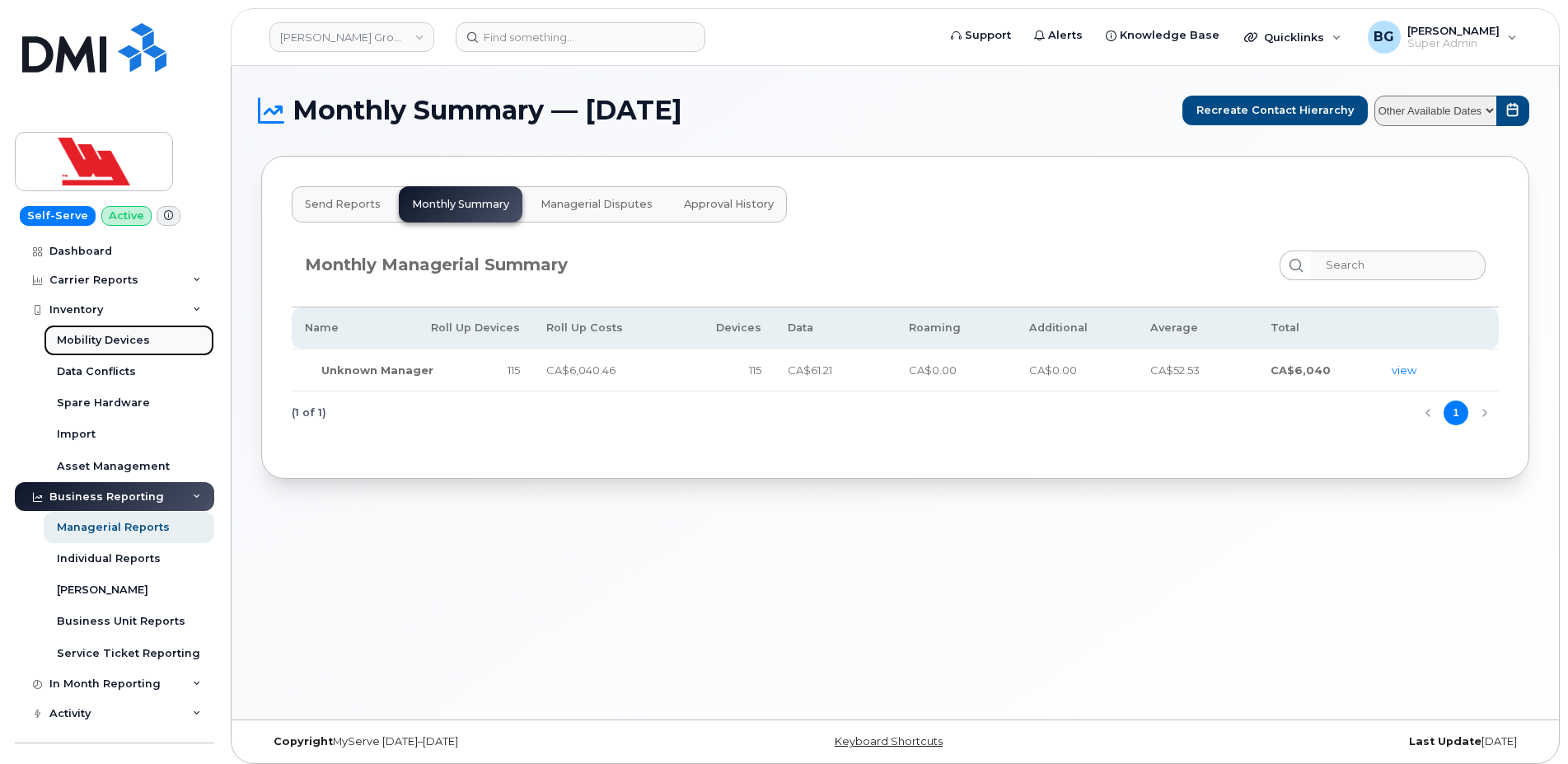
click at [79, 338] on div "Mobility Devices" at bounding box center [103, 340] width 93 height 14
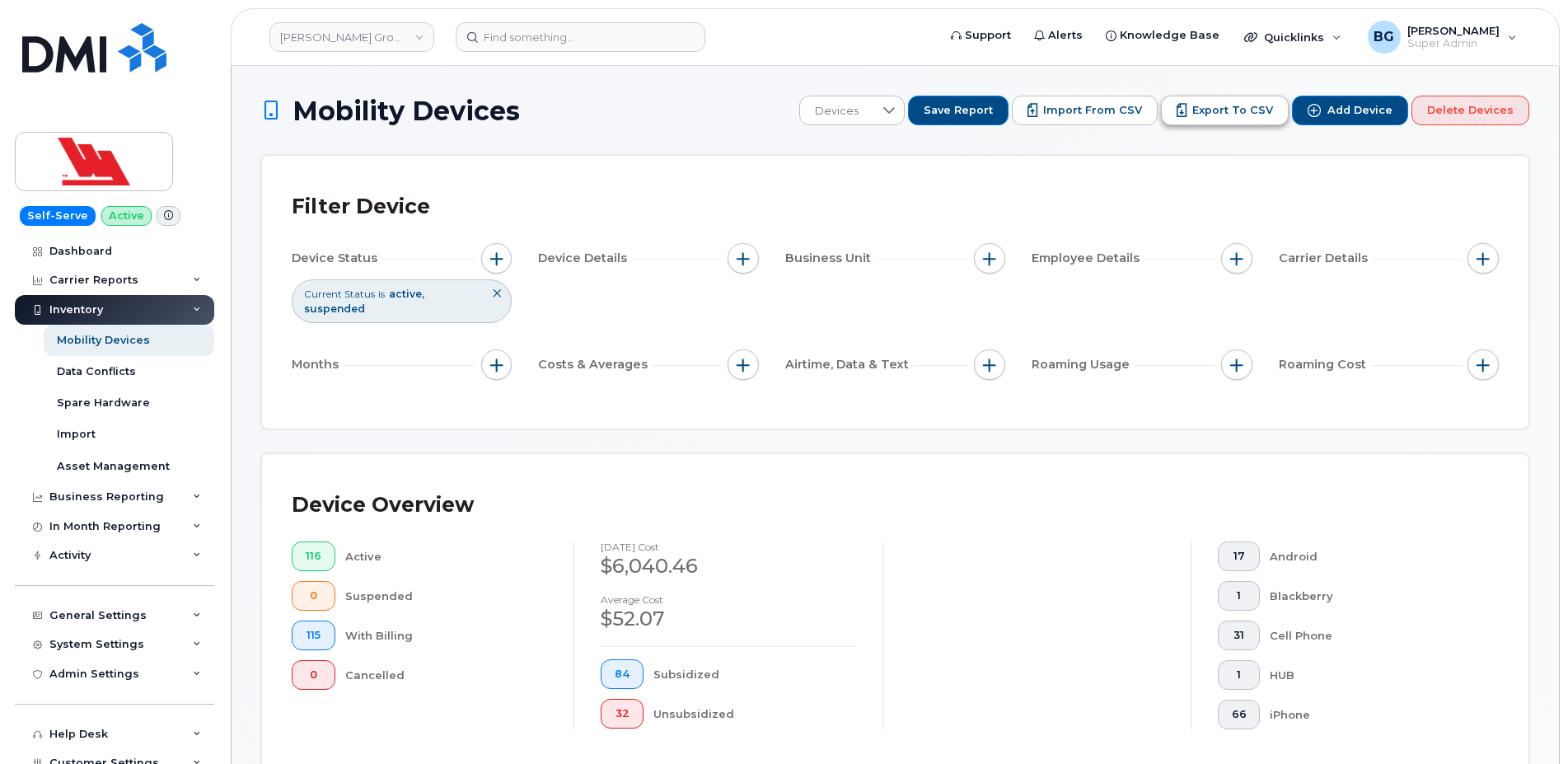
click at [1204, 106] on button "Export to CSV" at bounding box center [1224, 110] width 128 height 30
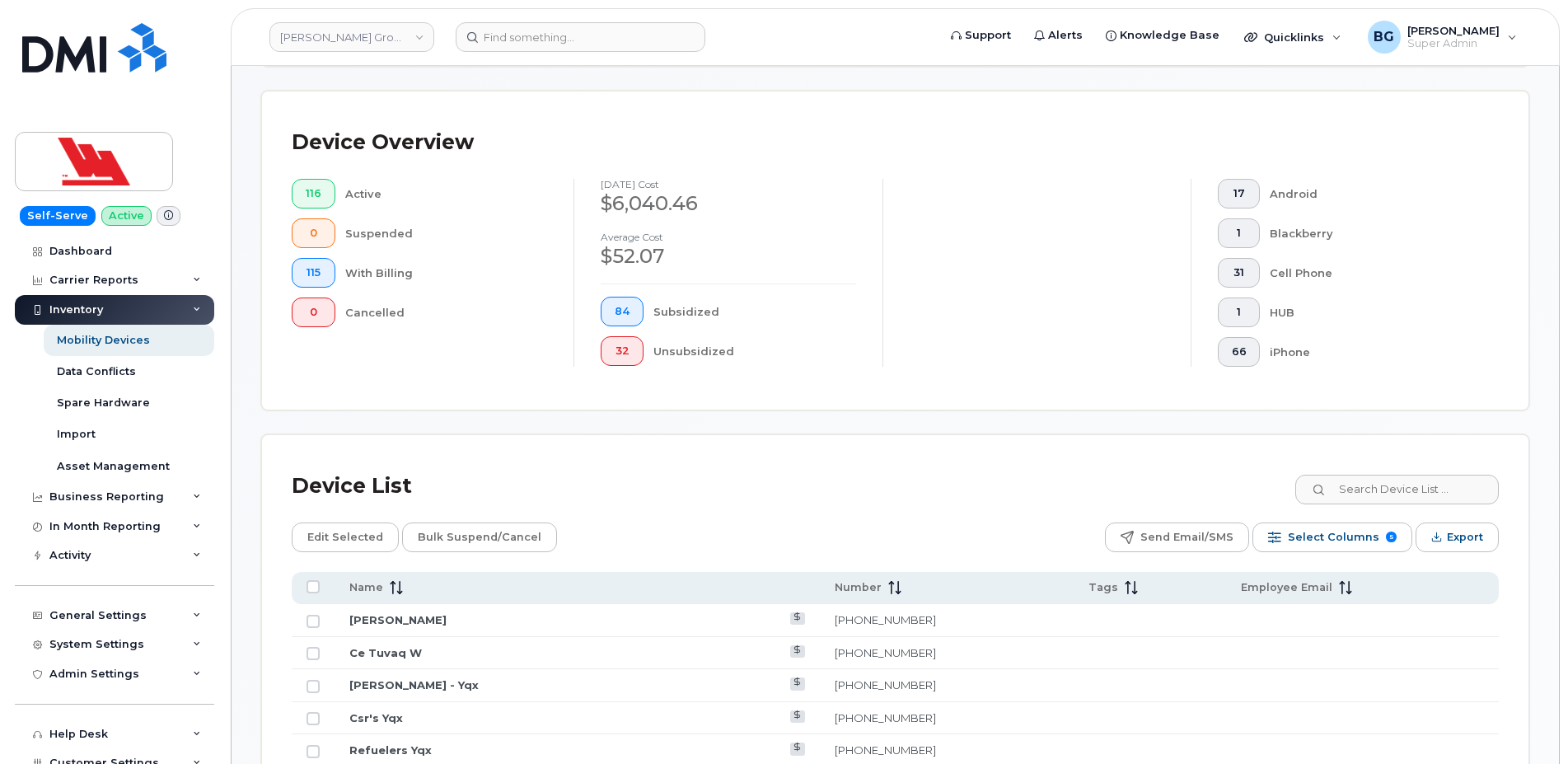
scroll to position [448, 0]
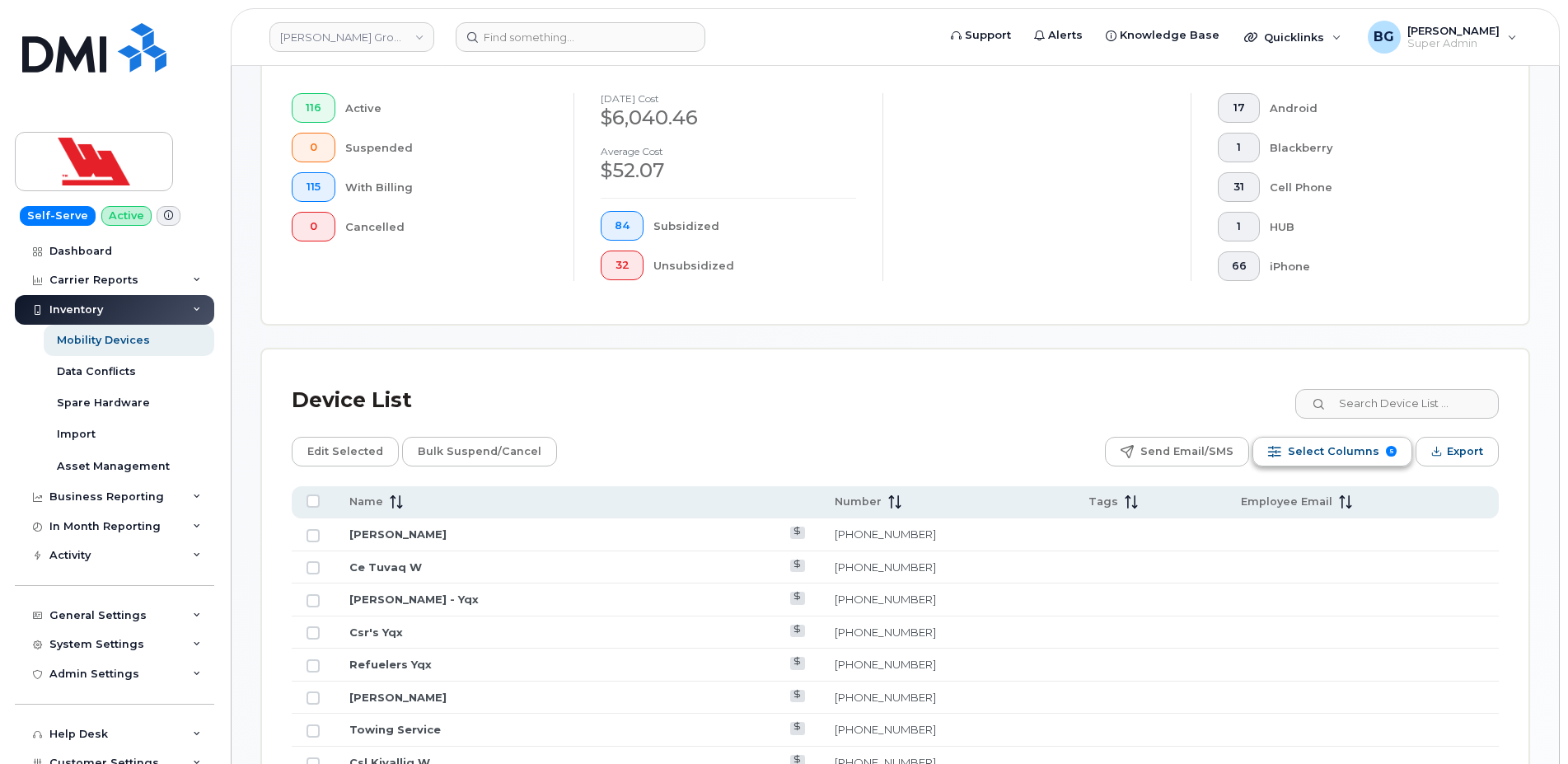
click at [1340, 457] on span "Select Columns" at bounding box center [1333, 451] width 91 height 24
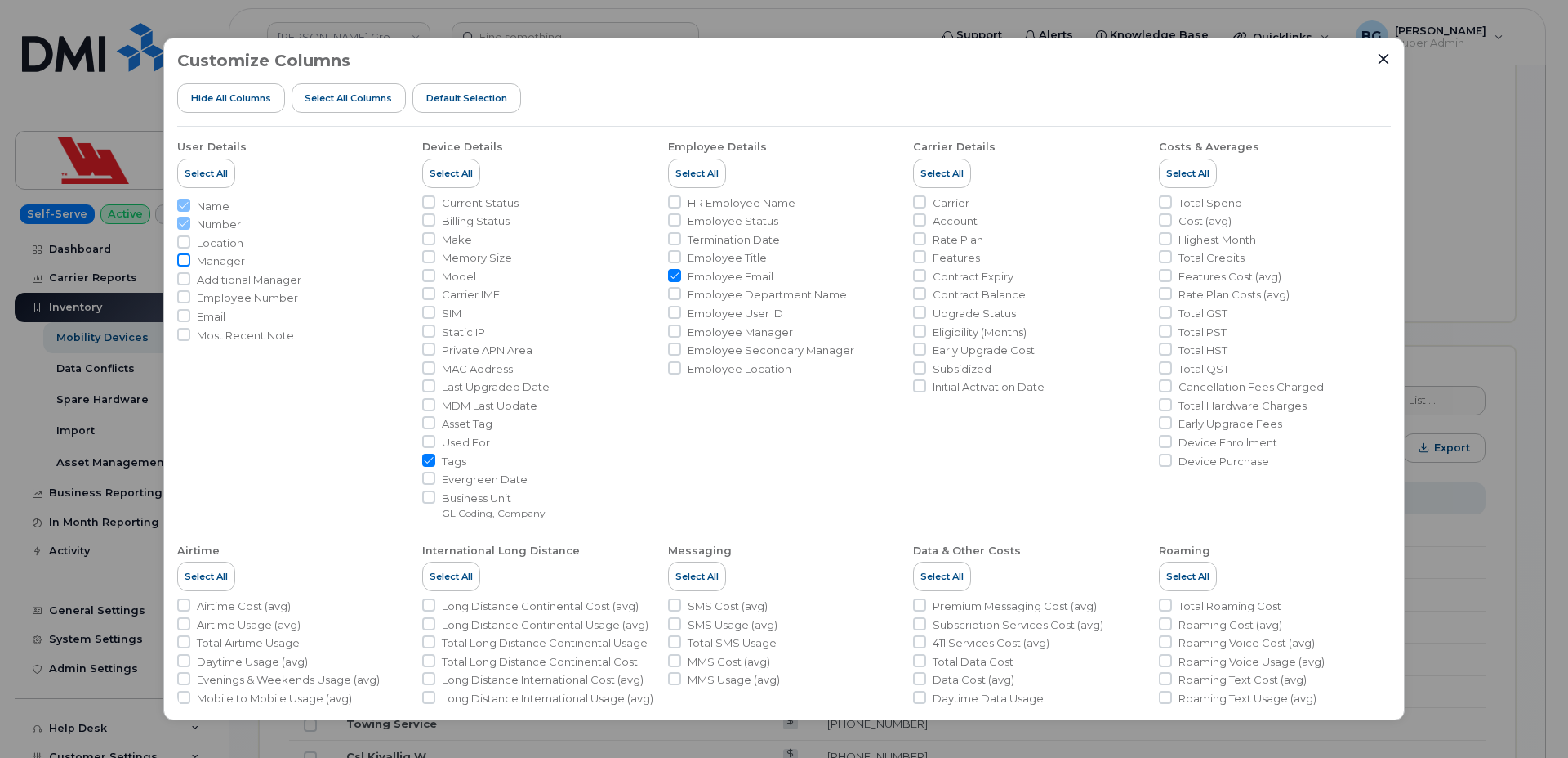
click at [179, 259] on input "Manager" at bounding box center [184, 259] width 13 height 13
checkbox input "true"
drag, startPoint x: 666, startPoint y: 327, endPoint x: 686, endPoint y: 574, distance: 247.8
click at [668, 327] on input "Employee Manager" at bounding box center [674, 331] width 13 height 13
checkbox input "true"
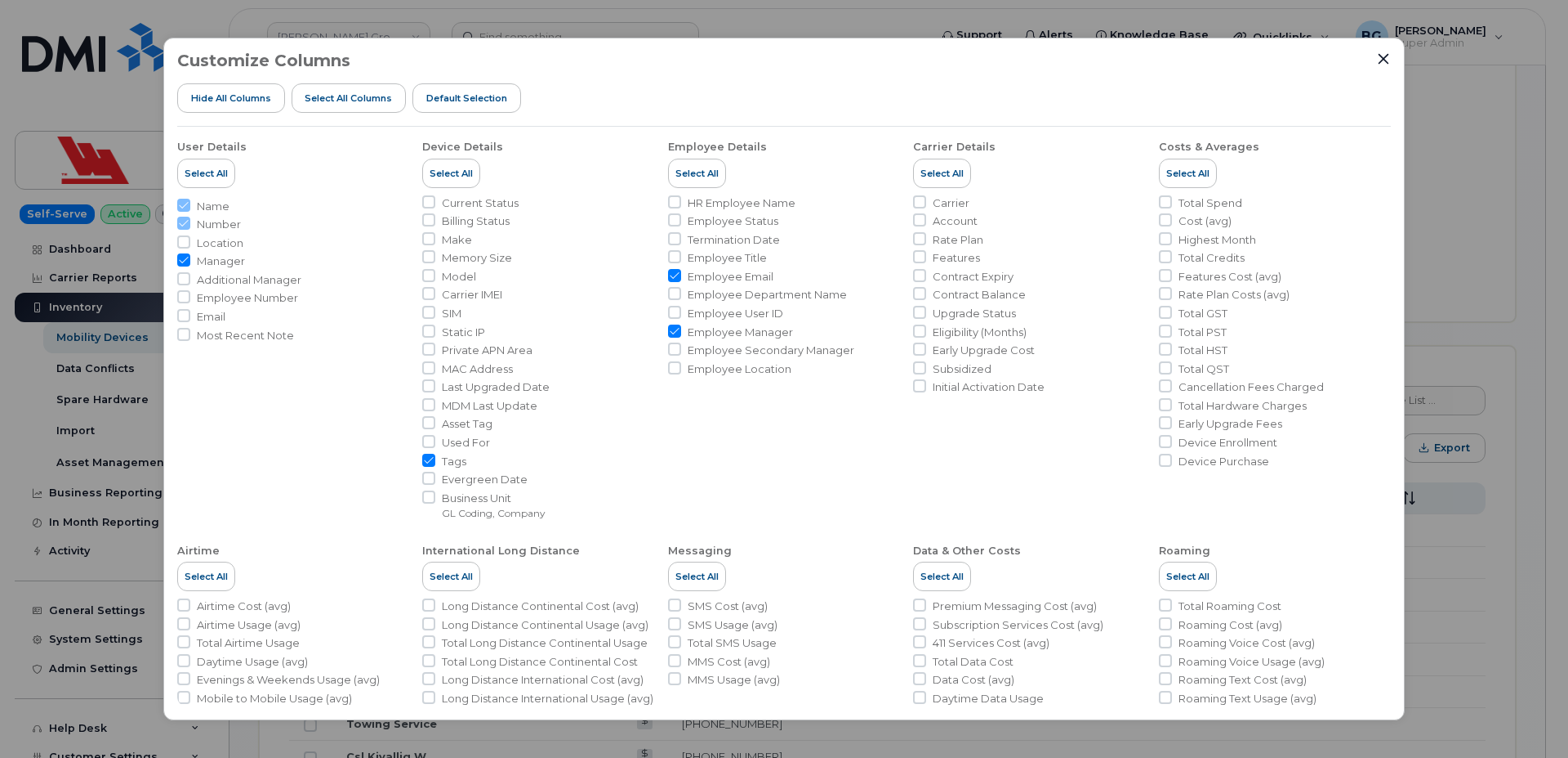
click at [1493, 169] on div "Customize Columns Hide All Columns Select all Columns Default Selection User De…" at bounding box center [784, 379] width 1568 height 758
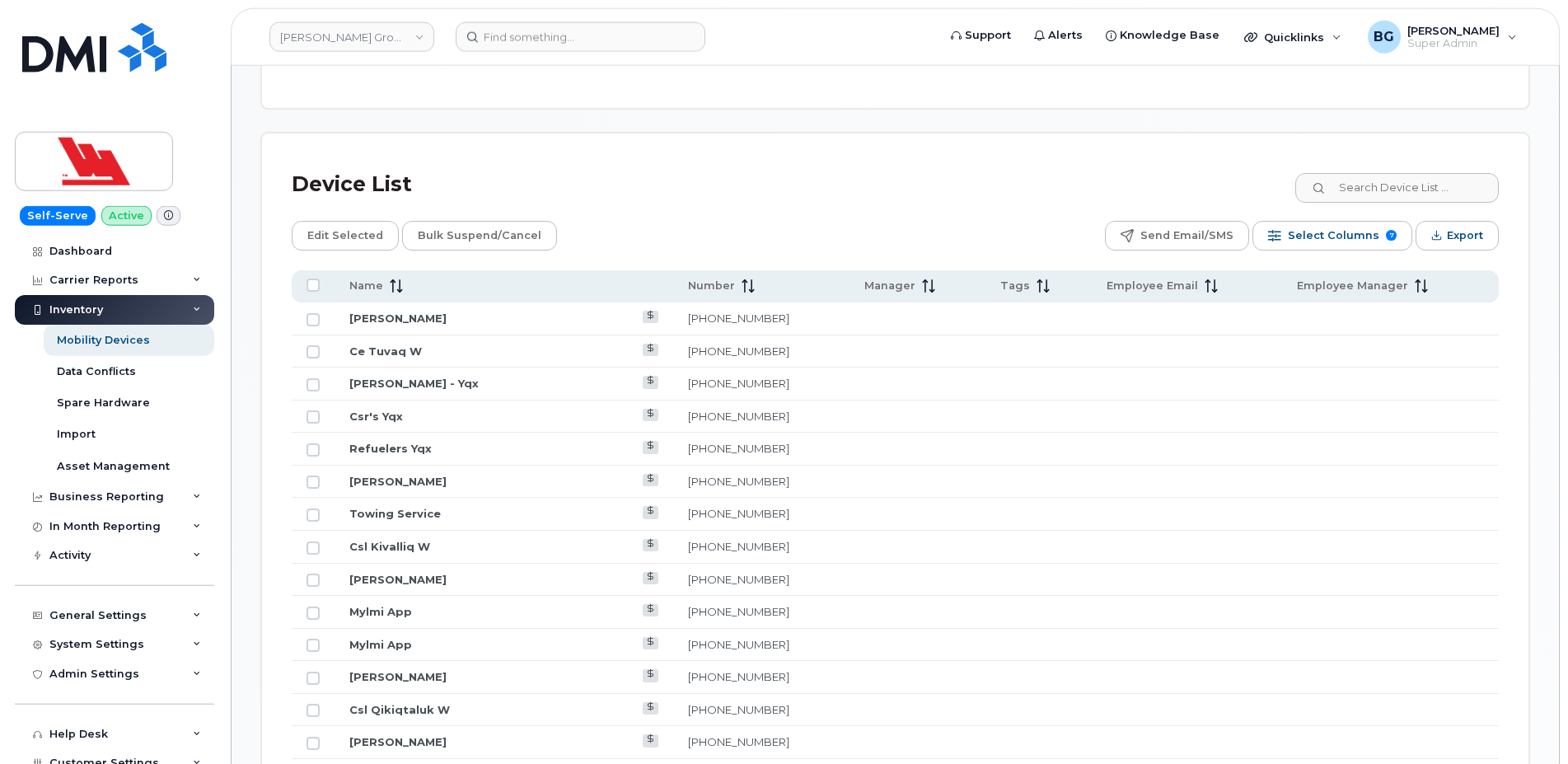
scroll to position [672, 0]
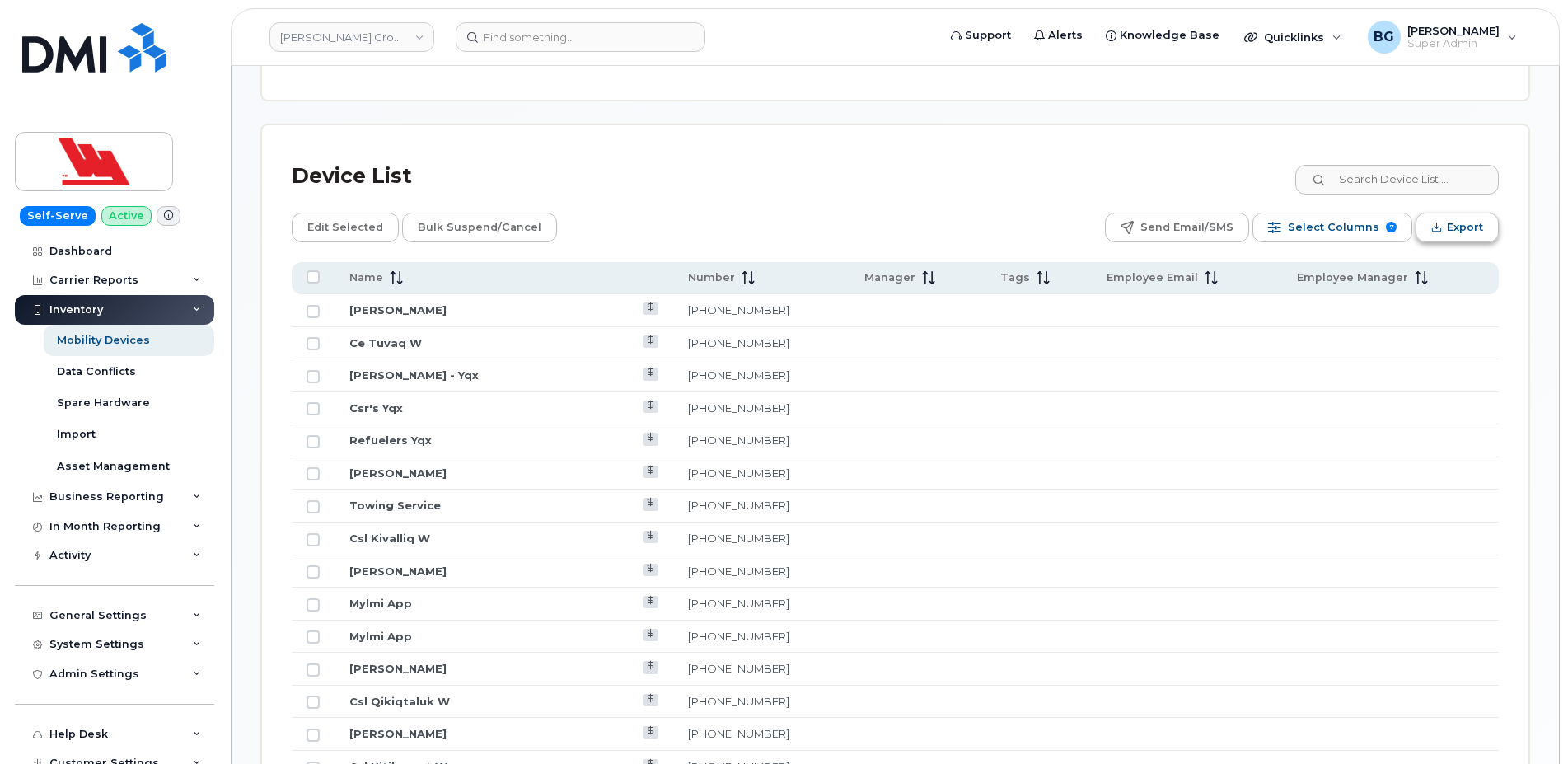
click at [1472, 221] on span "Export" at bounding box center [1465, 227] width 36 height 24
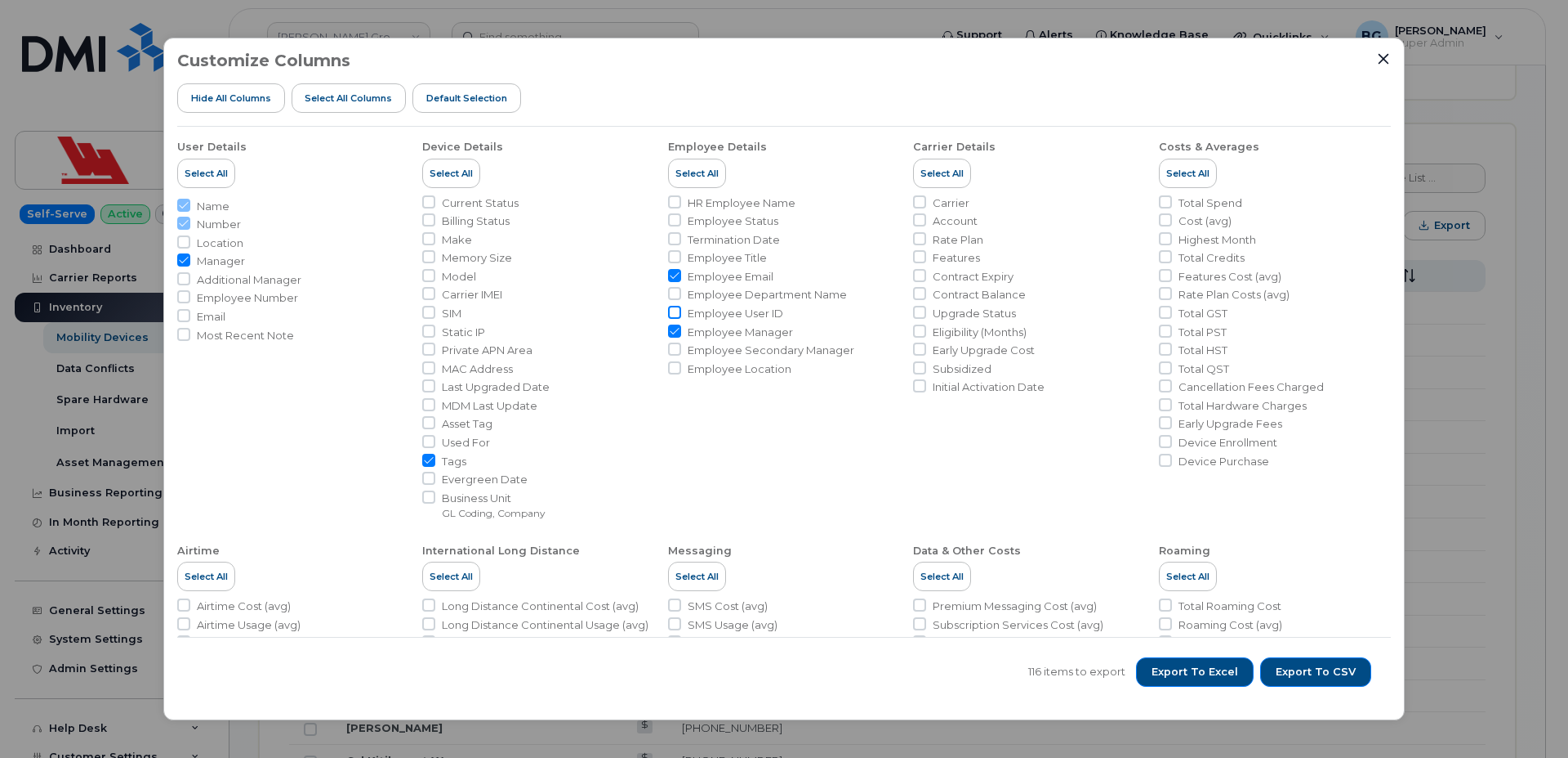
click at [670, 309] on input "Employee User ID" at bounding box center [674, 312] width 13 height 13
checkbox input "true"
click at [180, 277] on input "Additional Manager" at bounding box center [184, 278] width 13 height 13
checkbox input "true"
click at [1323, 664] on button "Export to CSV" at bounding box center [1316, 671] width 111 height 30
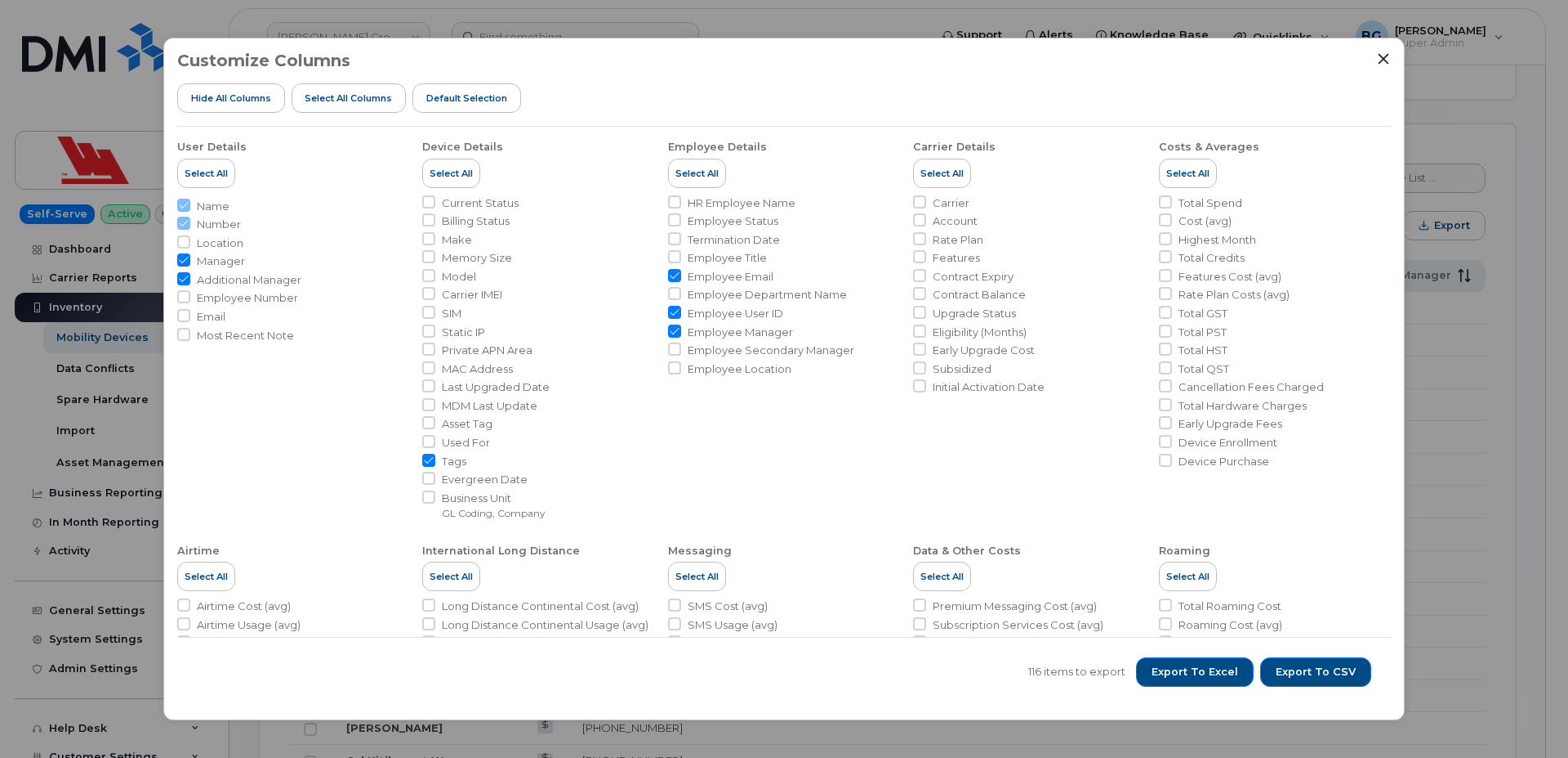
click at [1376, 64] on div at bounding box center [1383, 58] width 14 height 14
click at [1393, 55] on div "Customize Columns Hide All Columns Select all Columns Default Selection User De…" at bounding box center [784, 379] width 1242 height 682
click at [1389, 57] on icon "Close" at bounding box center [1383, 58] width 13 height 13
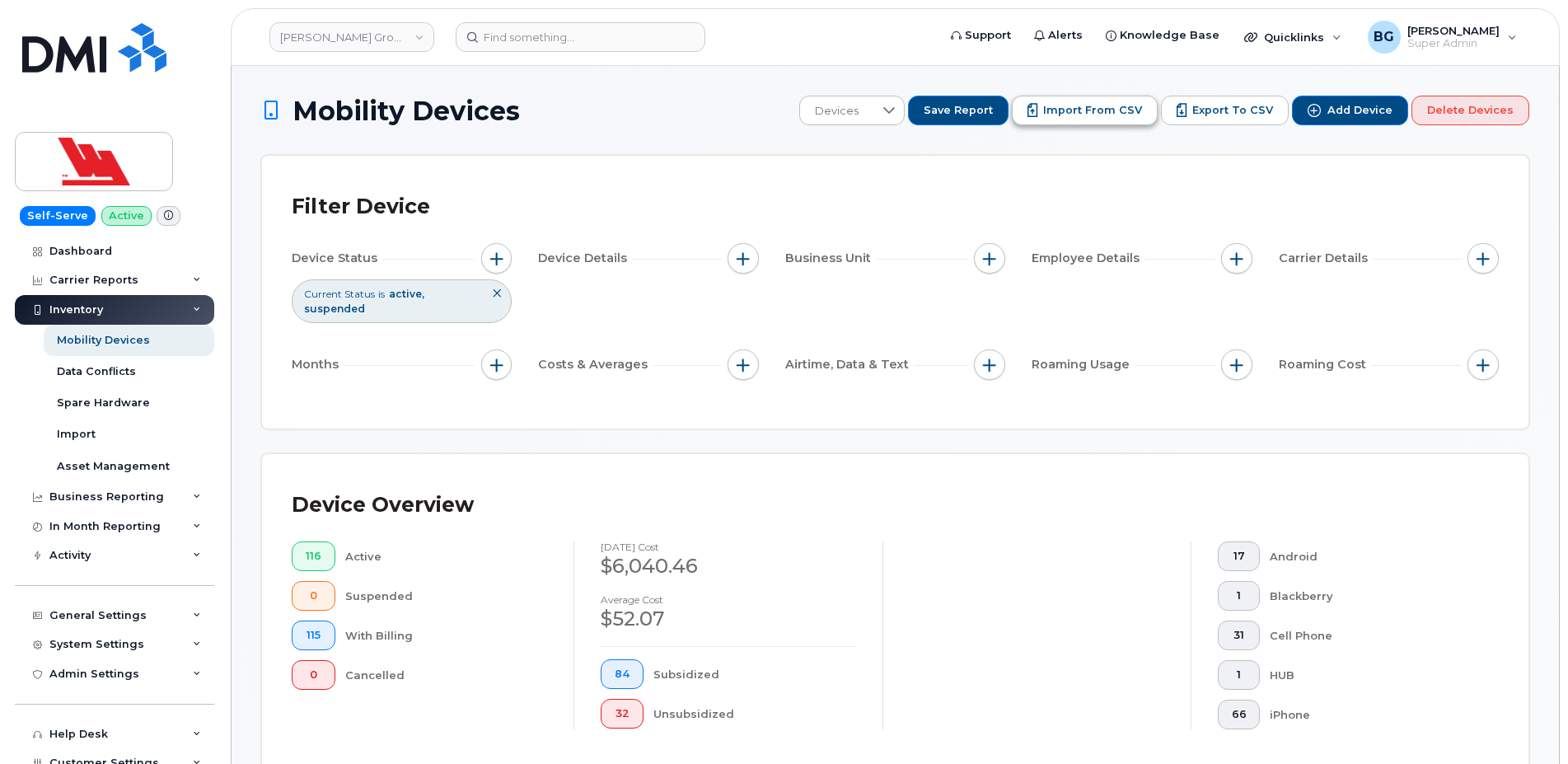
click at [1082, 111] on span "Import from CSV" at bounding box center [1091, 110] width 99 height 14
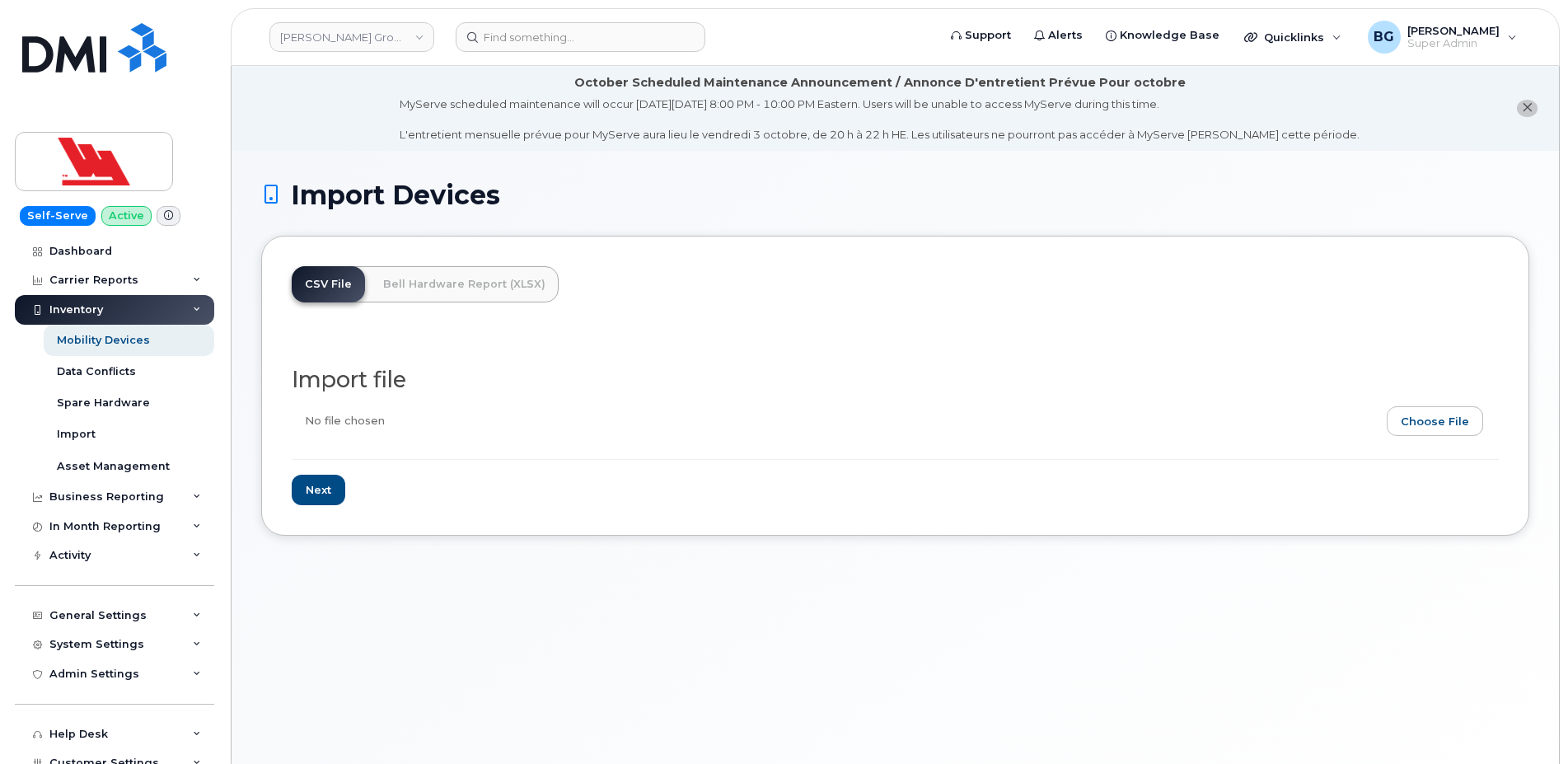
click at [1447, 431] on input "file" at bounding box center [889, 425] width 1194 height 38
type input "C:\fakepath\Custom Report - [DATE].csv"
click at [319, 486] on input "Next" at bounding box center [318, 490] width 53 height 31
type input "Loading..."
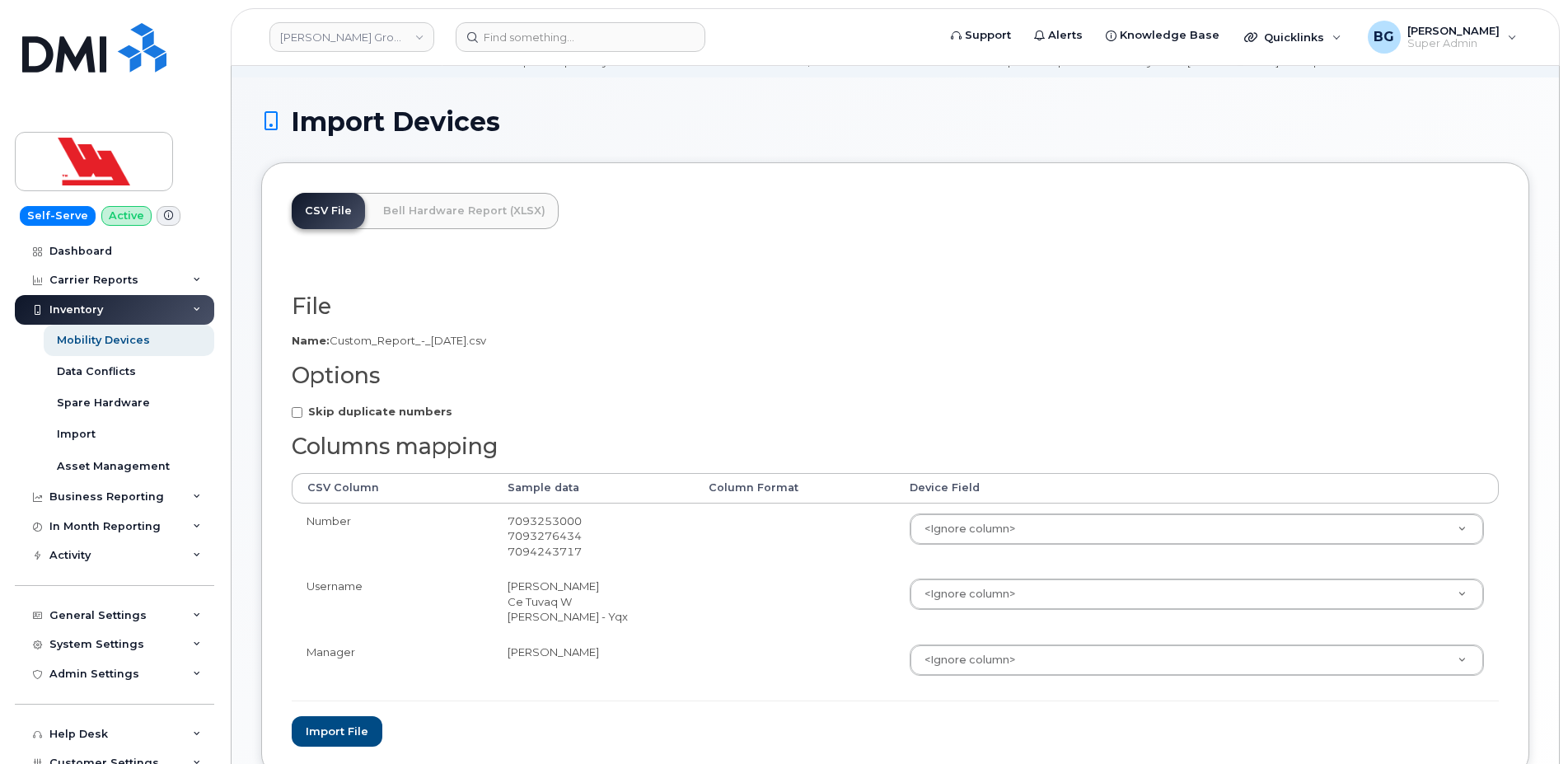
scroll to position [193, 0]
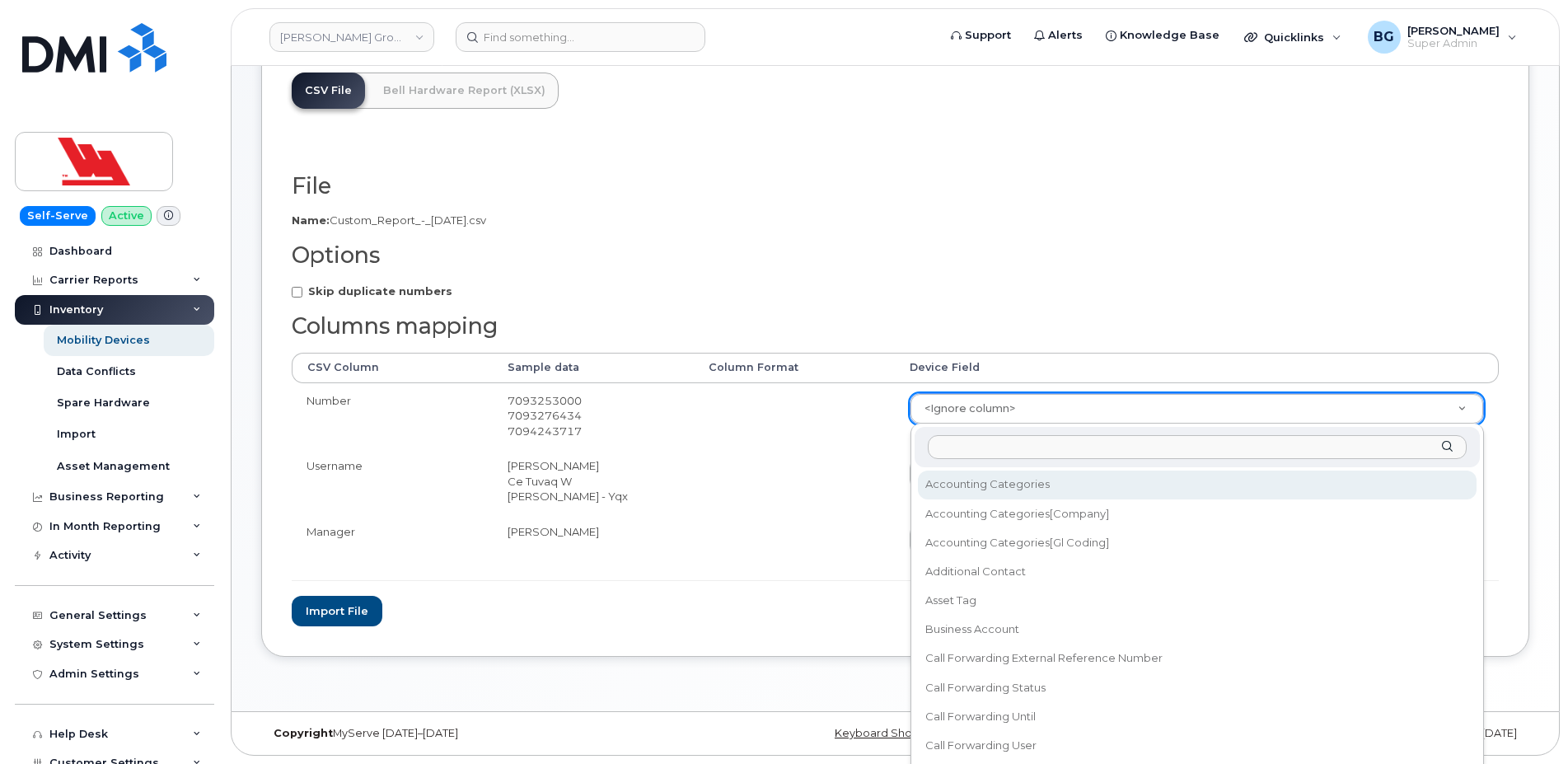
click at [978, 410] on body "[PERSON_NAME] Group of Companies Support Alerts Knowledge Base Quicklinks Suspe…" at bounding box center [784, 285] width 1568 height 957
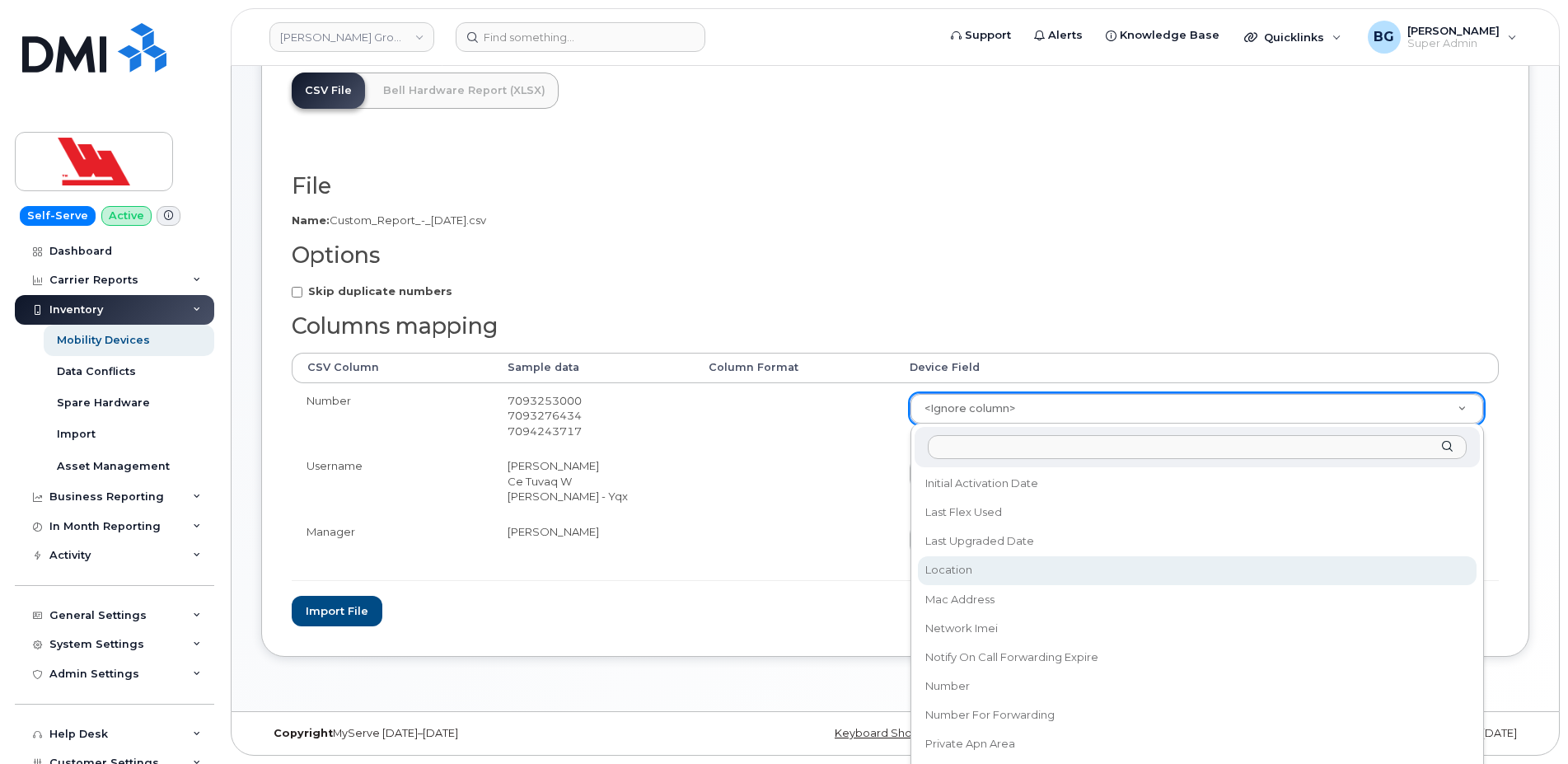
scroll to position [844, 0]
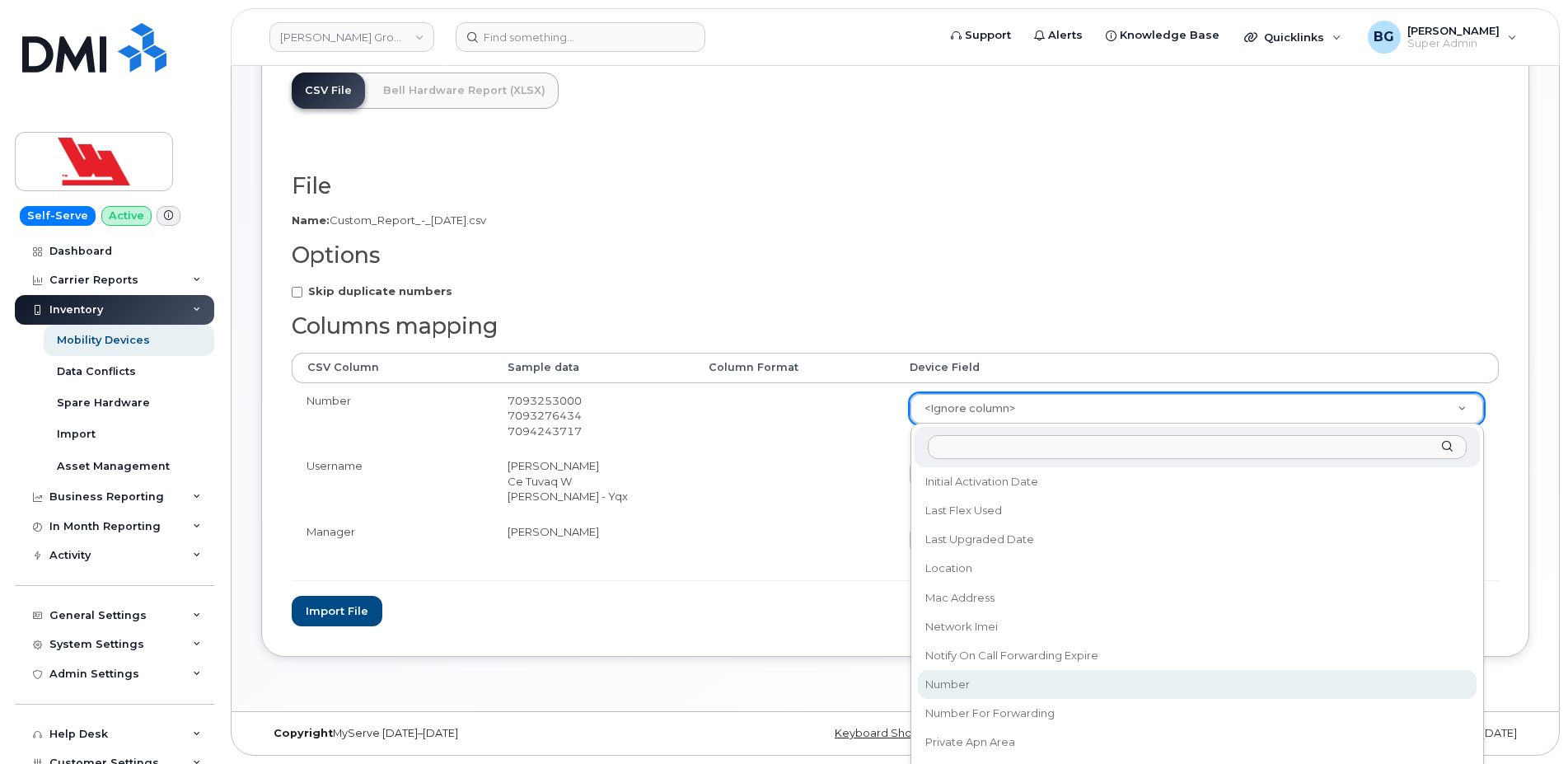
select select "number"
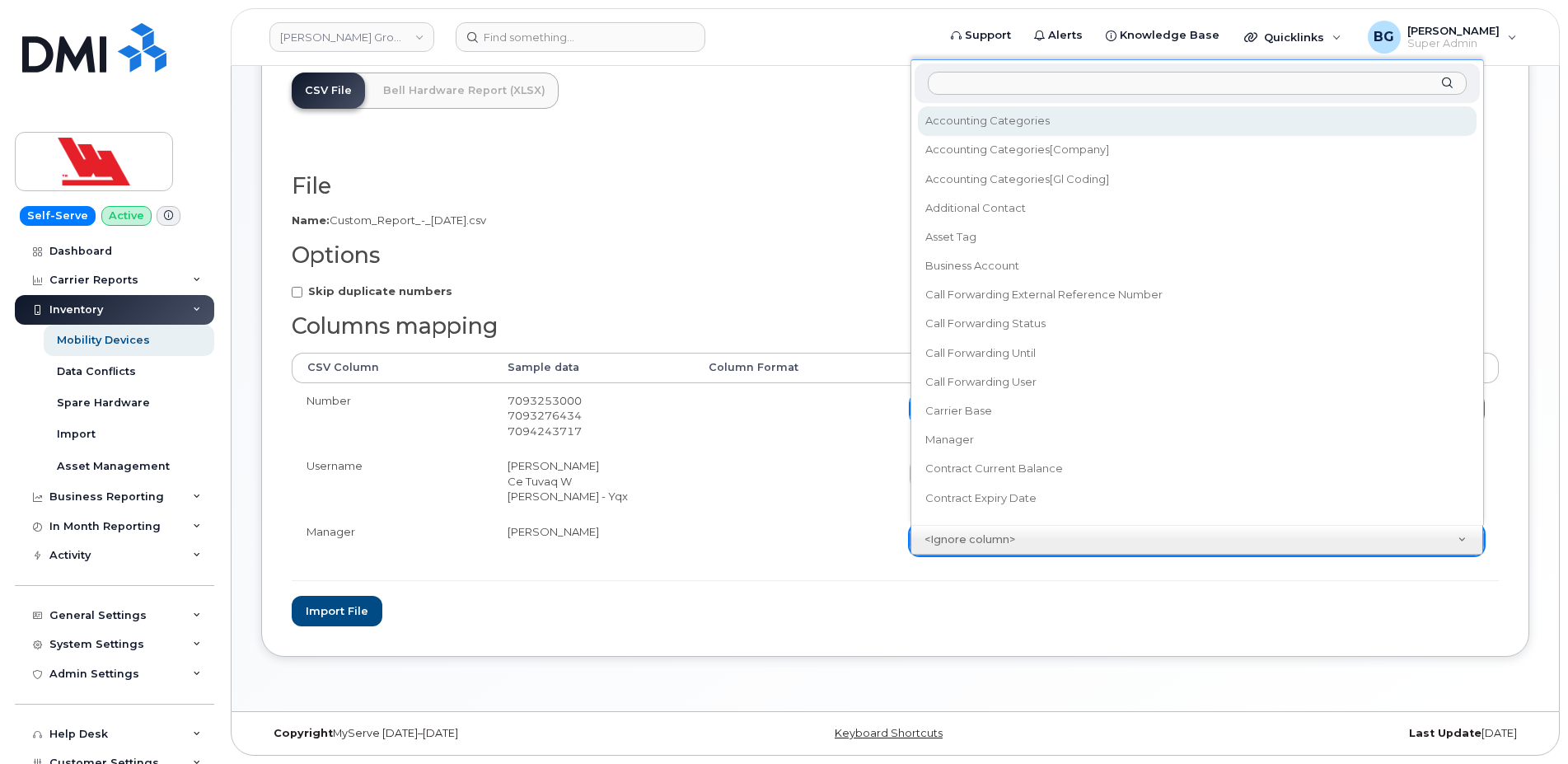
click at [986, 544] on body "[PERSON_NAME] Group of Companies Support Alerts Knowledge Base Quicklinks Suspe…" at bounding box center [784, 285] width 1568 height 957
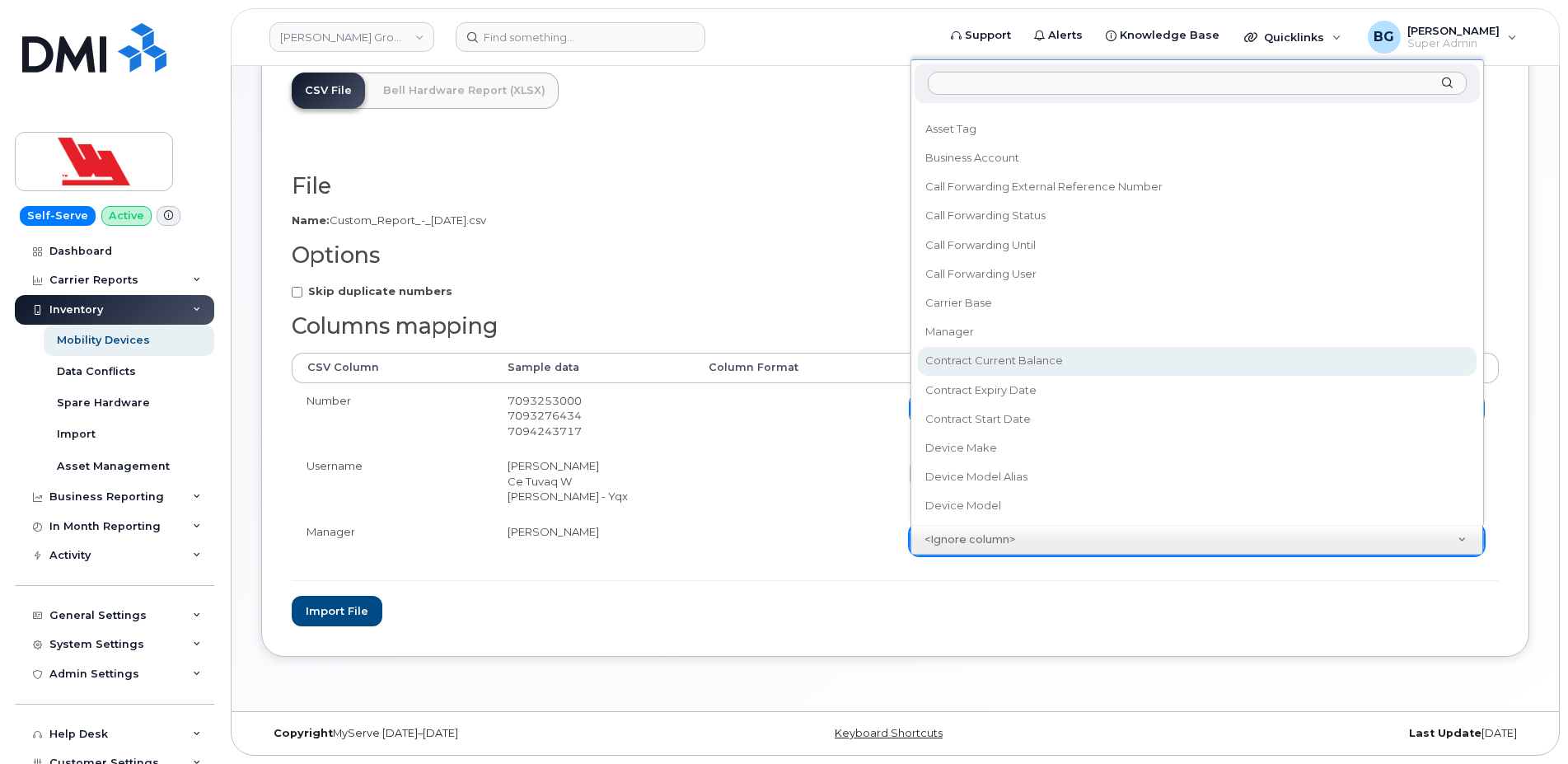
scroll to position [68, 0]
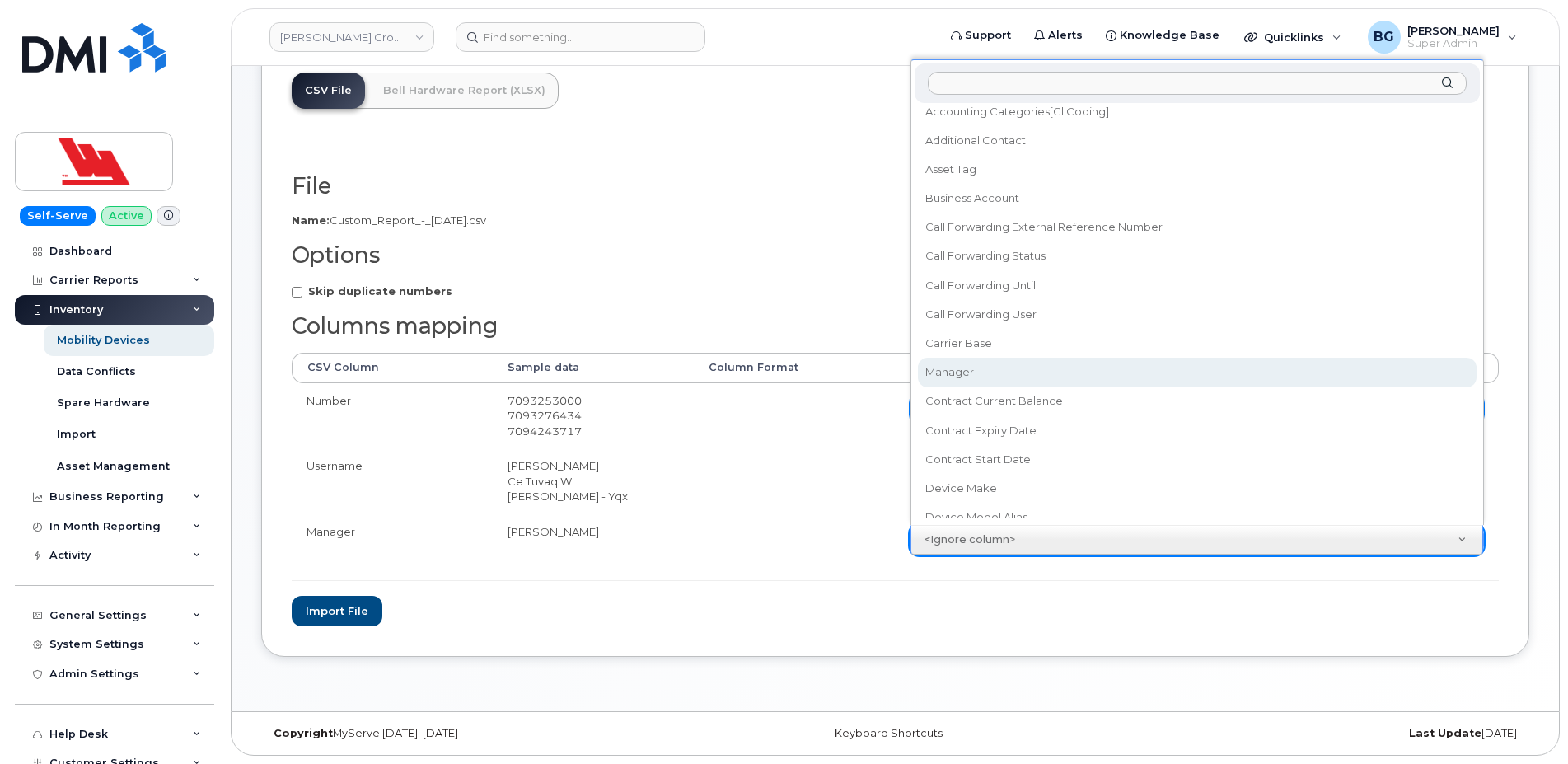
select select "contact_id"
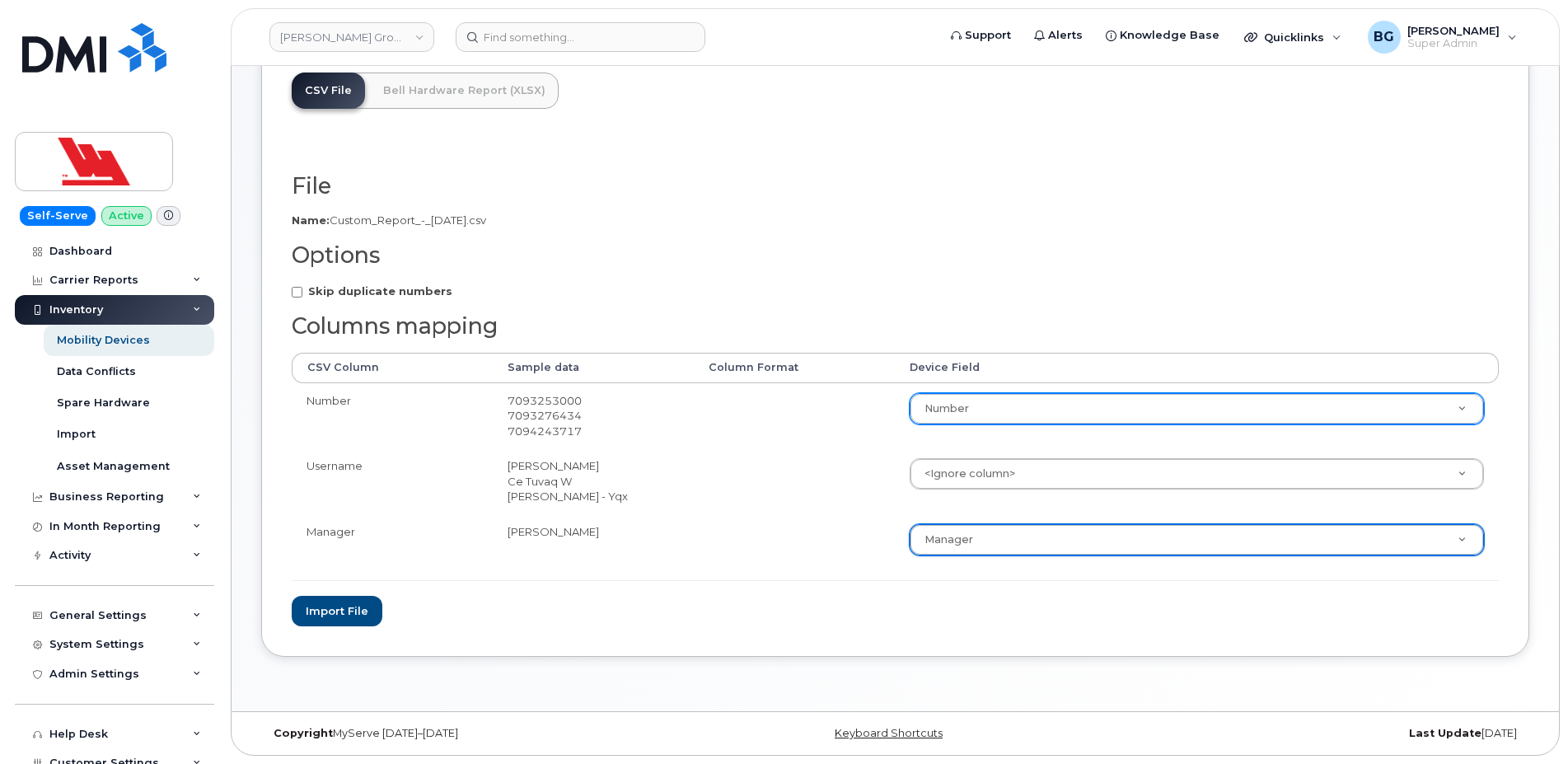
click at [1071, 539] on body "[PERSON_NAME] Group of Companies Support Alerts Knowledge Base Quicklinks Suspe…" at bounding box center [784, 285] width 1568 height 957
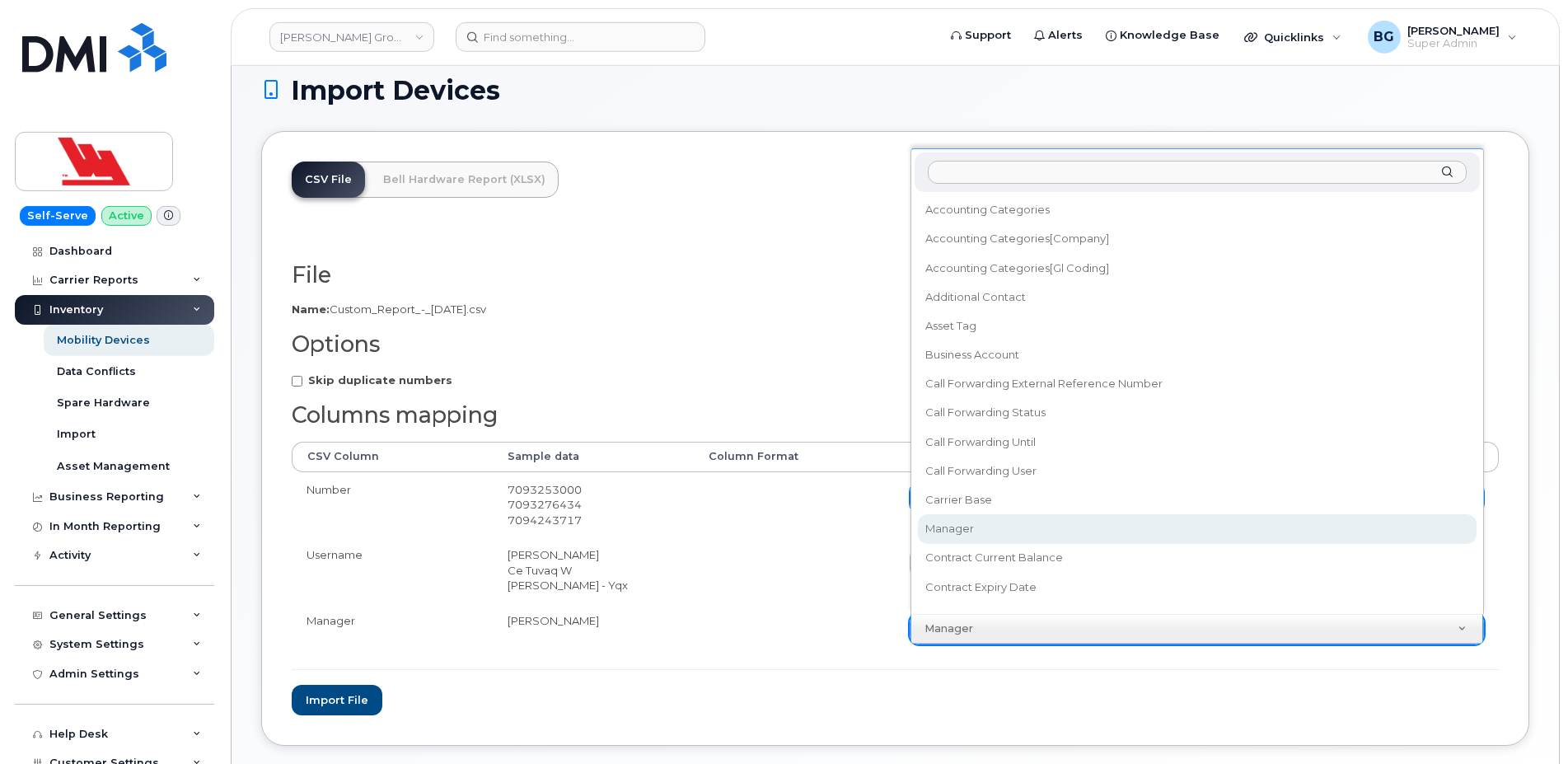
scroll to position [81, 0]
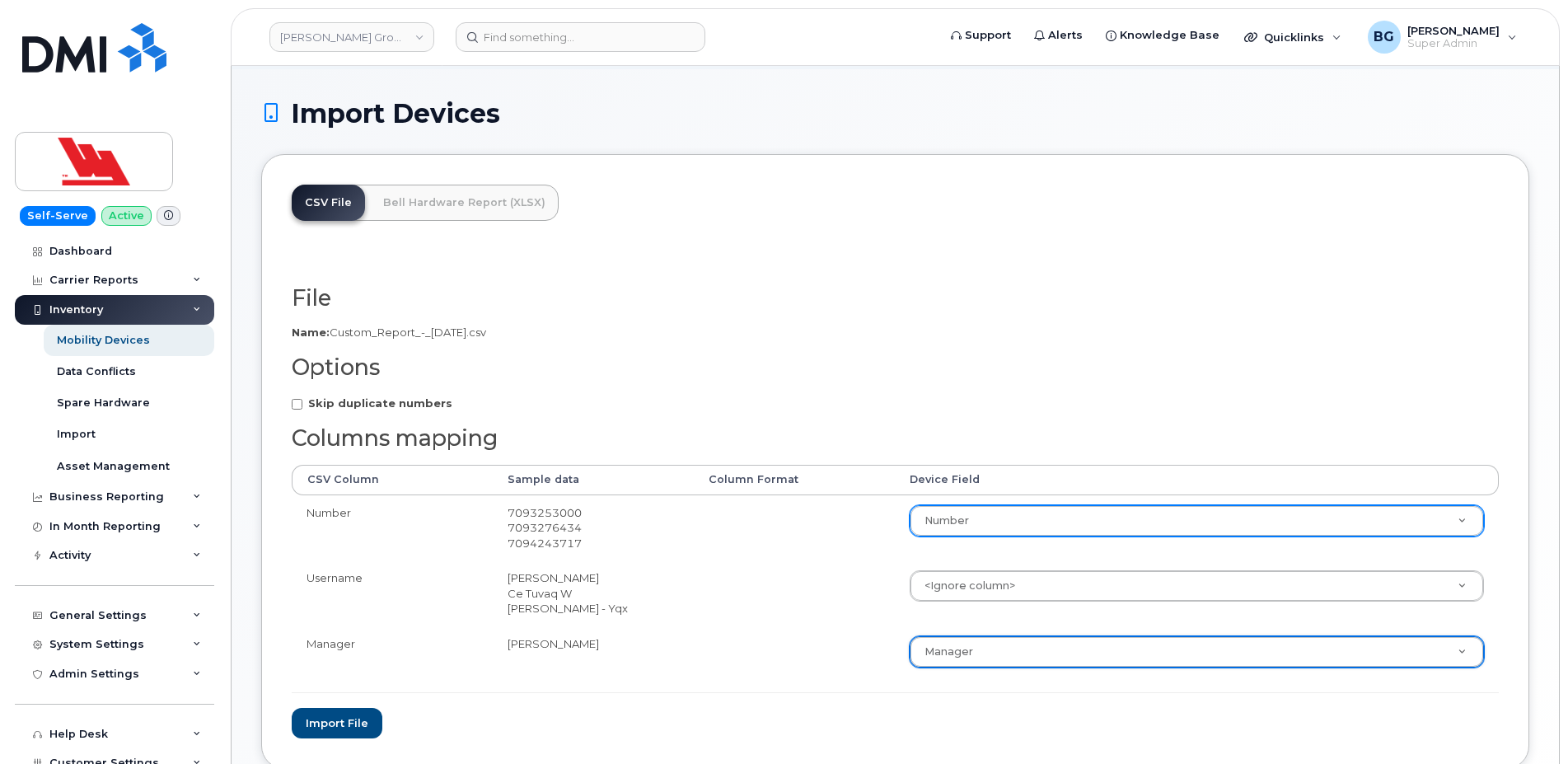
click at [750, 693] on body "[PERSON_NAME] Group of Companies Support Alerts Knowledge Base Quicklinks Suspe…" at bounding box center [784, 397] width 1568 height 957
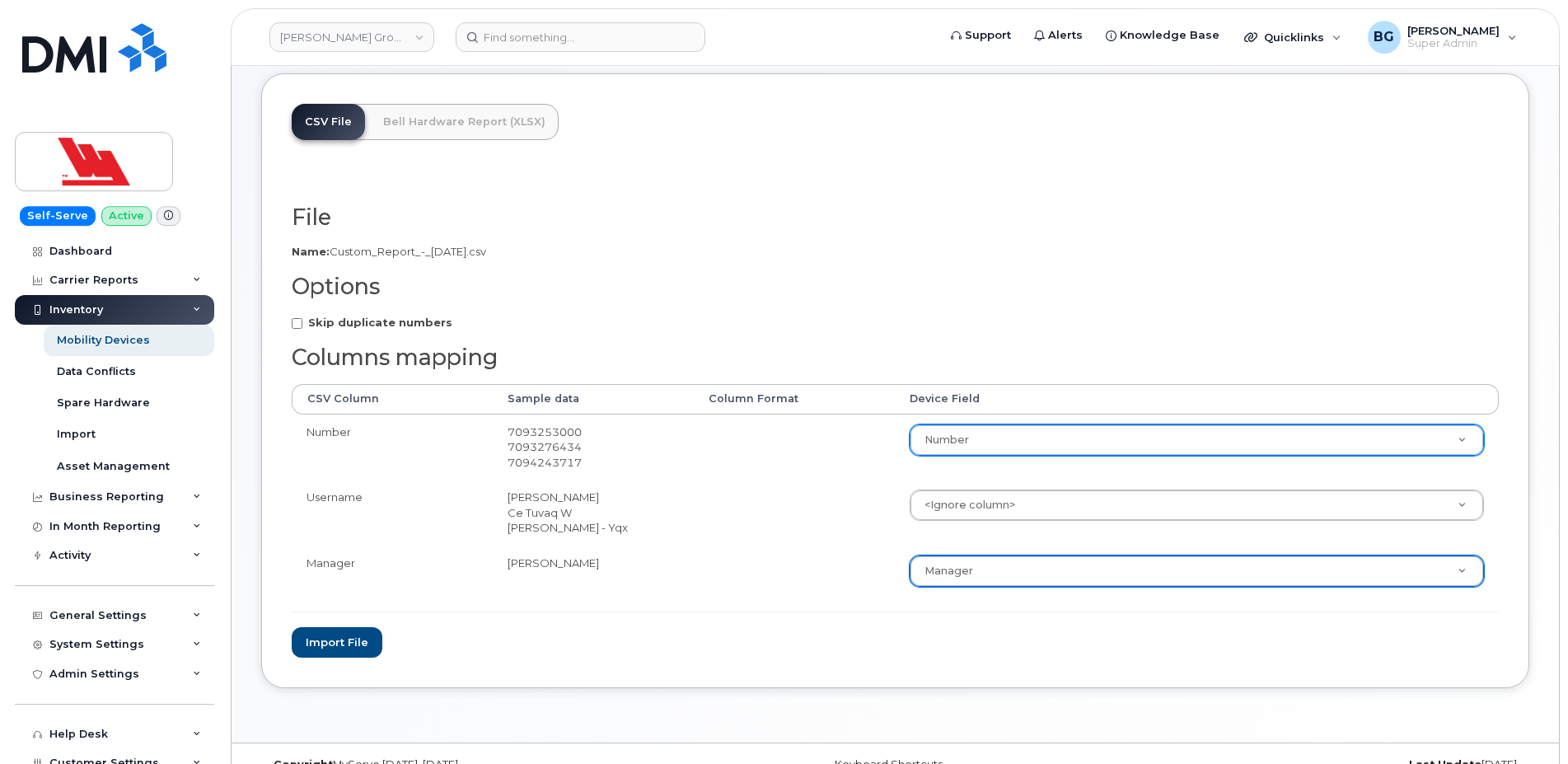
scroll to position [193, 0]
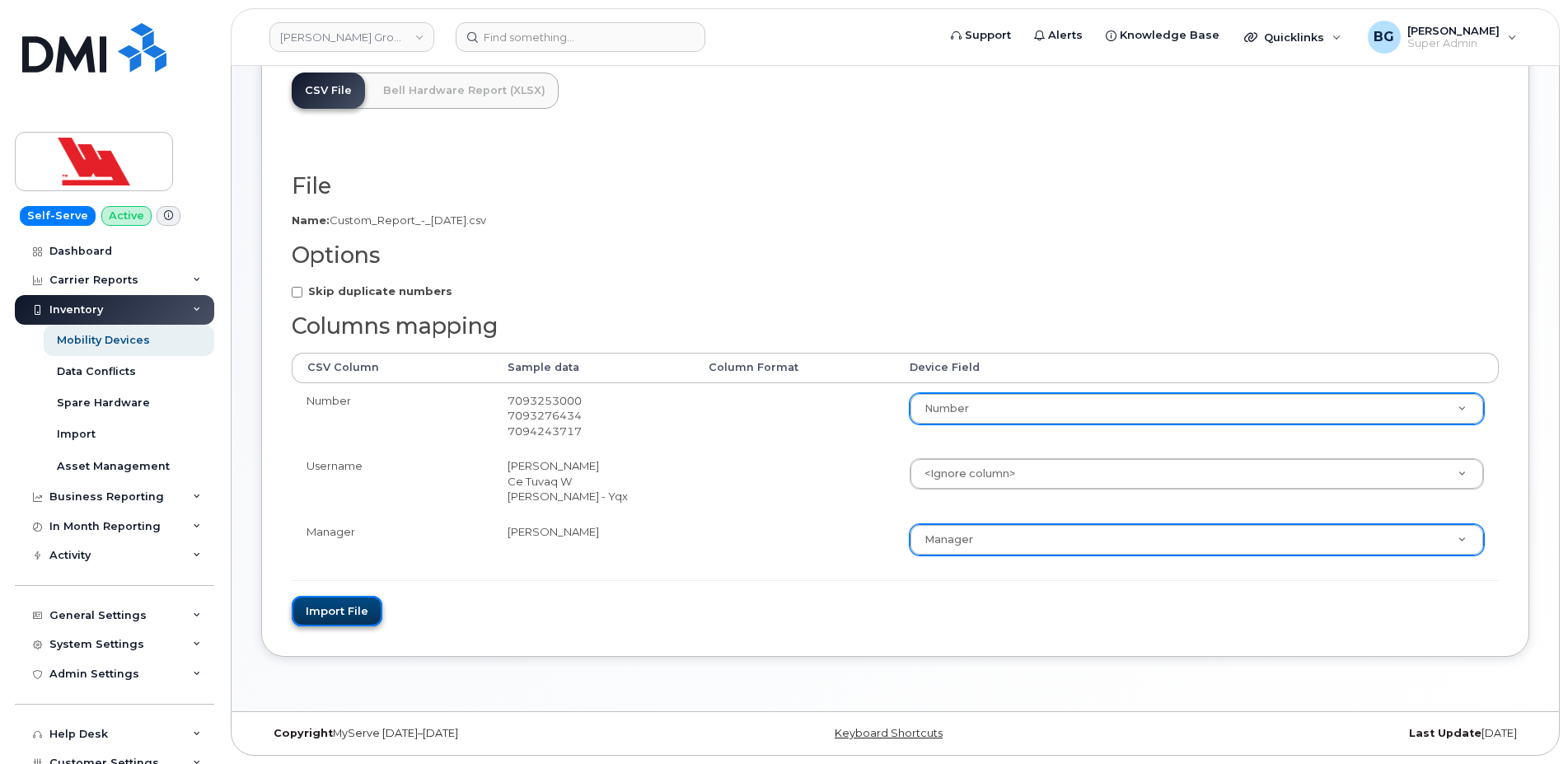
click at [320, 616] on button "Import file" at bounding box center [337, 611] width 90 height 31
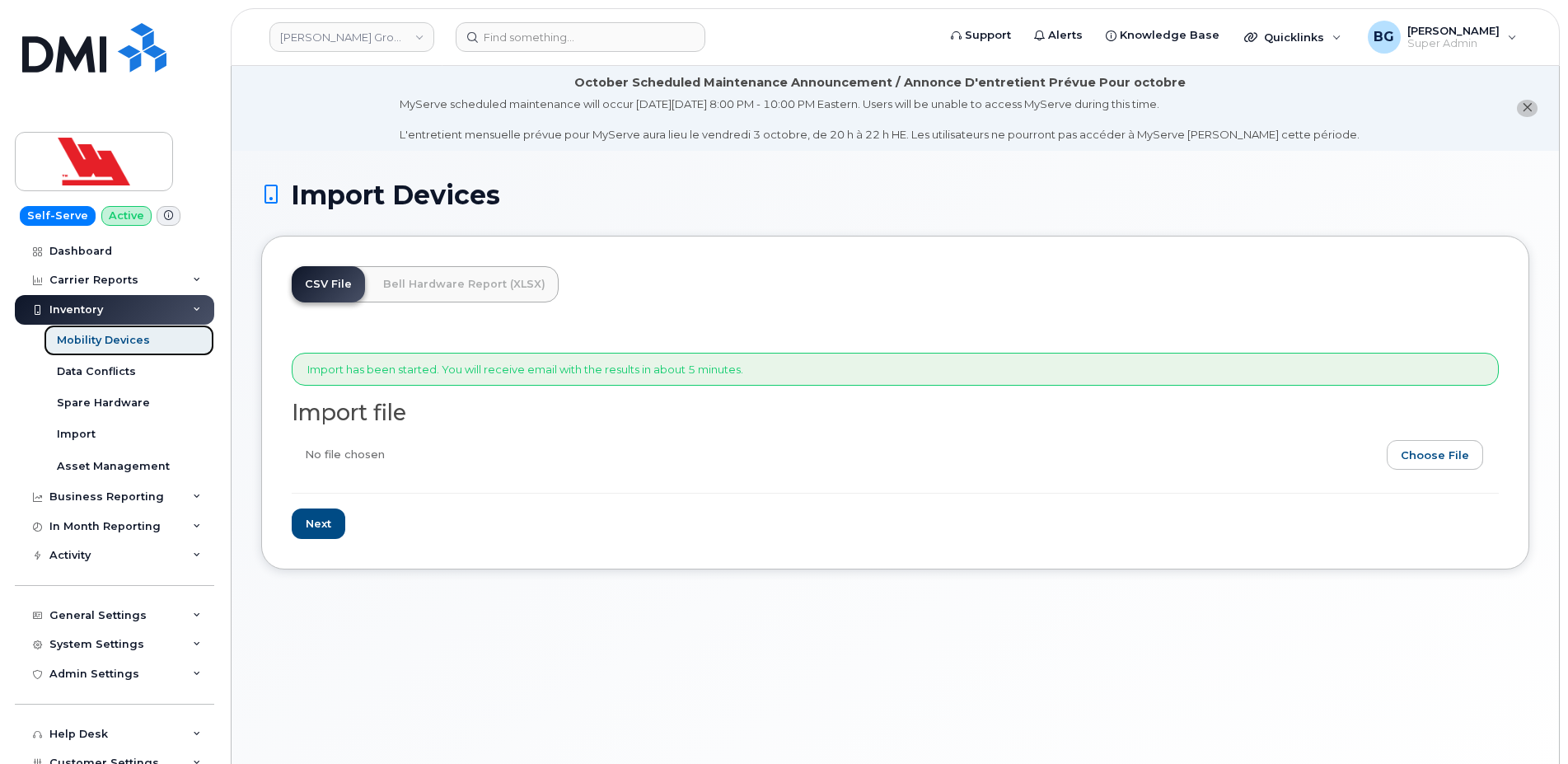
click at [98, 336] on div "Mobility Devices" at bounding box center [103, 340] width 93 height 14
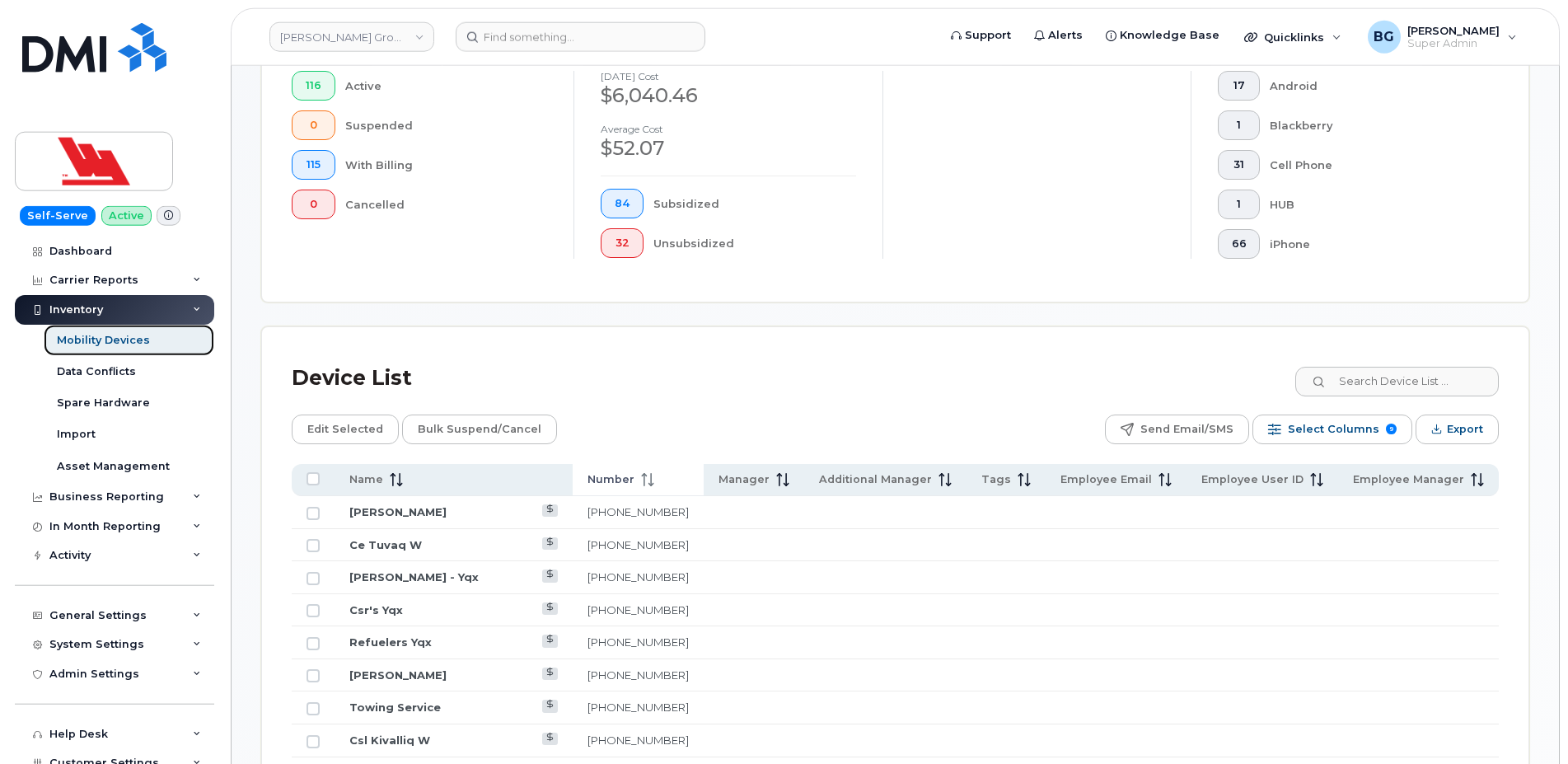
scroll to position [561, 0]
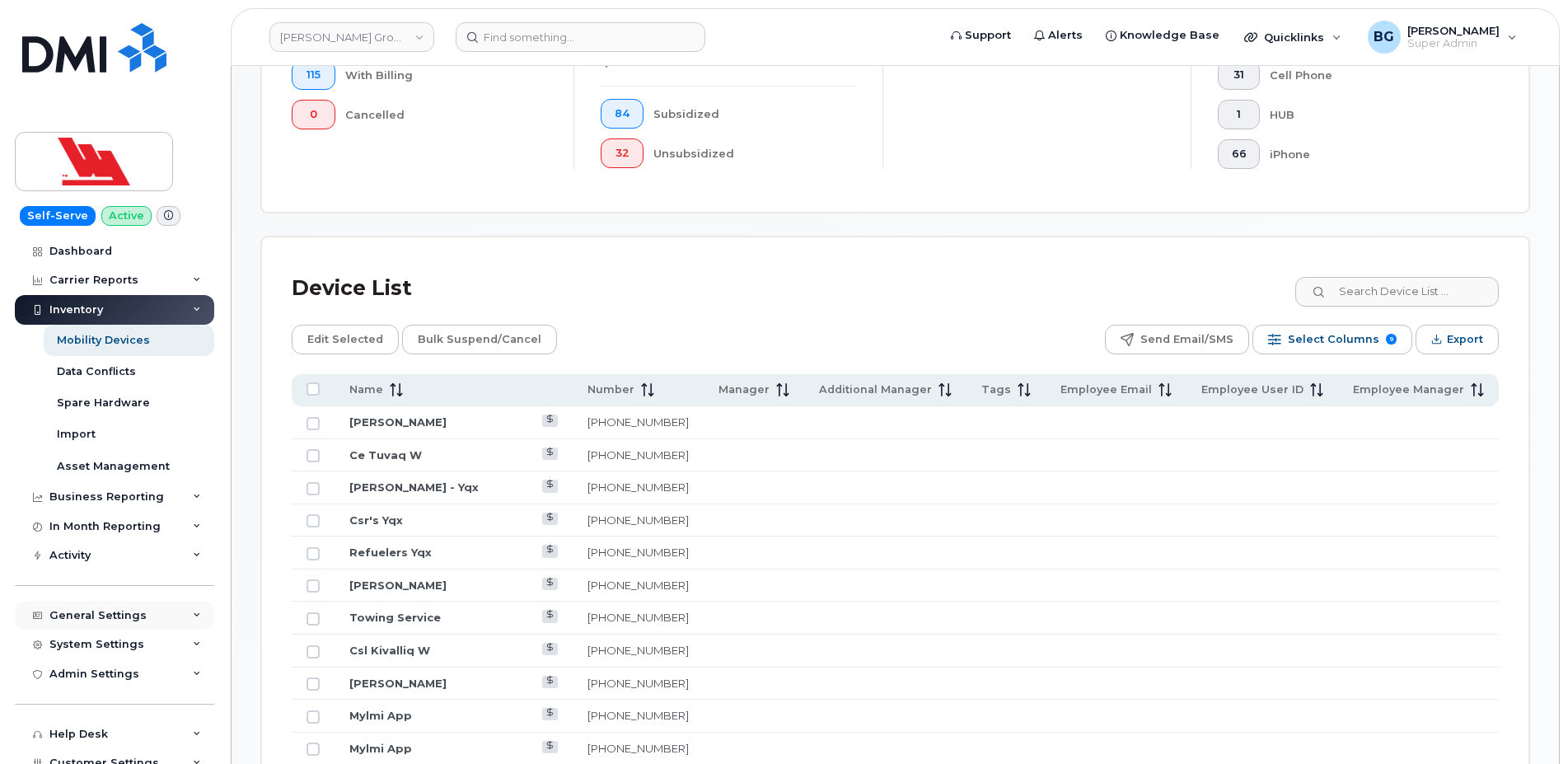
click at [93, 609] on div "General Settings" at bounding box center [99, 615] width 98 height 14
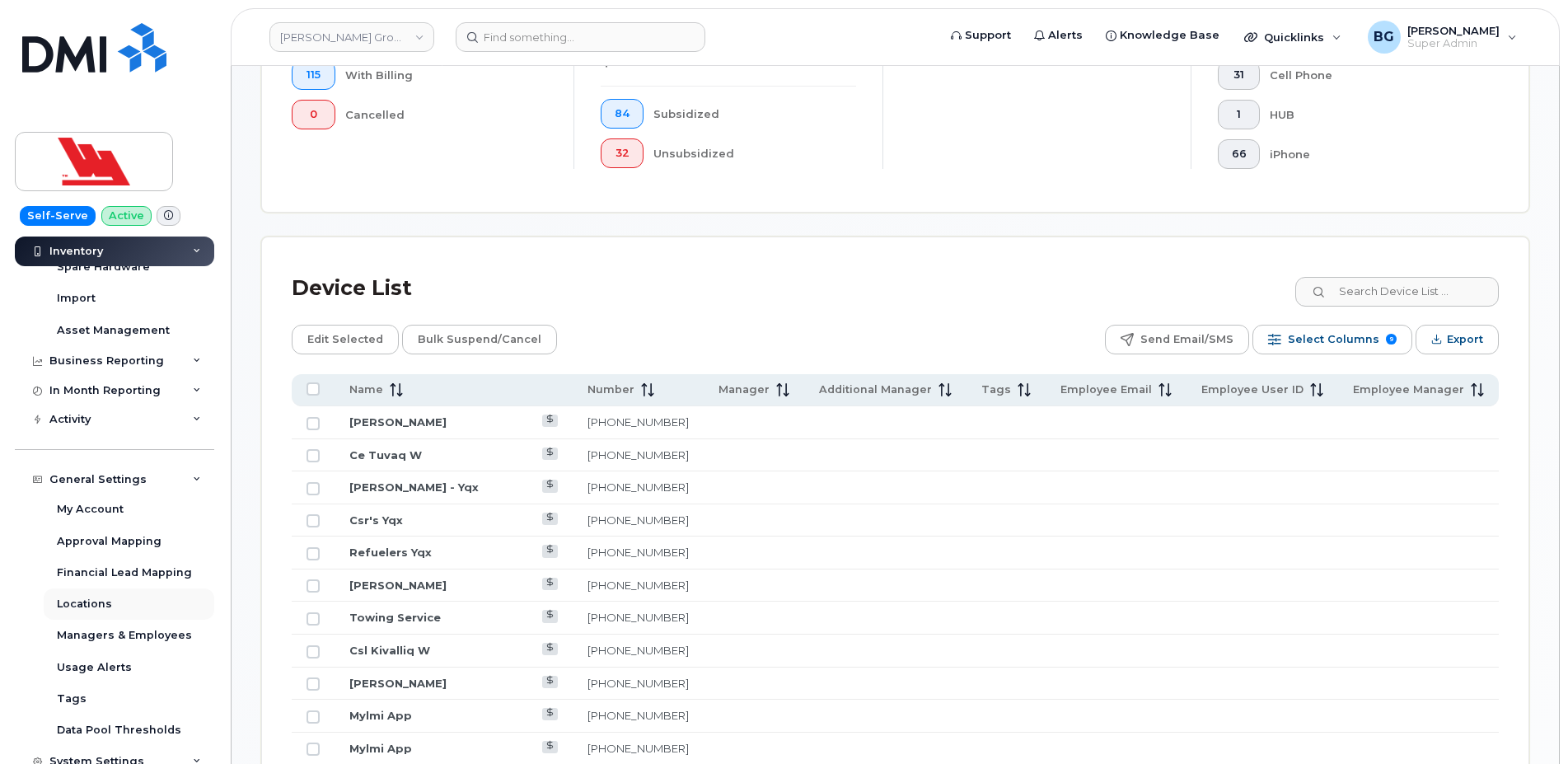
scroll to position [106, 0]
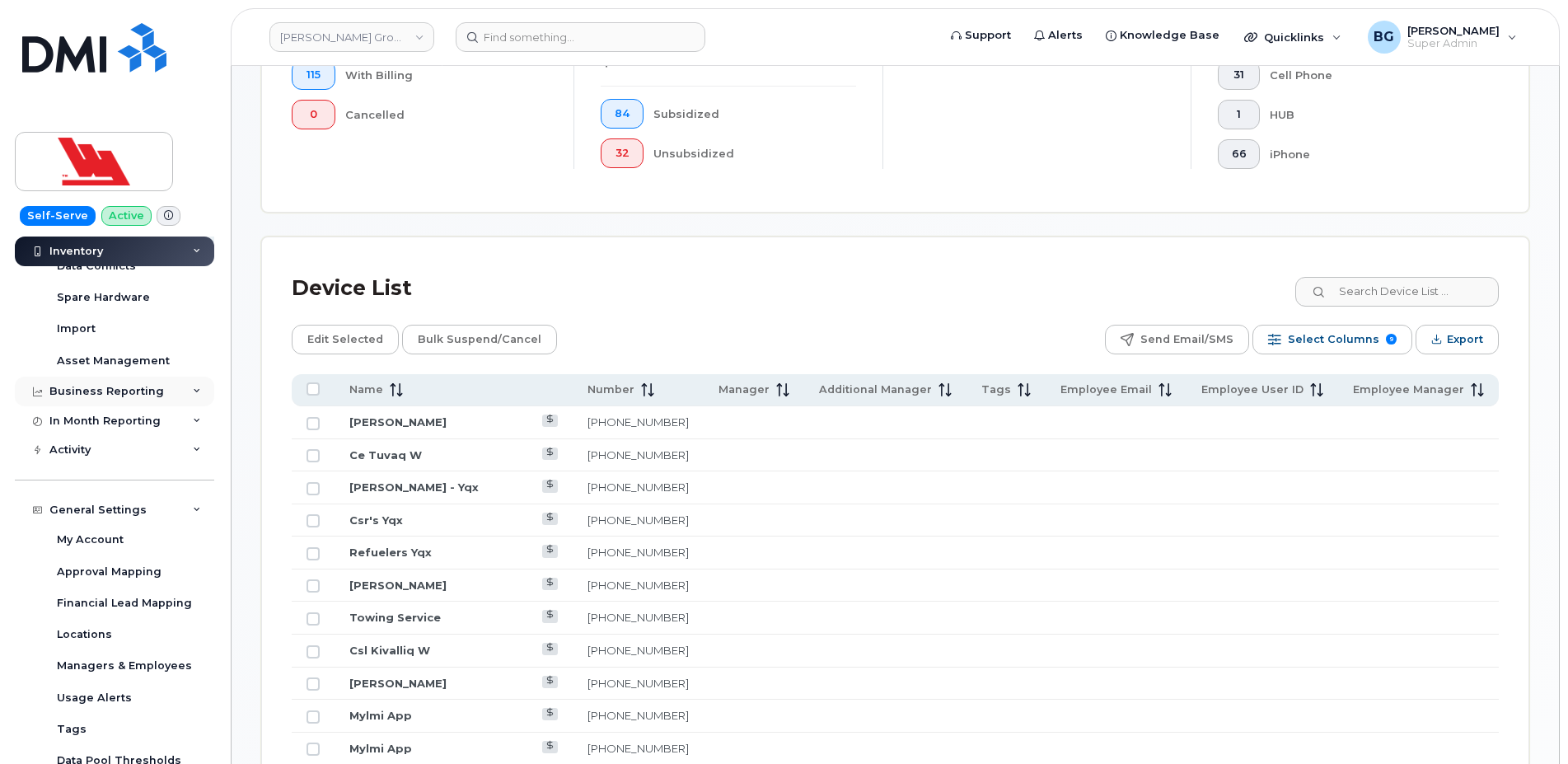
click at [71, 391] on div "Business Reporting" at bounding box center [107, 391] width 115 height 14
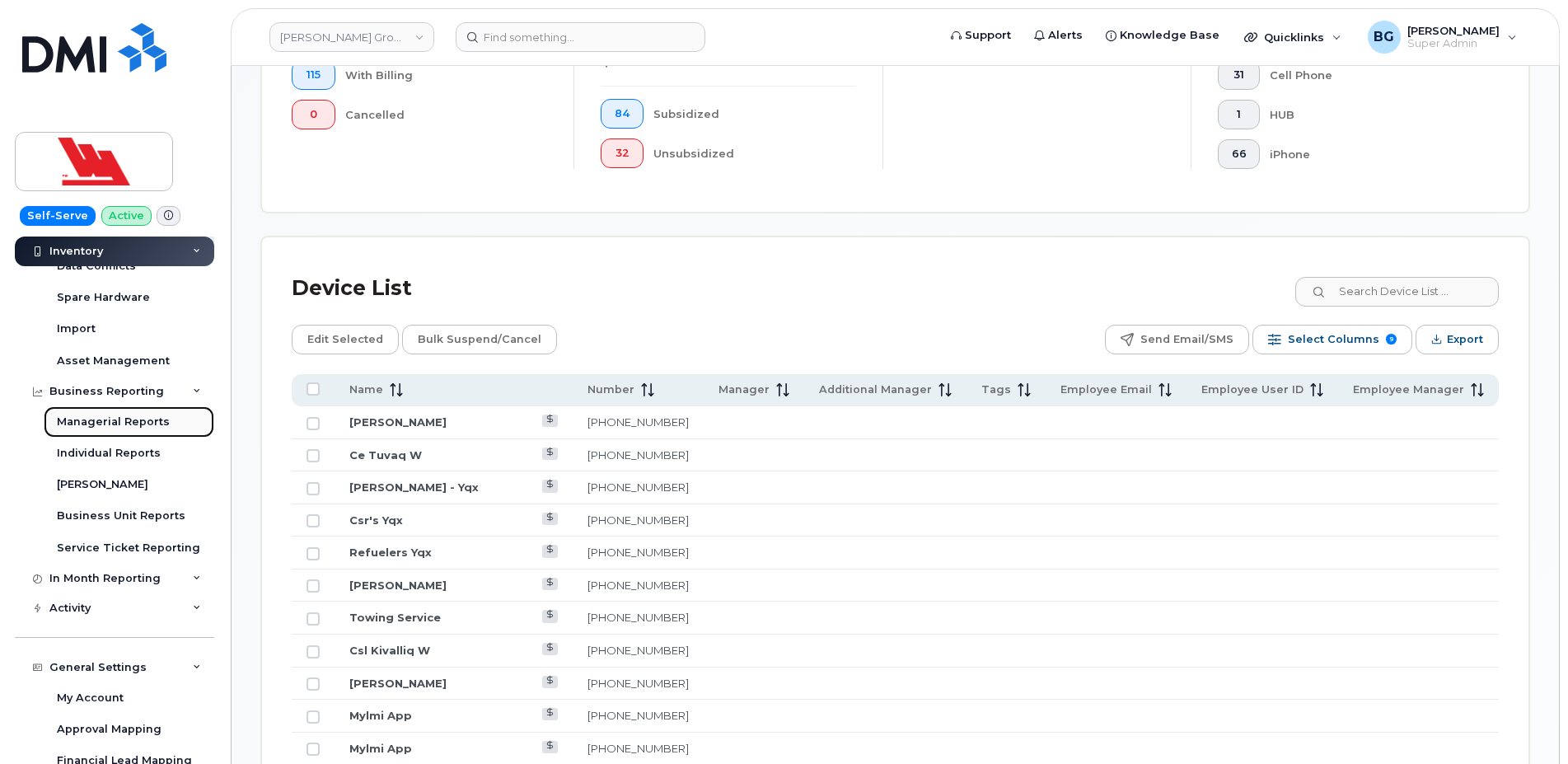
click at [85, 421] on div "Managerial Reports" at bounding box center [113, 421] width 113 height 14
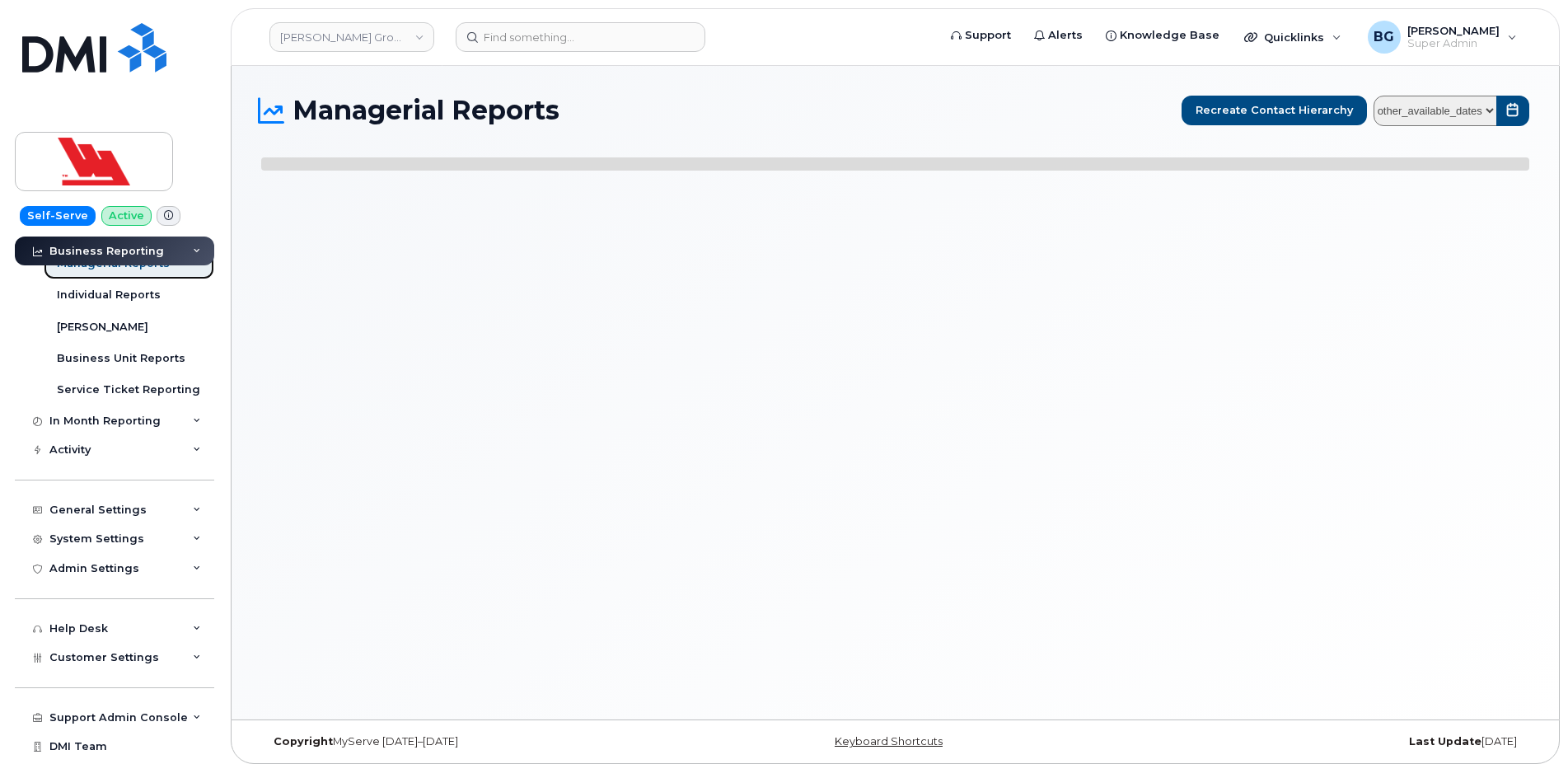
select select
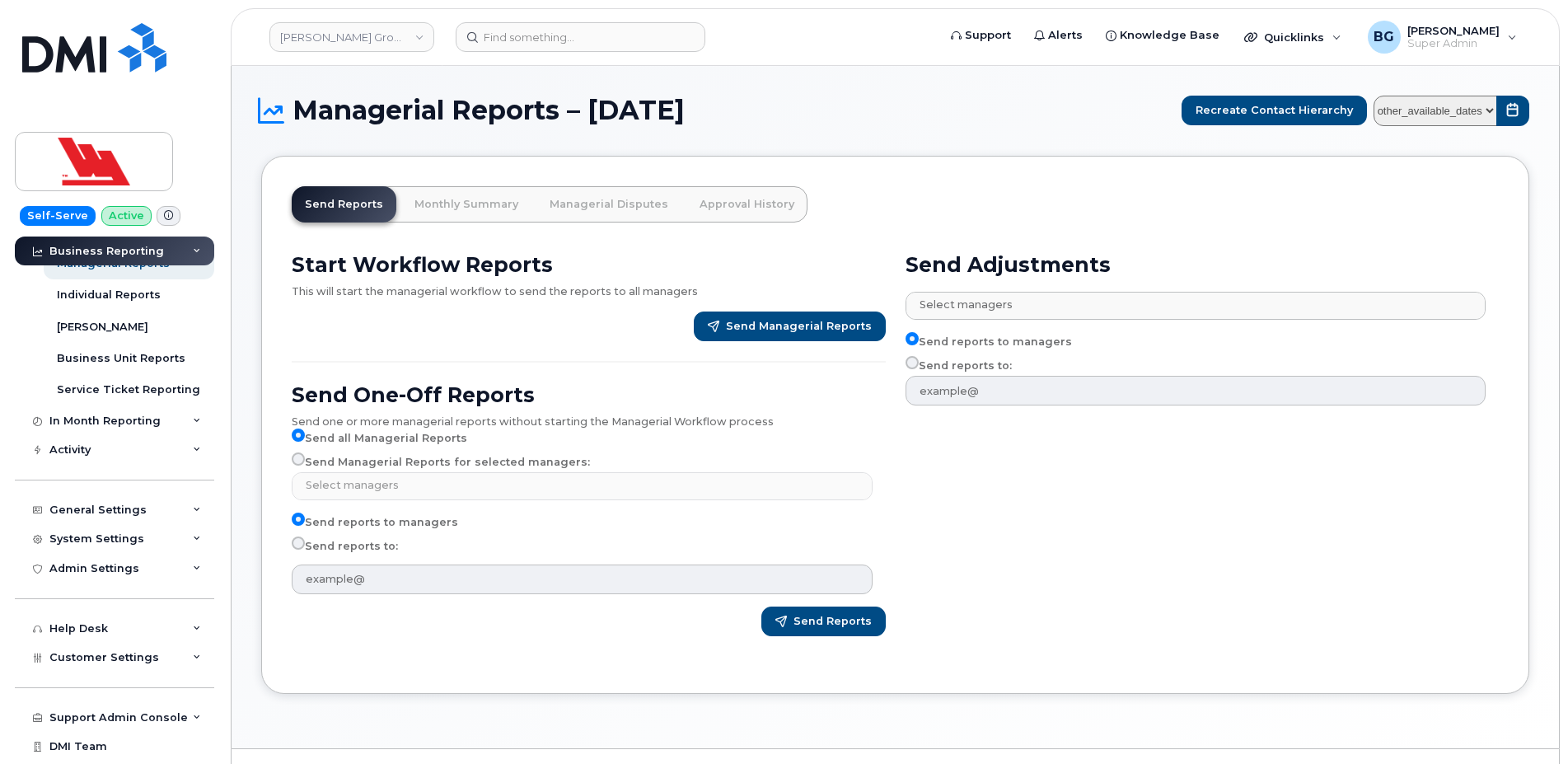
click at [291, 457] on div "Start Workflow Reports This will start the managerial workflow to send the repo…" at bounding box center [589, 450] width 614 height 416
click at [296, 458] on input "Send Managerial Reports for selected managers:" at bounding box center [298, 458] width 14 height 14
radio input "true"
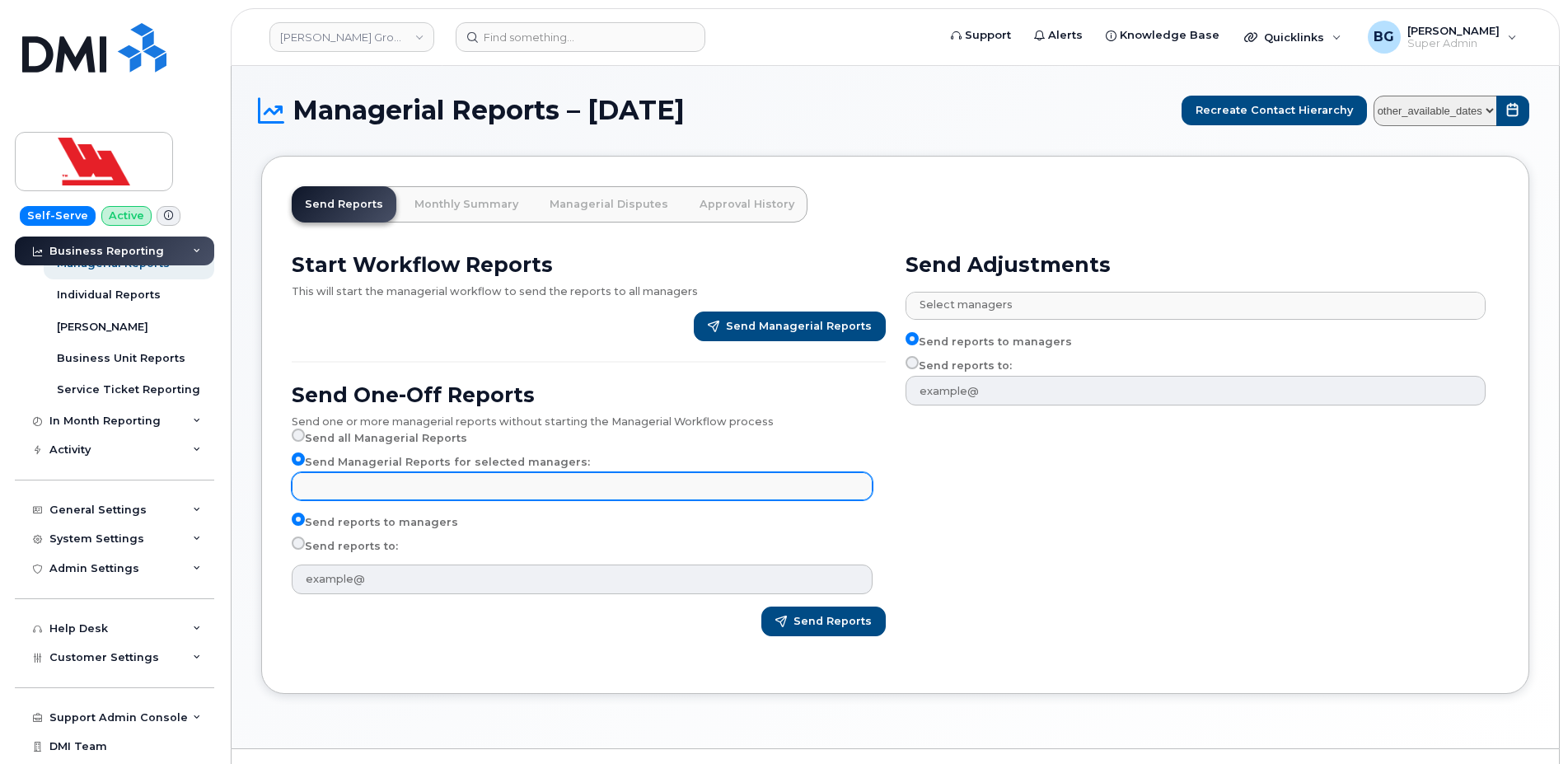
click at [413, 486] on input "text" at bounding box center [584, 486] width 566 height 24
click at [413, 486] on body "[PERSON_NAME] Group of Companies Support Alerts Knowledge Base Quicklinks Suspe…" at bounding box center [784, 401] width 1568 height 801
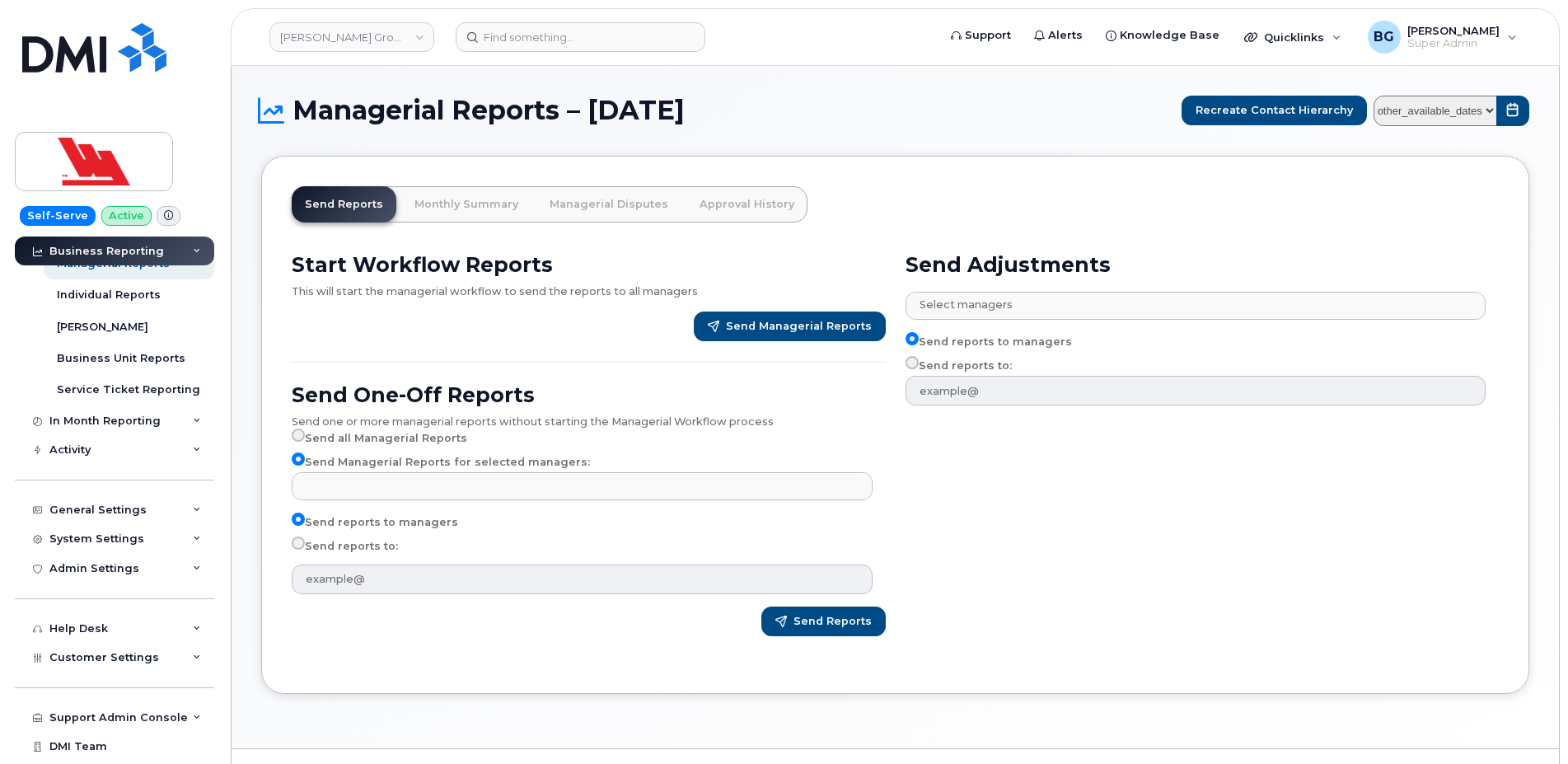
type input "Select managers"
click at [1134, 592] on div "Send Adjustments Select managers No matches found Unknown Manager Send reports …" at bounding box center [1202, 450] width 614 height 416
click at [116, 514] on div "General Settings" at bounding box center [99, 510] width 98 height 14
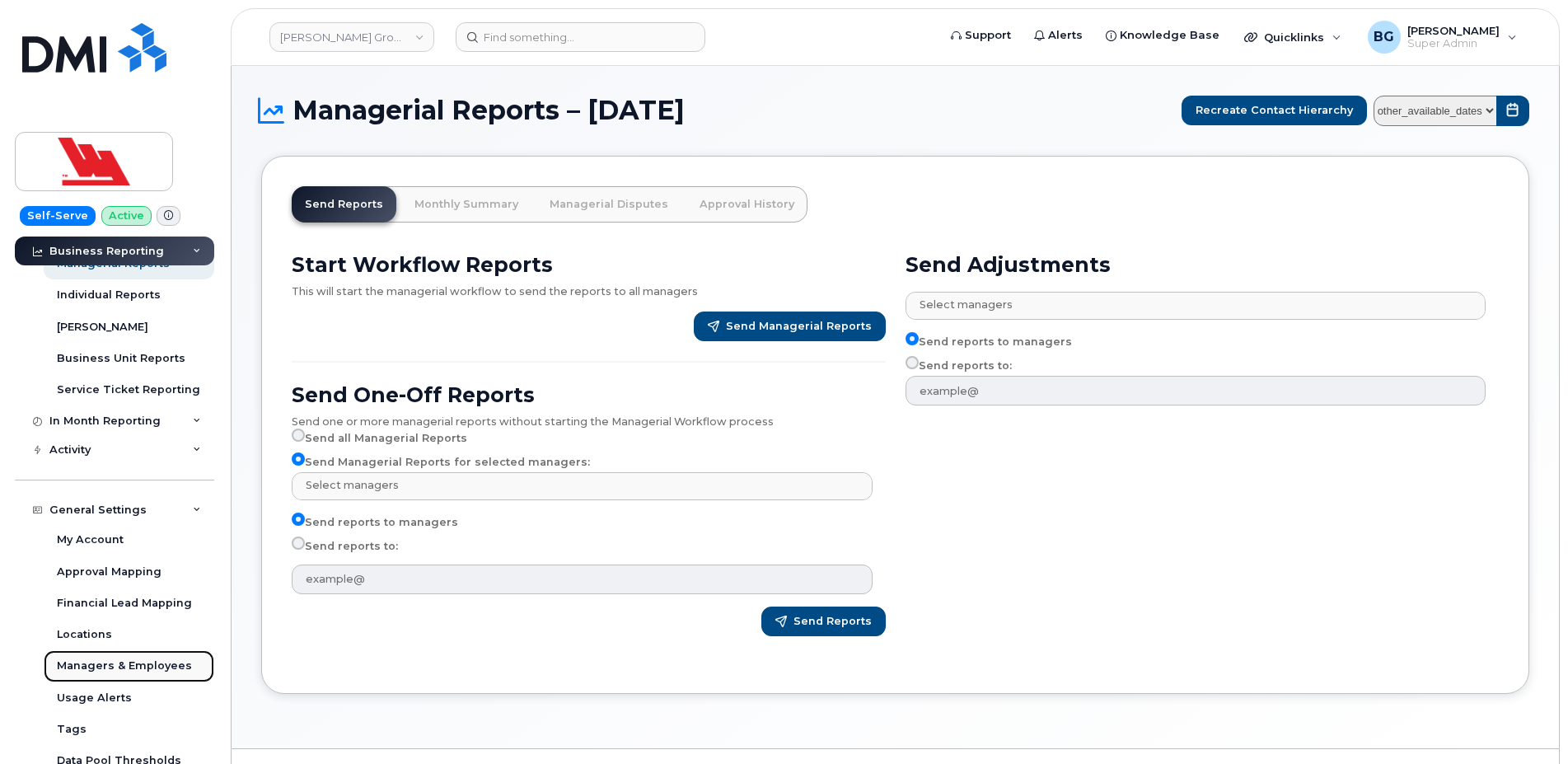
click at [108, 672] on div "Managers & Employees" at bounding box center [124, 665] width 135 height 14
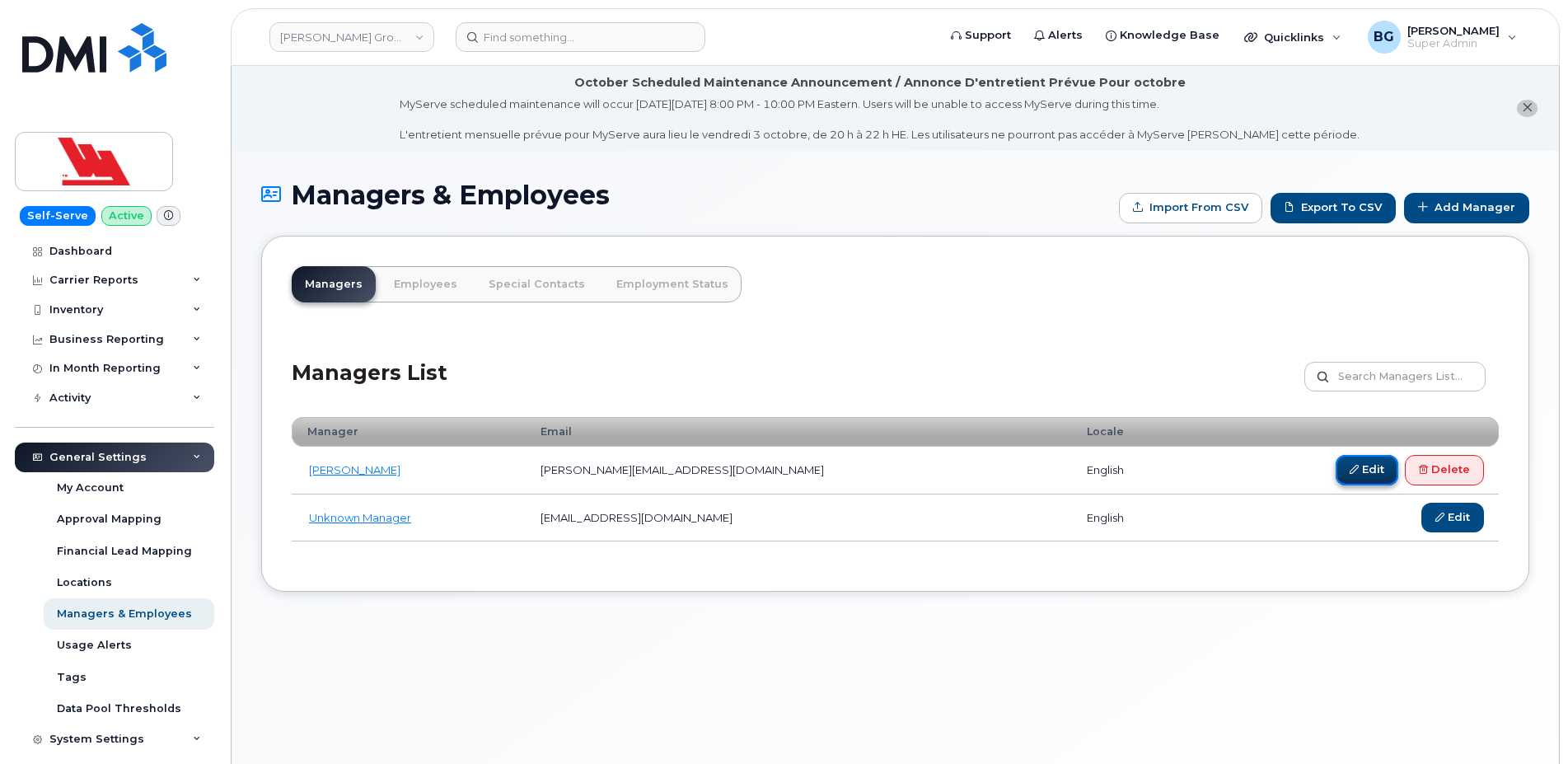
click at [1365, 473] on link "Edit" at bounding box center [1366, 470] width 62 height 31
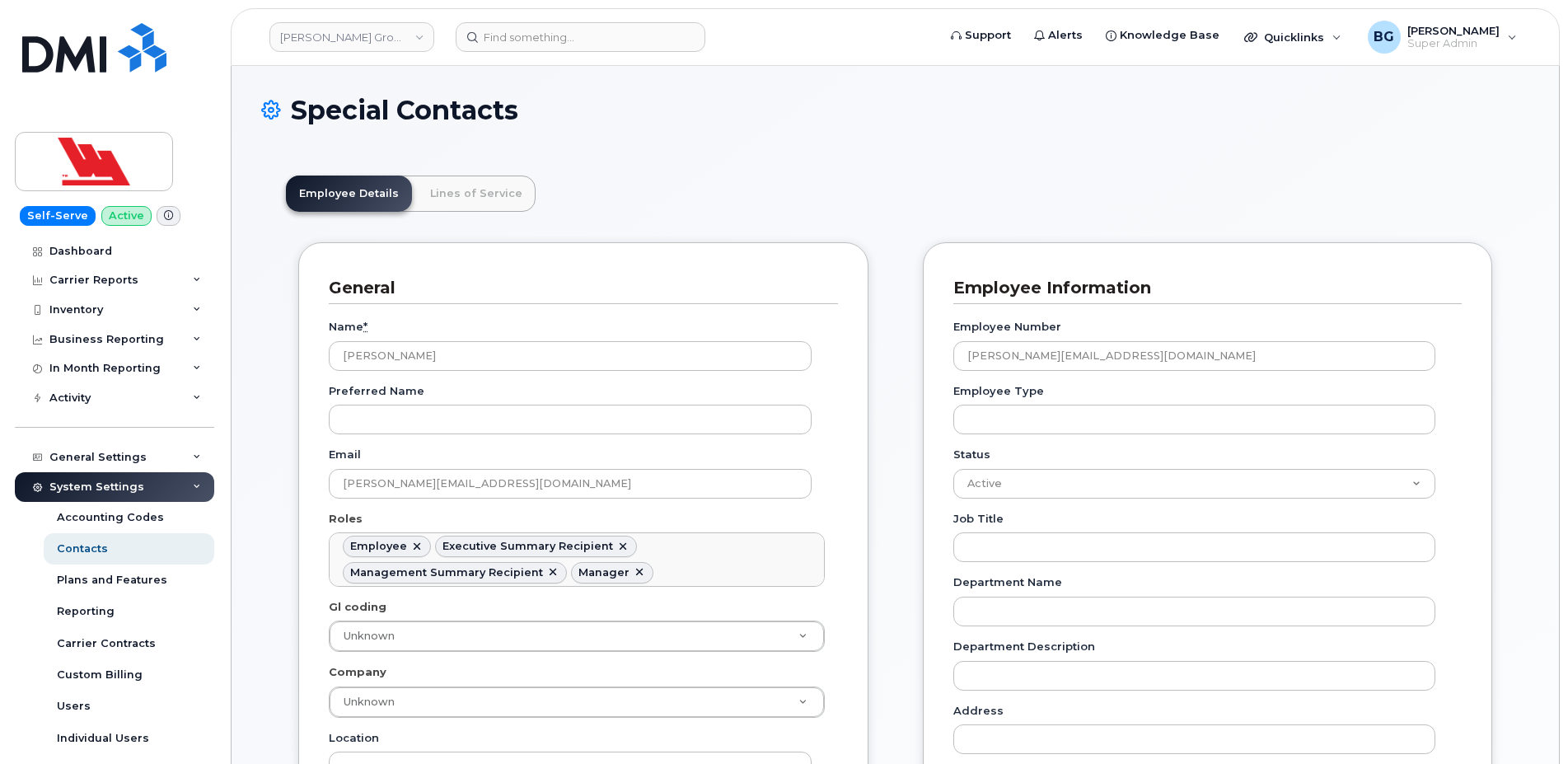
scroll to position [54, 0]
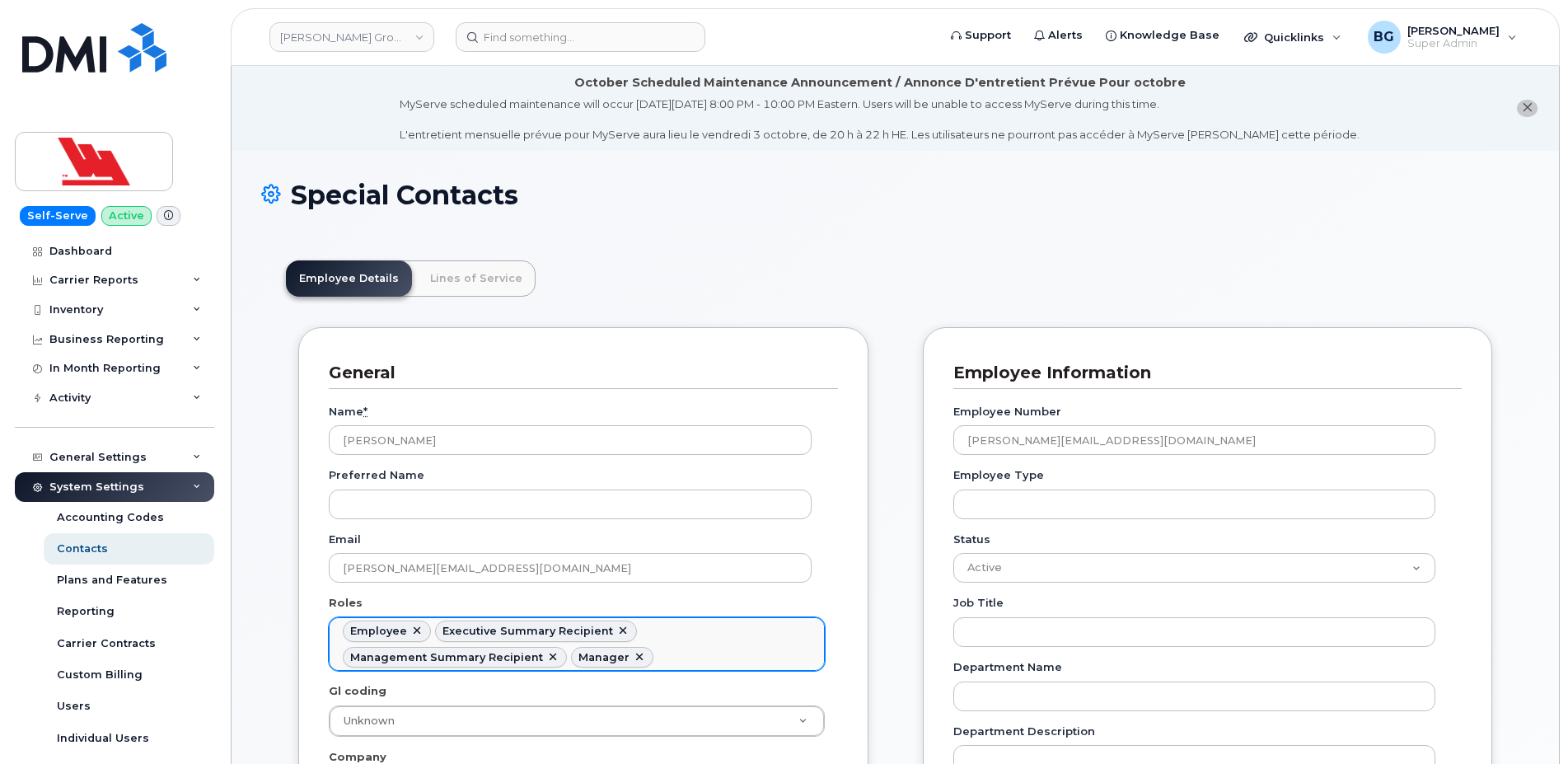
click at [412, 628] on link at bounding box center [417, 631] width 14 height 14
select select "2"
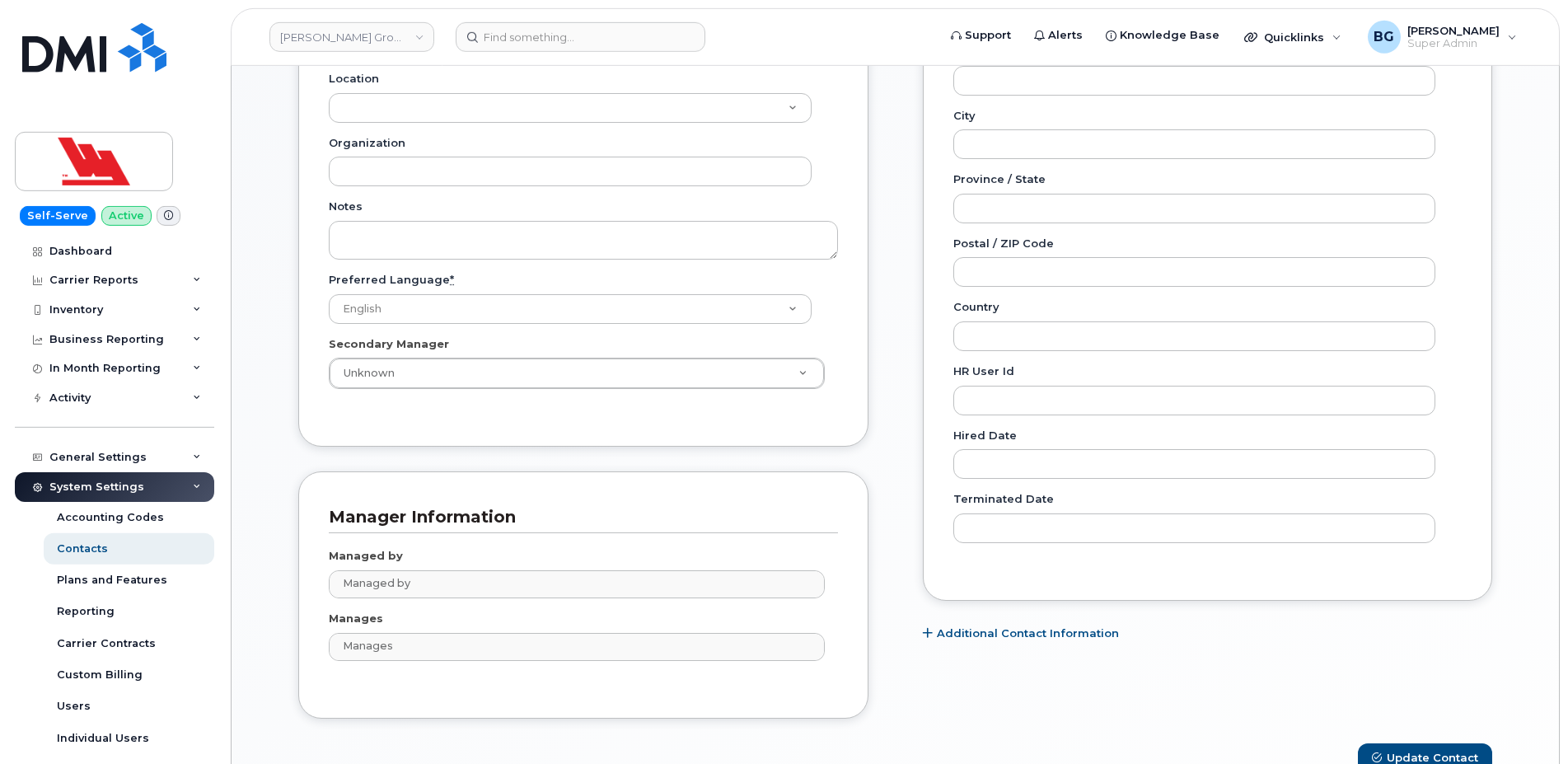
scroll to position [784, 0]
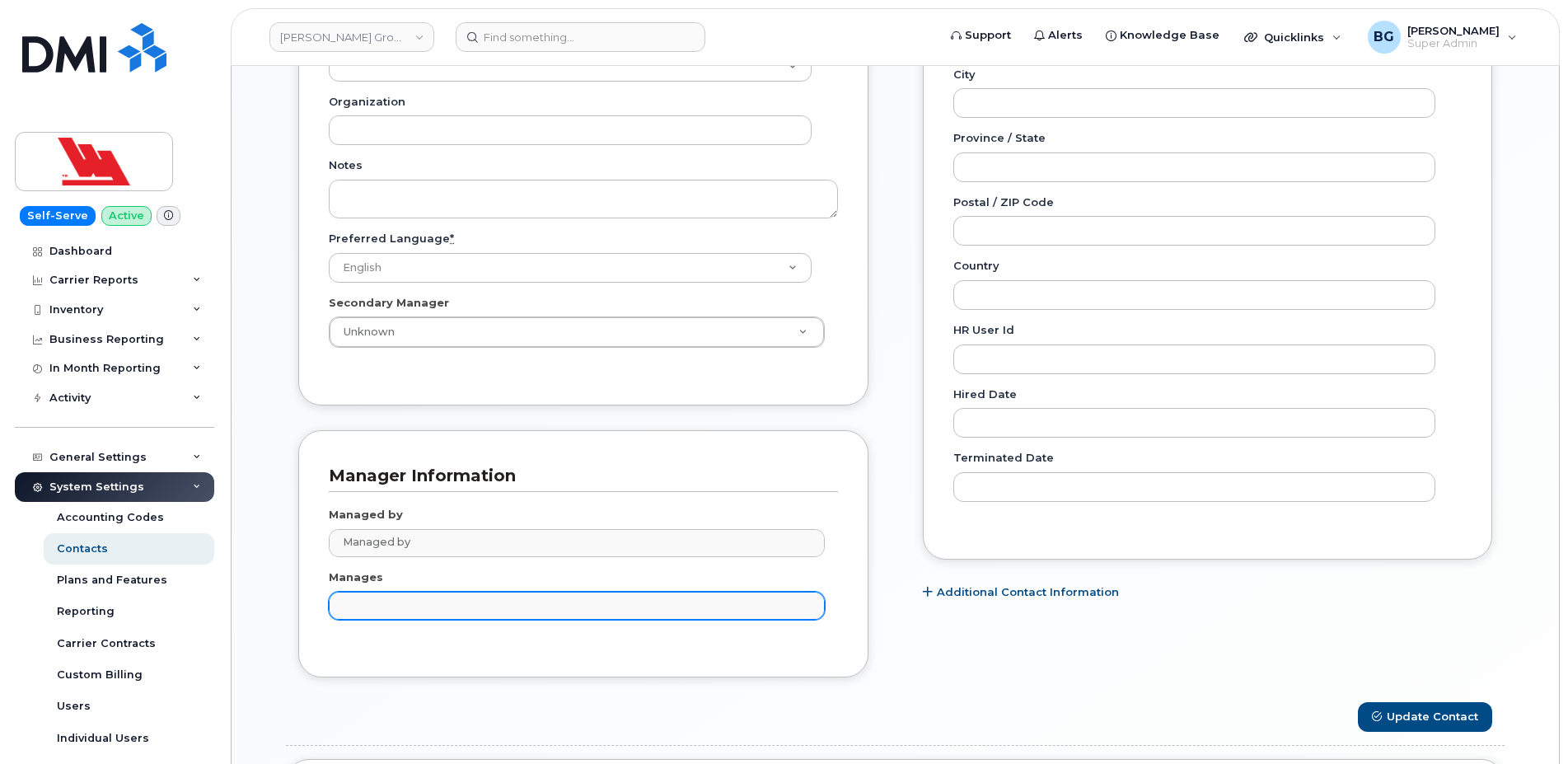
click at [469, 604] on input "text" at bounding box center [579, 605] width 481 height 24
click at [964, 644] on body "[PERSON_NAME] Group of Companies Support Alerts Knowledge Base Quicklinks Suspe…" at bounding box center [784, 186] width 1568 height 1941
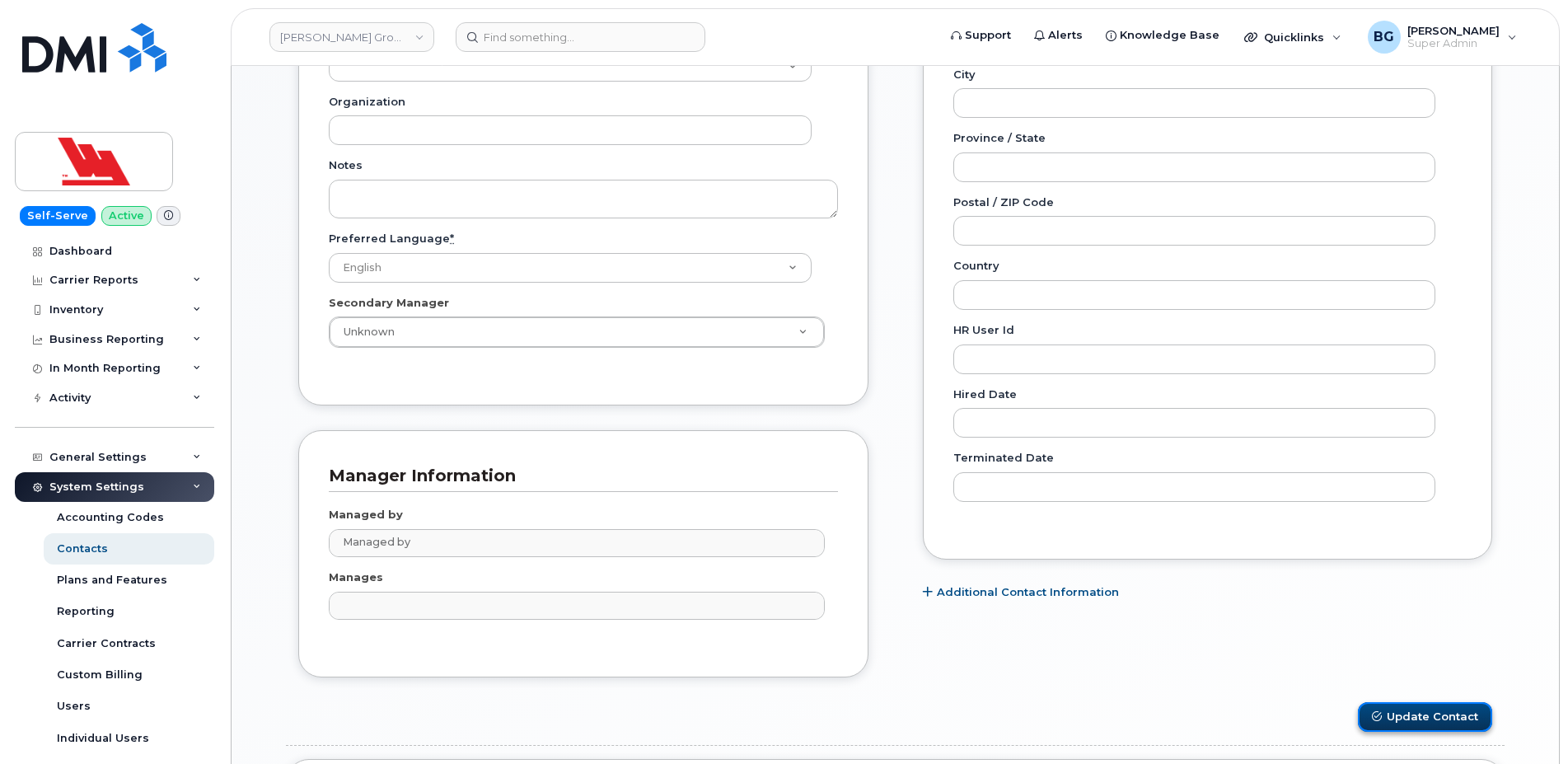
type input "Manages"
click at [1399, 715] on button "Update Contact" at bounding box center [1424, 717] width 135 height 31
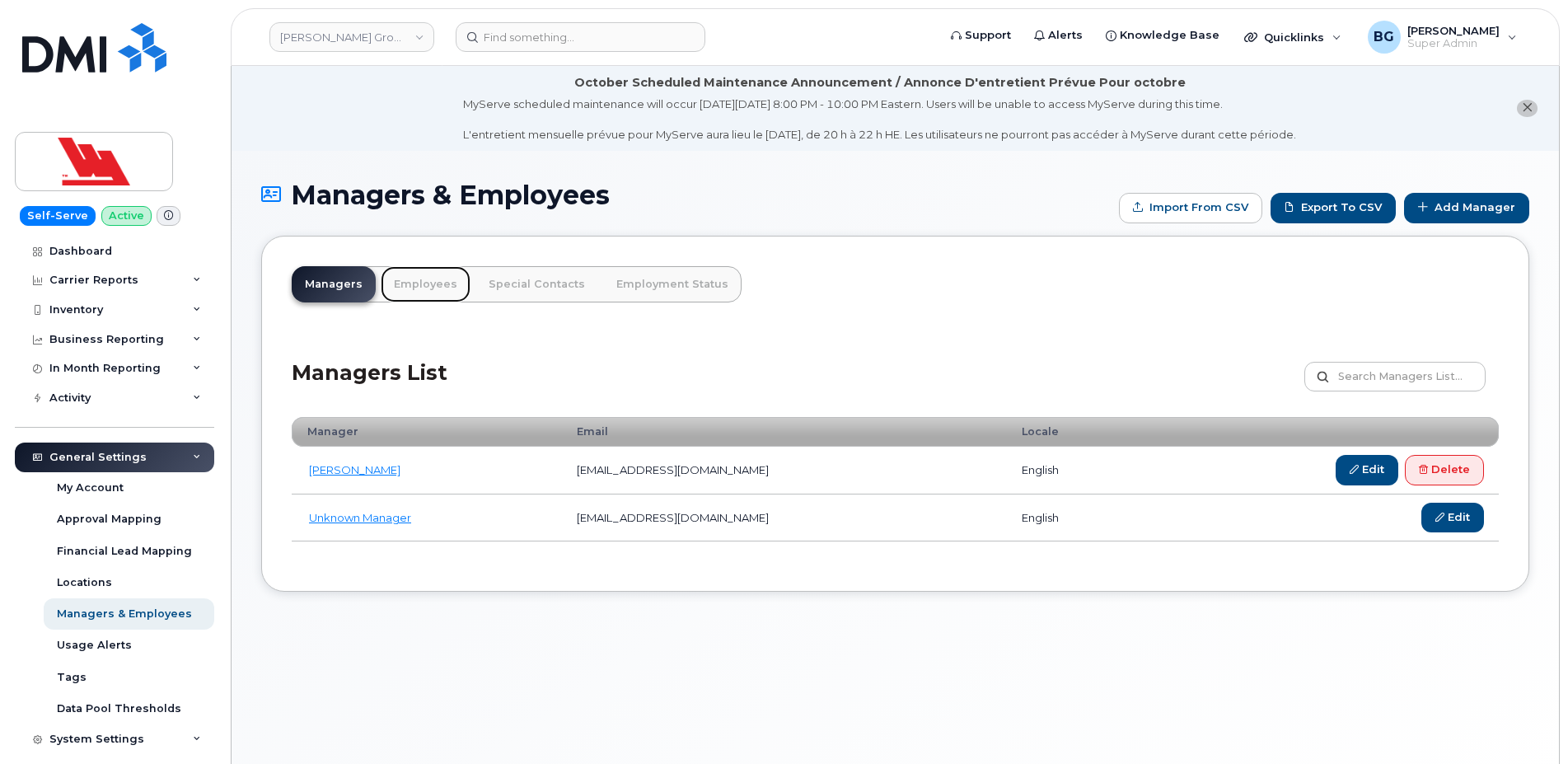
click at [401, 285] on link "Employees" at bounding box center [425, 284] width 90 height 36
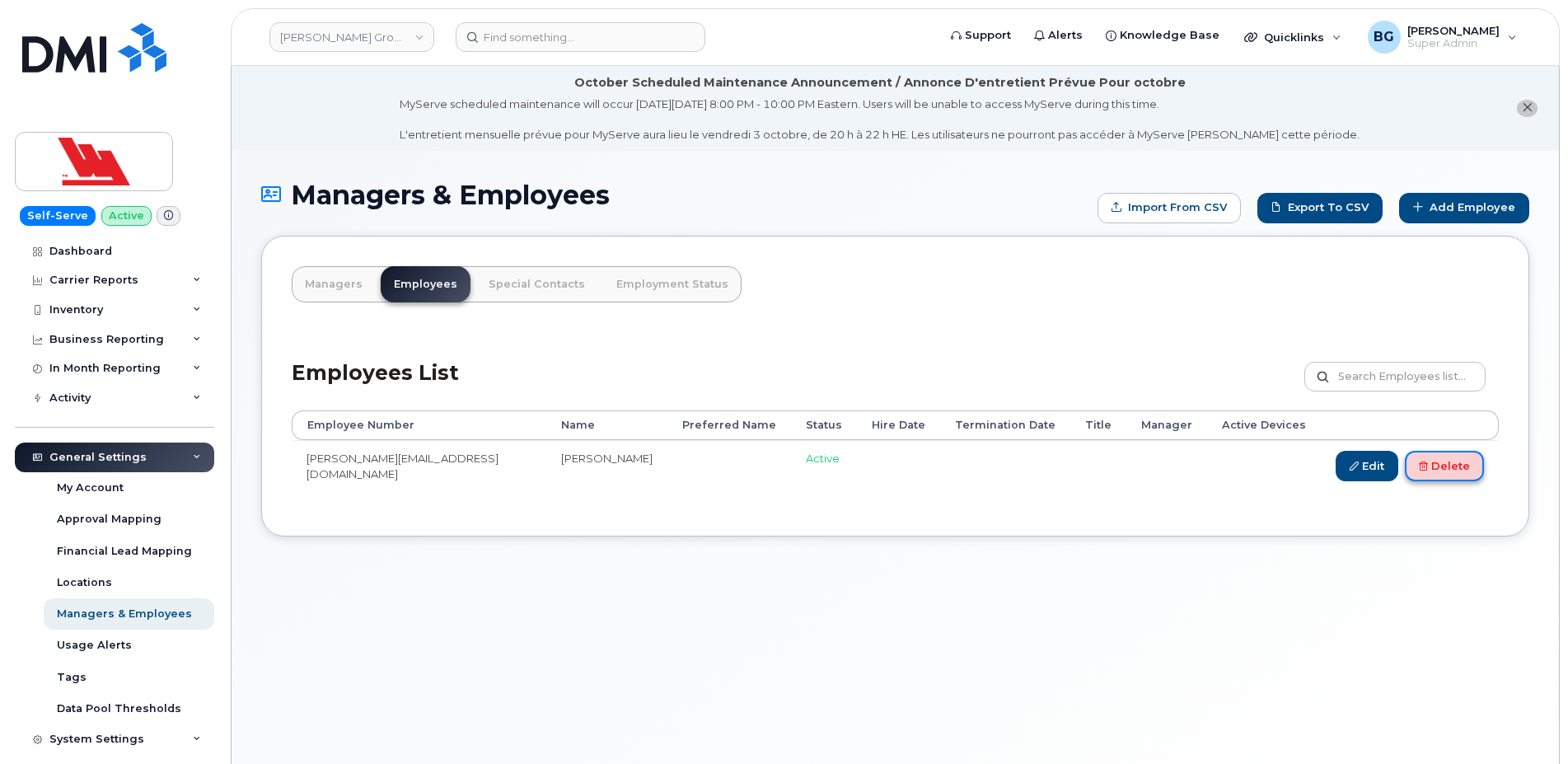
click at [1440, 467] on link "Delete" at bounding box center [1443, 466] width 79 height 31
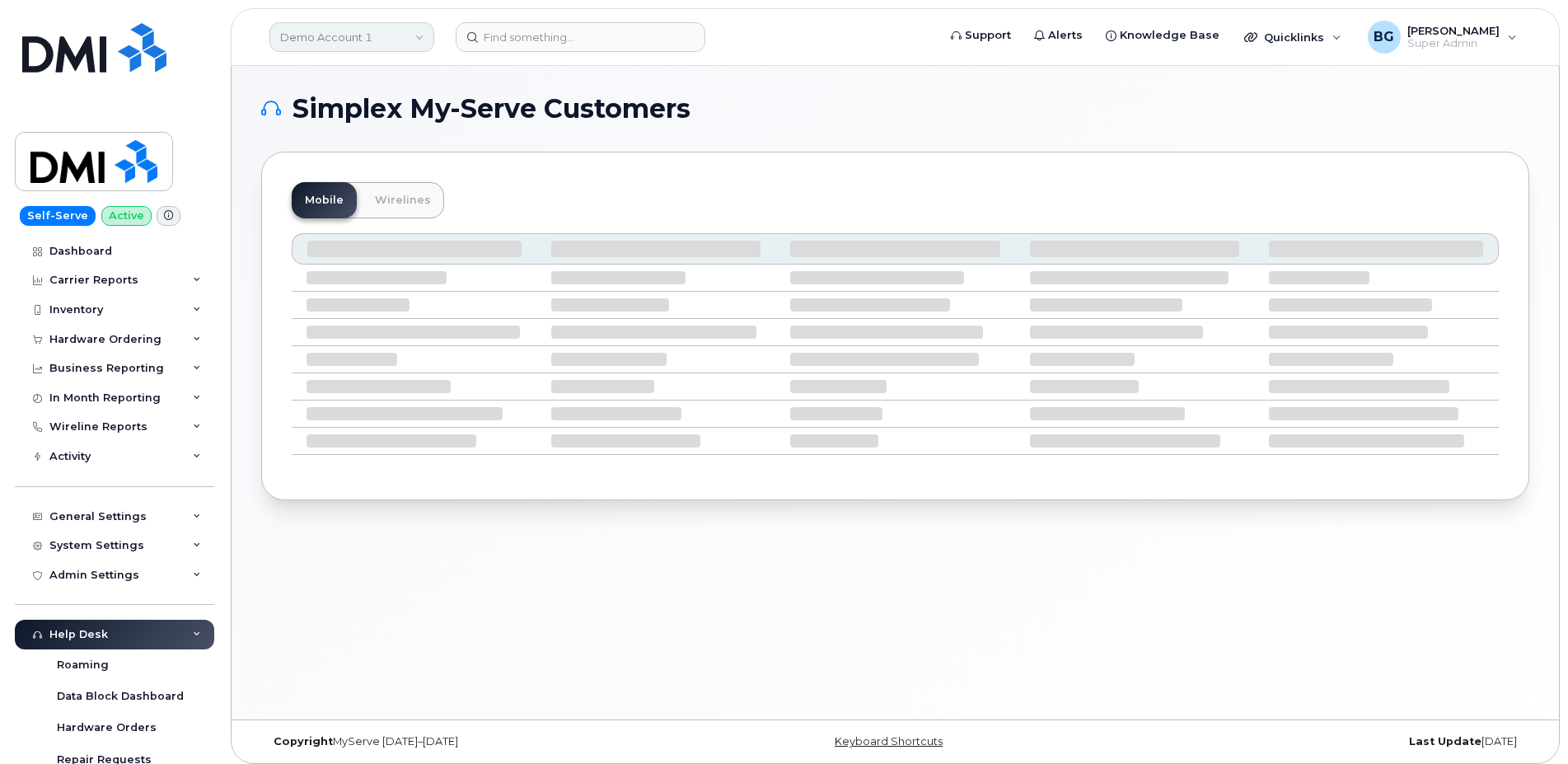
click at [326, 33] on link "Demo Account 1" at bounding box center [352, 37] width 165 height 30
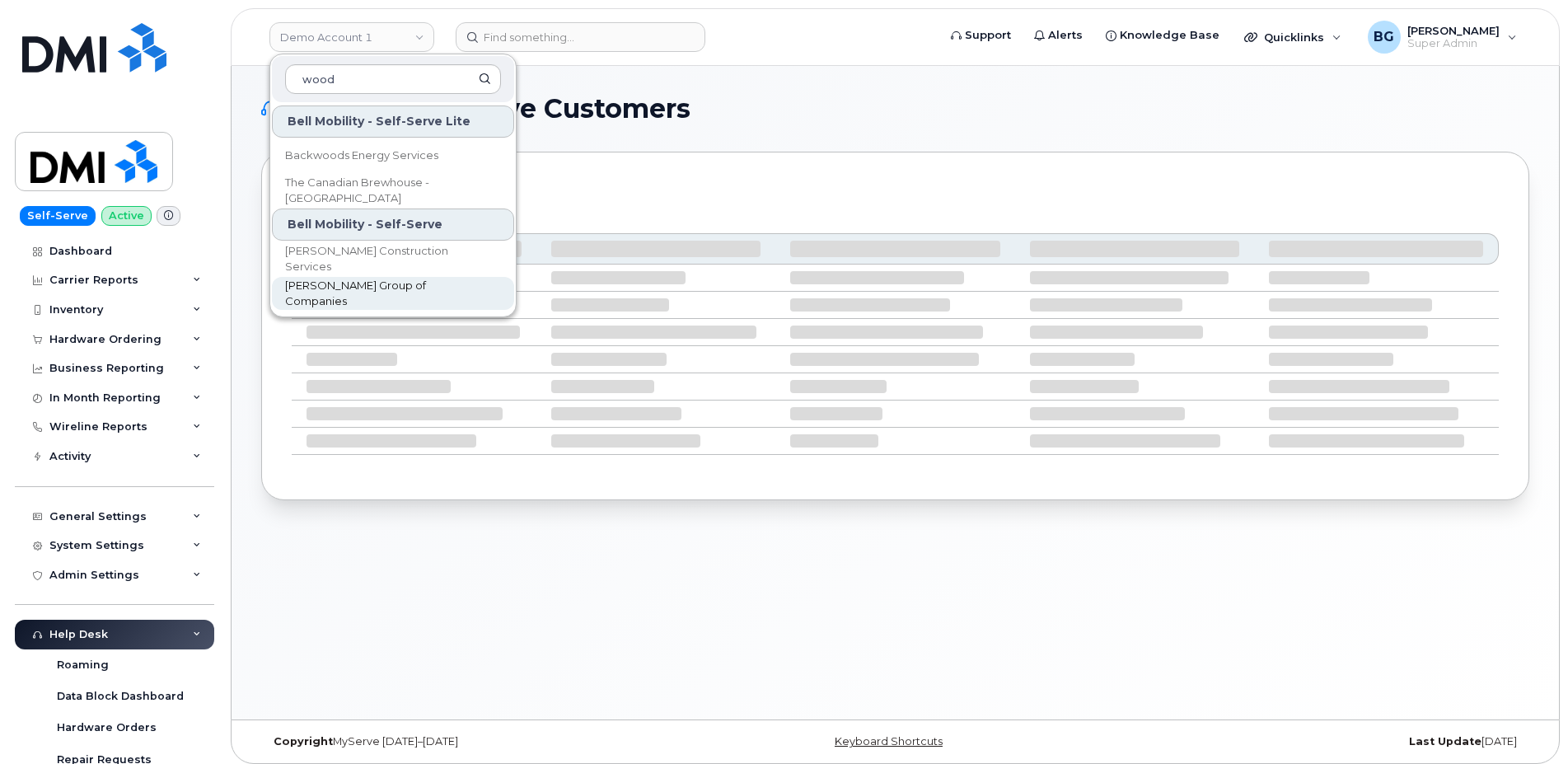
type input "wood"
click at [319, 289] on span "[PERSON_NAME] Group of Companies" at bounding box center [380, 294] width 190 height 33
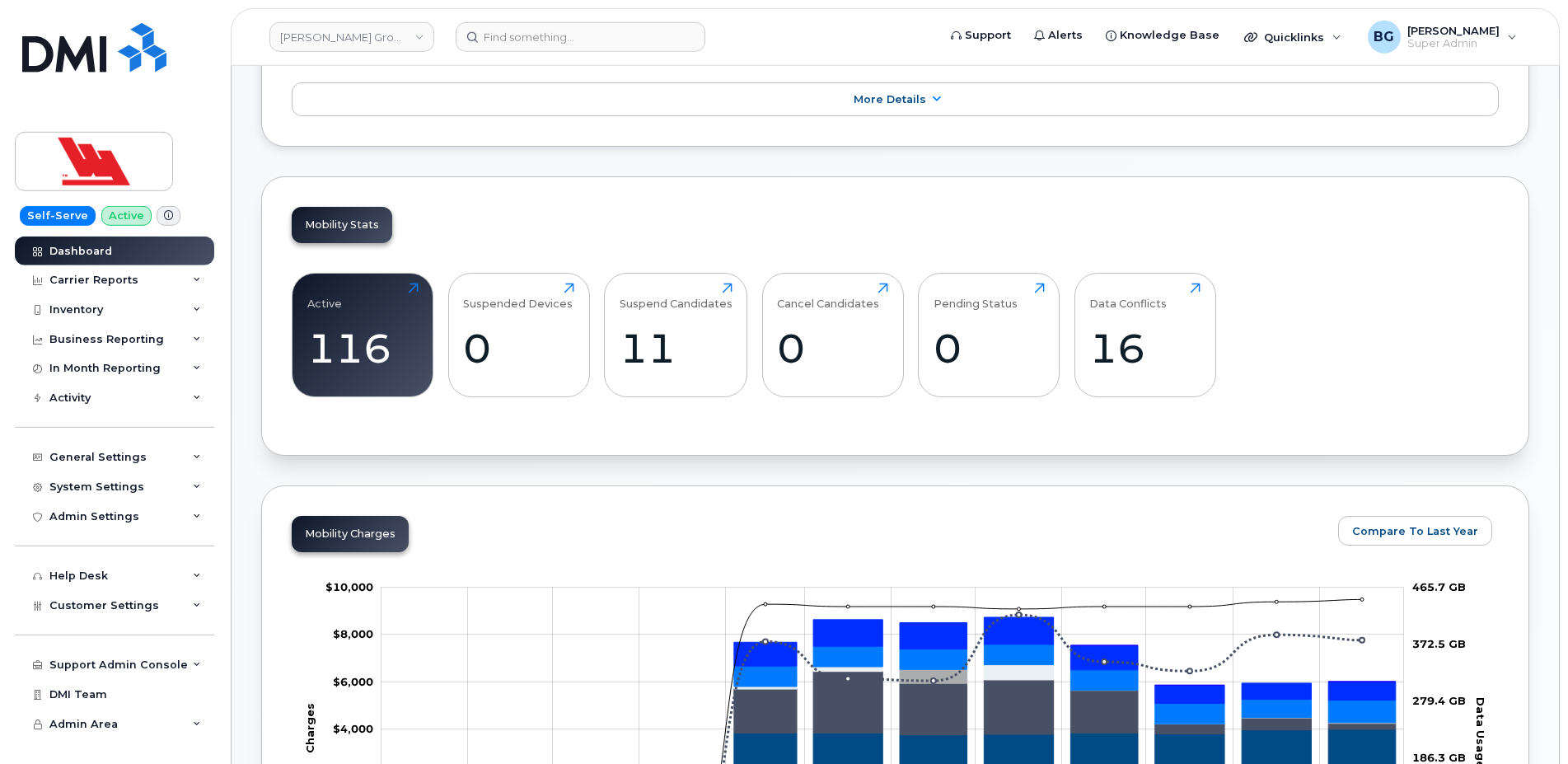
scroll to position [616, 0]
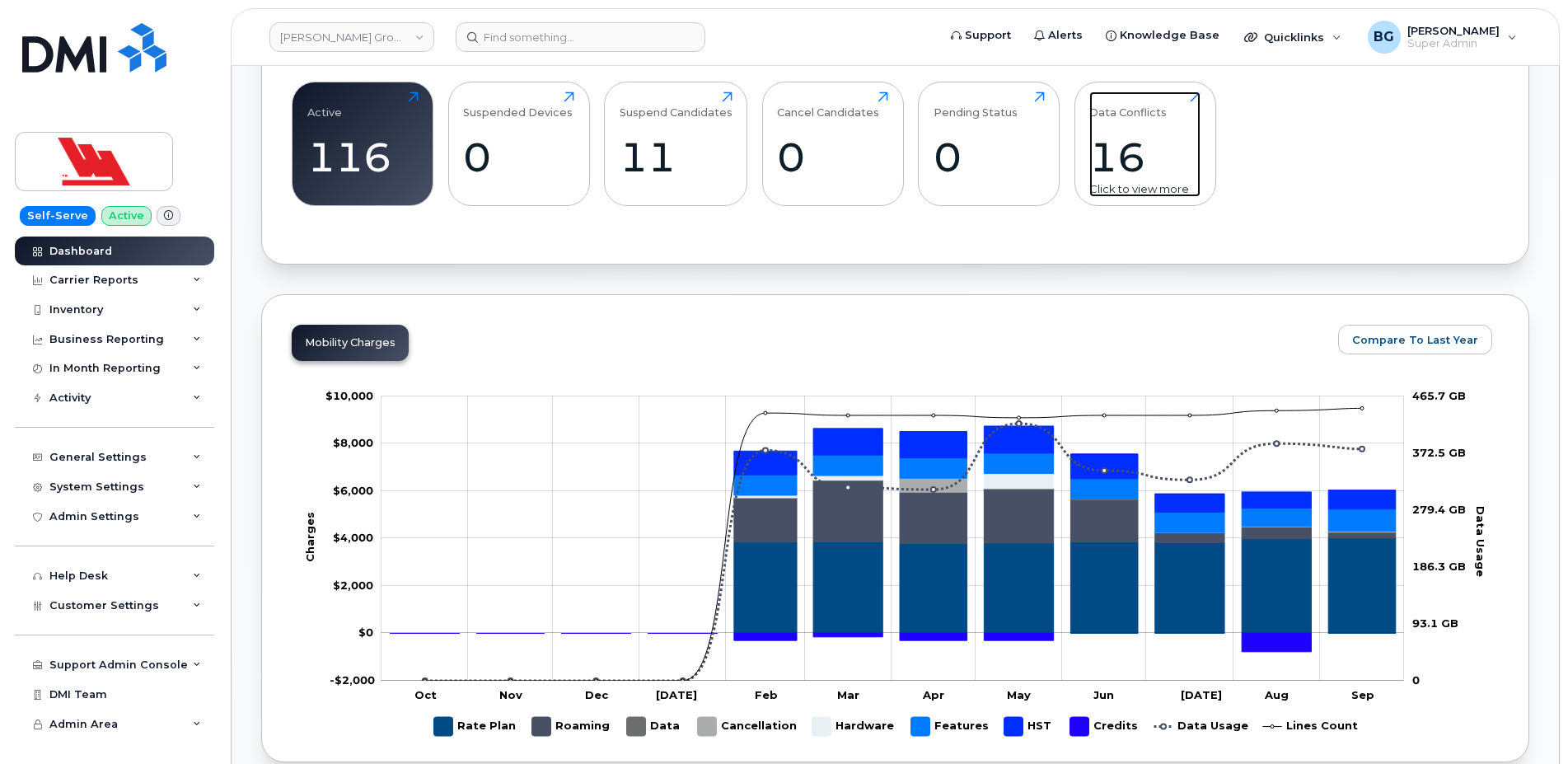
click at [1111, 127] on div "Data Conflicts 16 Click to view more" at bounding box center [1144, 144] width 111 height 106
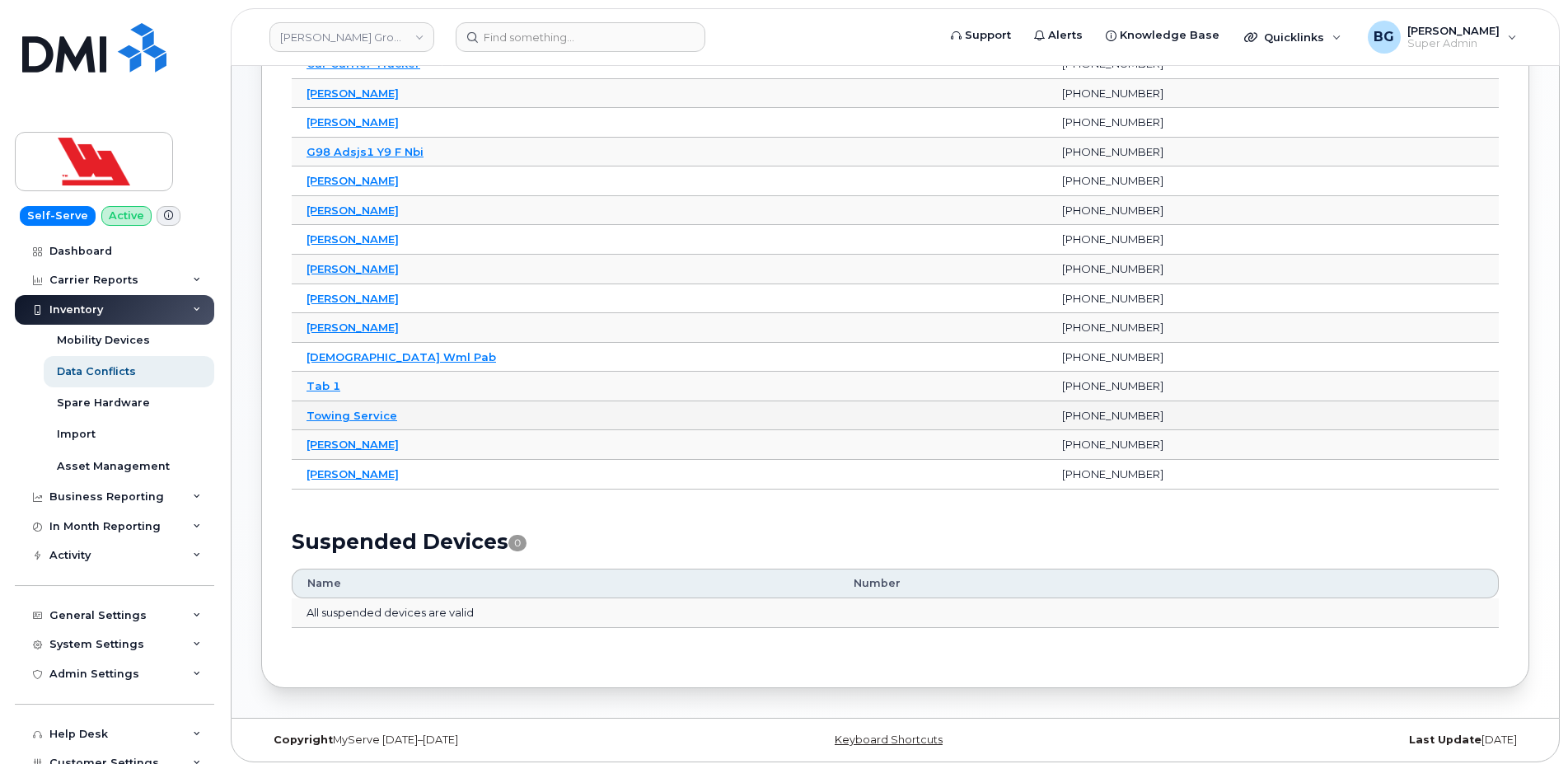
scroll to position [321, 0]
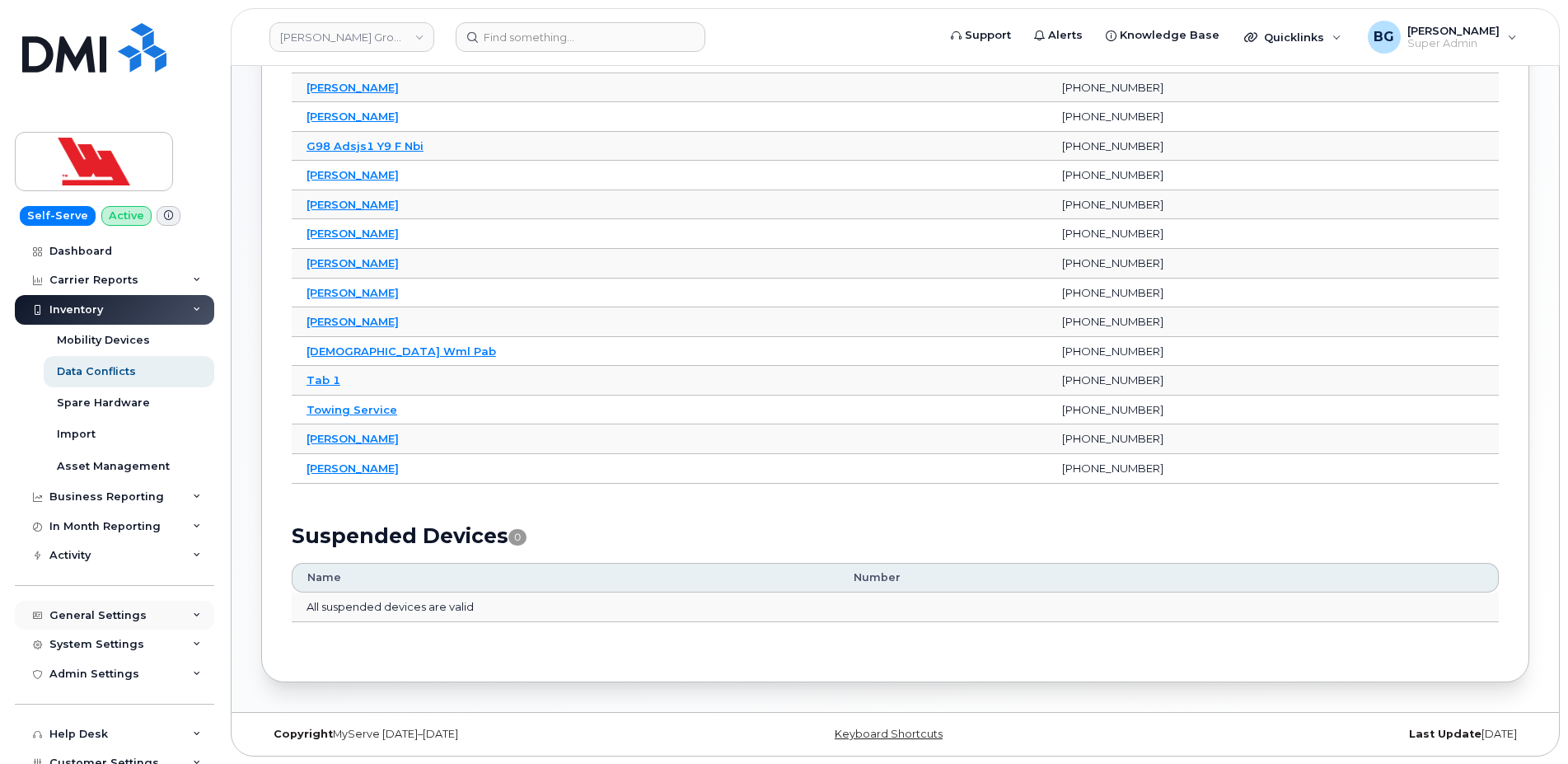
click at [107, 609] on div "General Settings" at bounding box center [99, 615] width 98 height 14
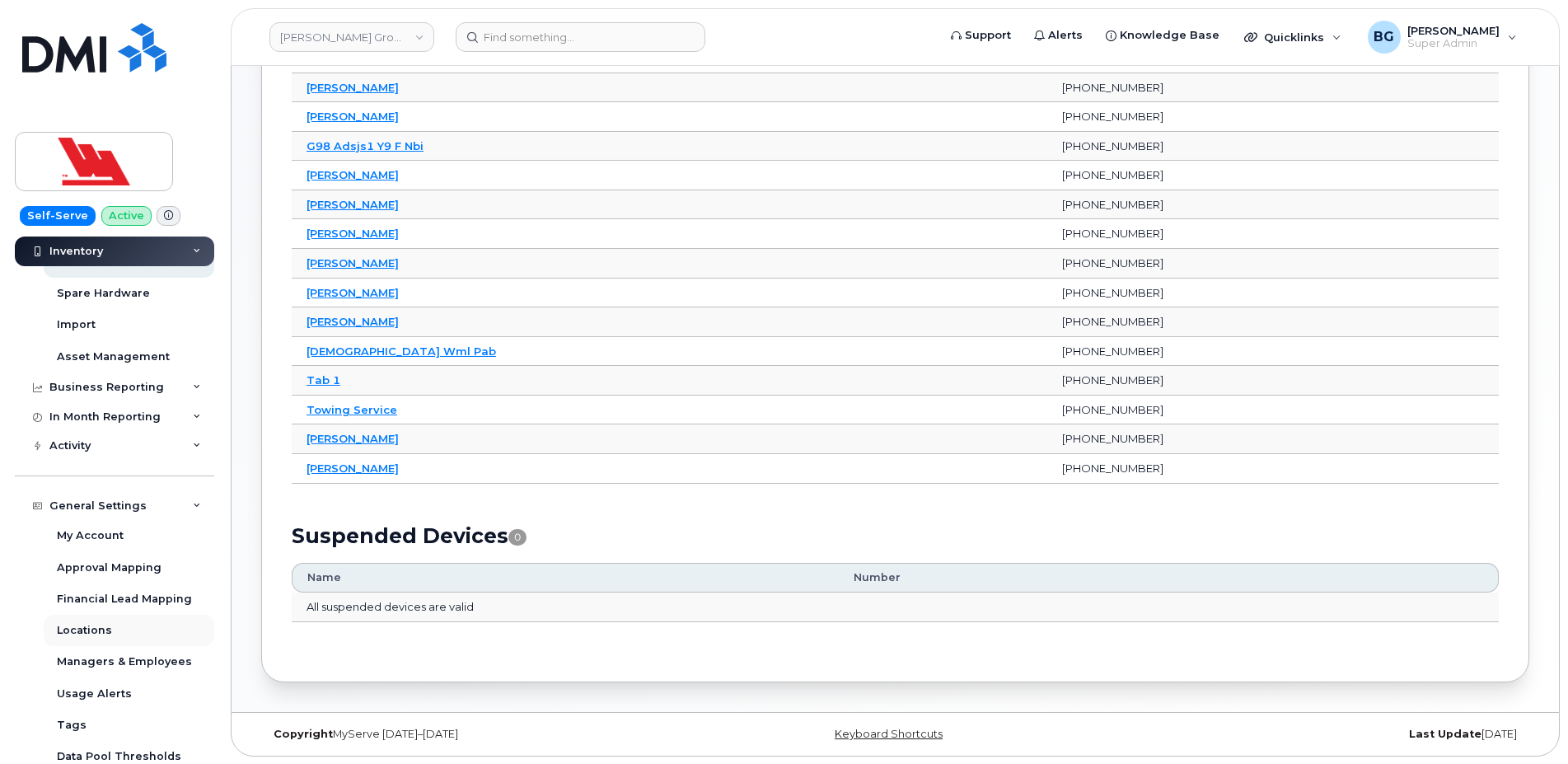
scroll to position [158, 0]
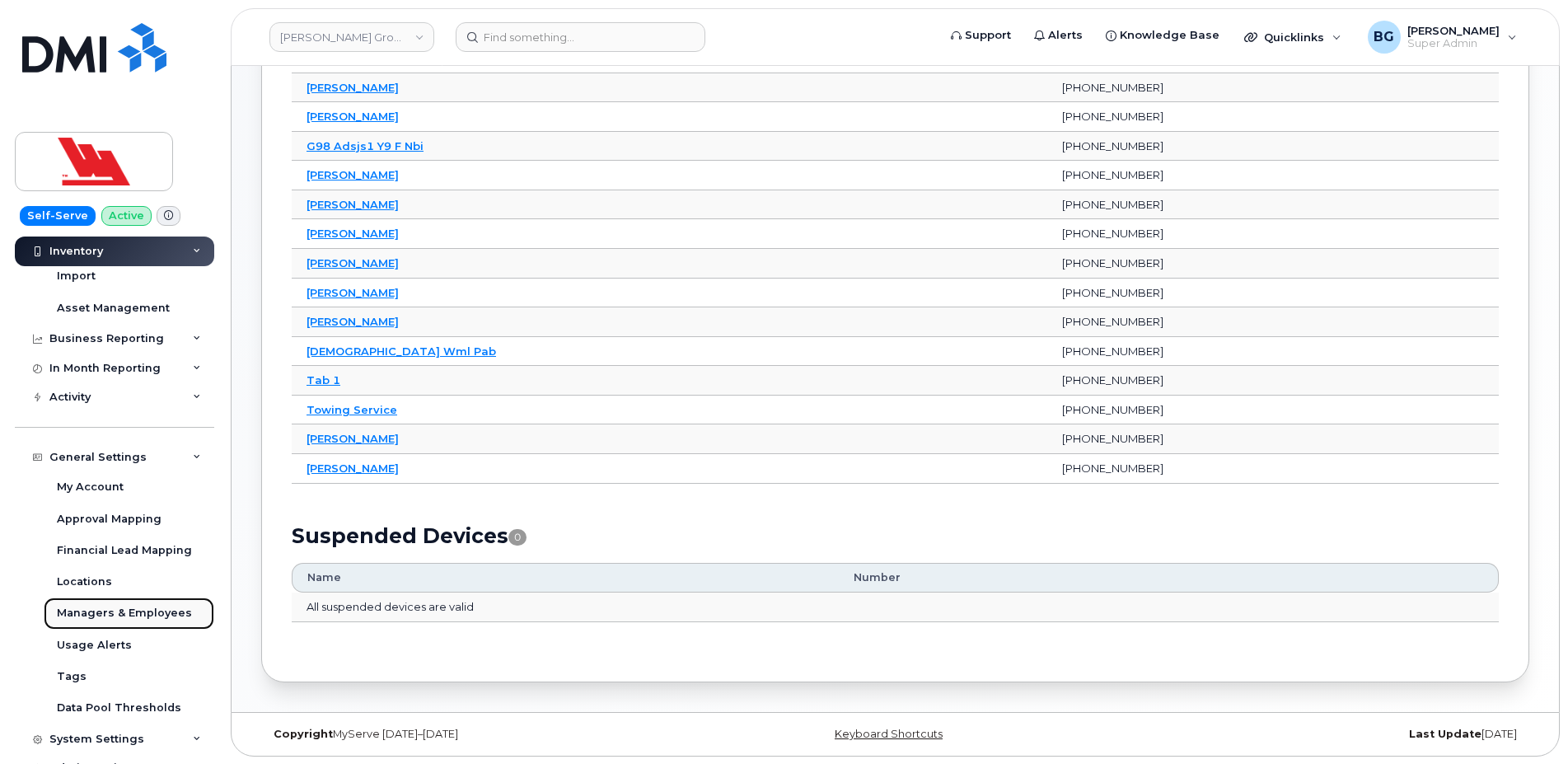
click at [92, 616] on div "Managers & Employees" at bounding box center [124, 613] width 135 height 14
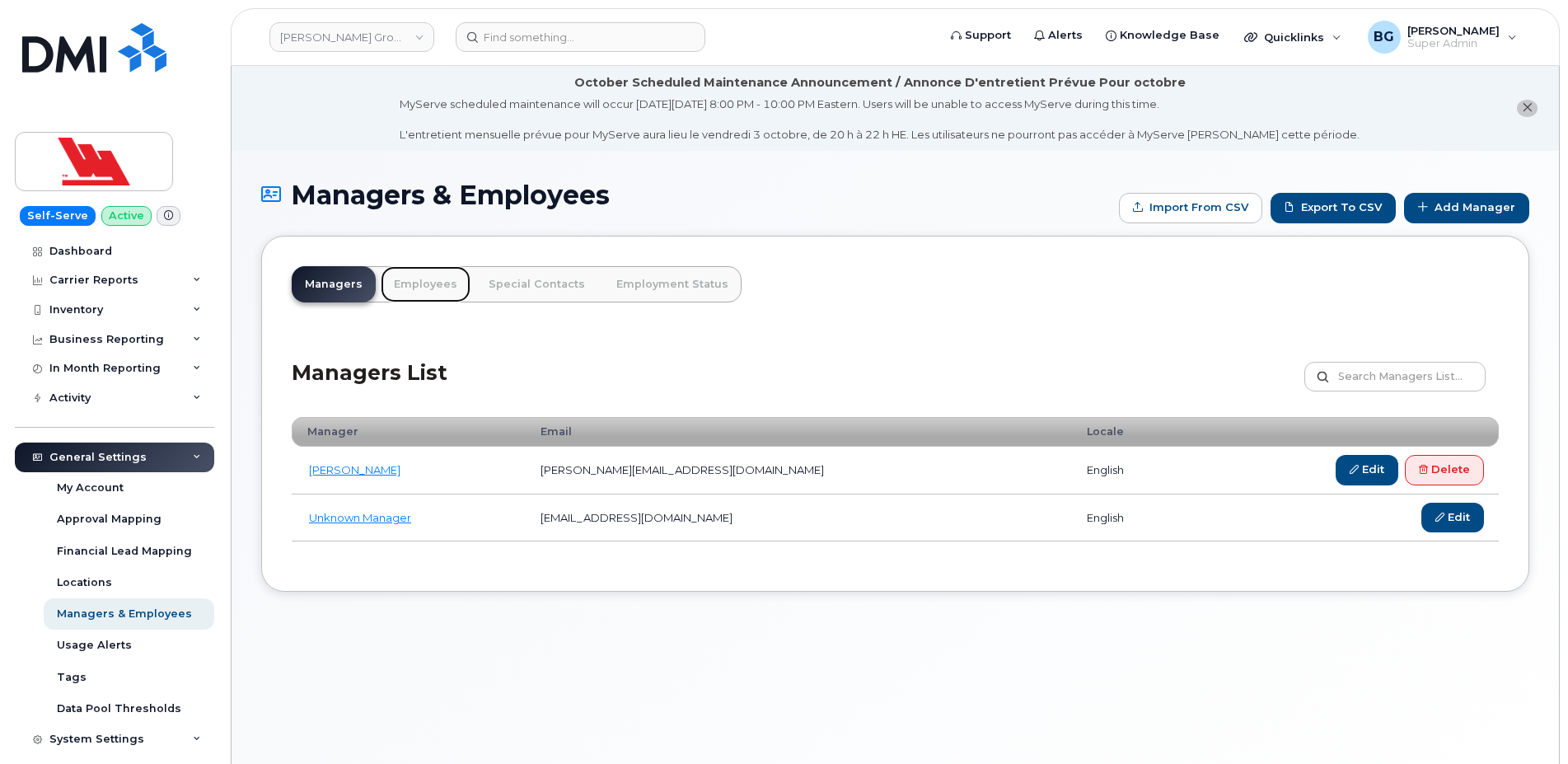
click at [421, 280] on link "Employees" at bounding box center [425, 284] width 90 height 36
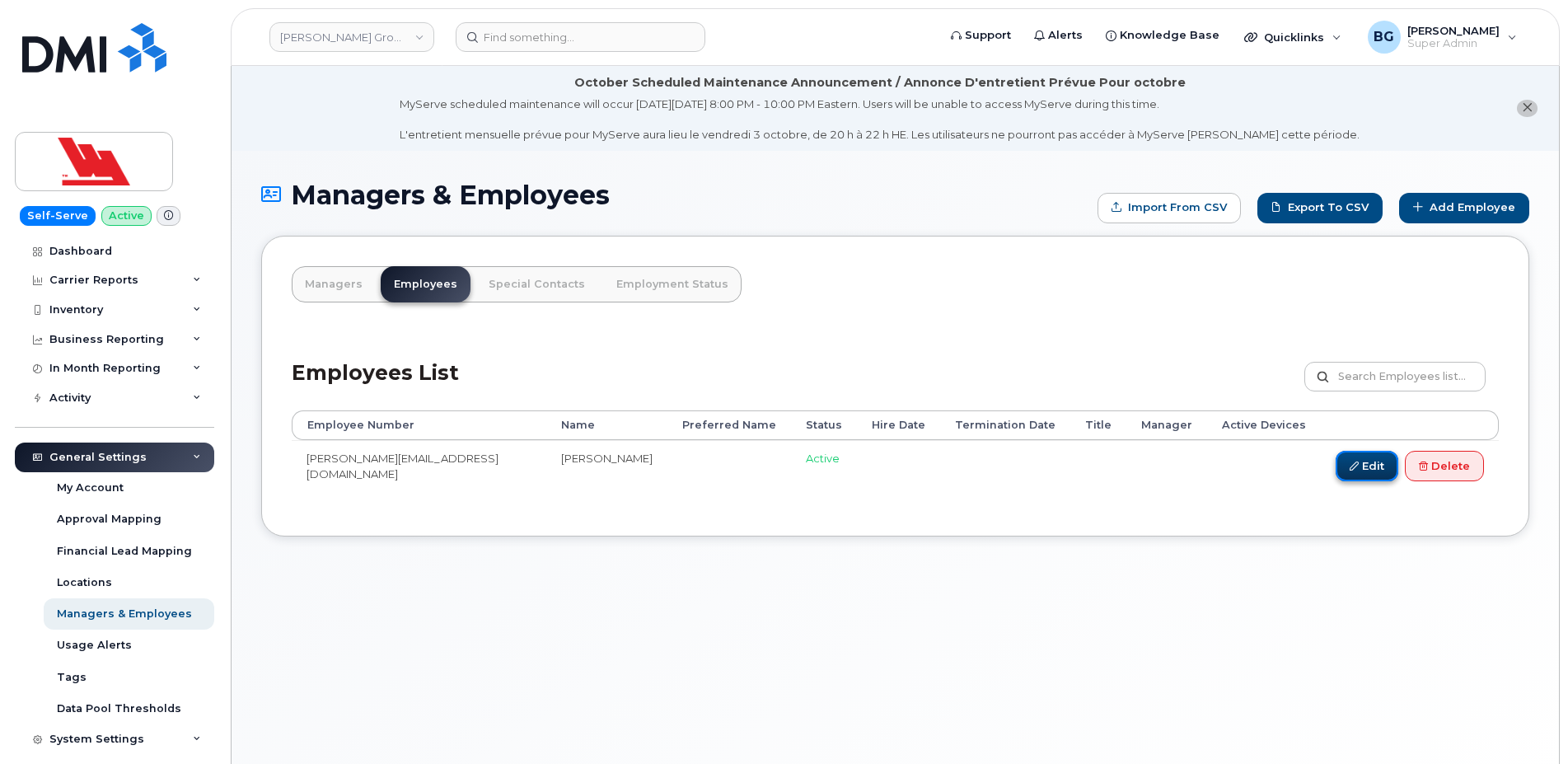
click at [1359, 472] on link "Edit" at bounding box center [1366, 466] width 62 height 31
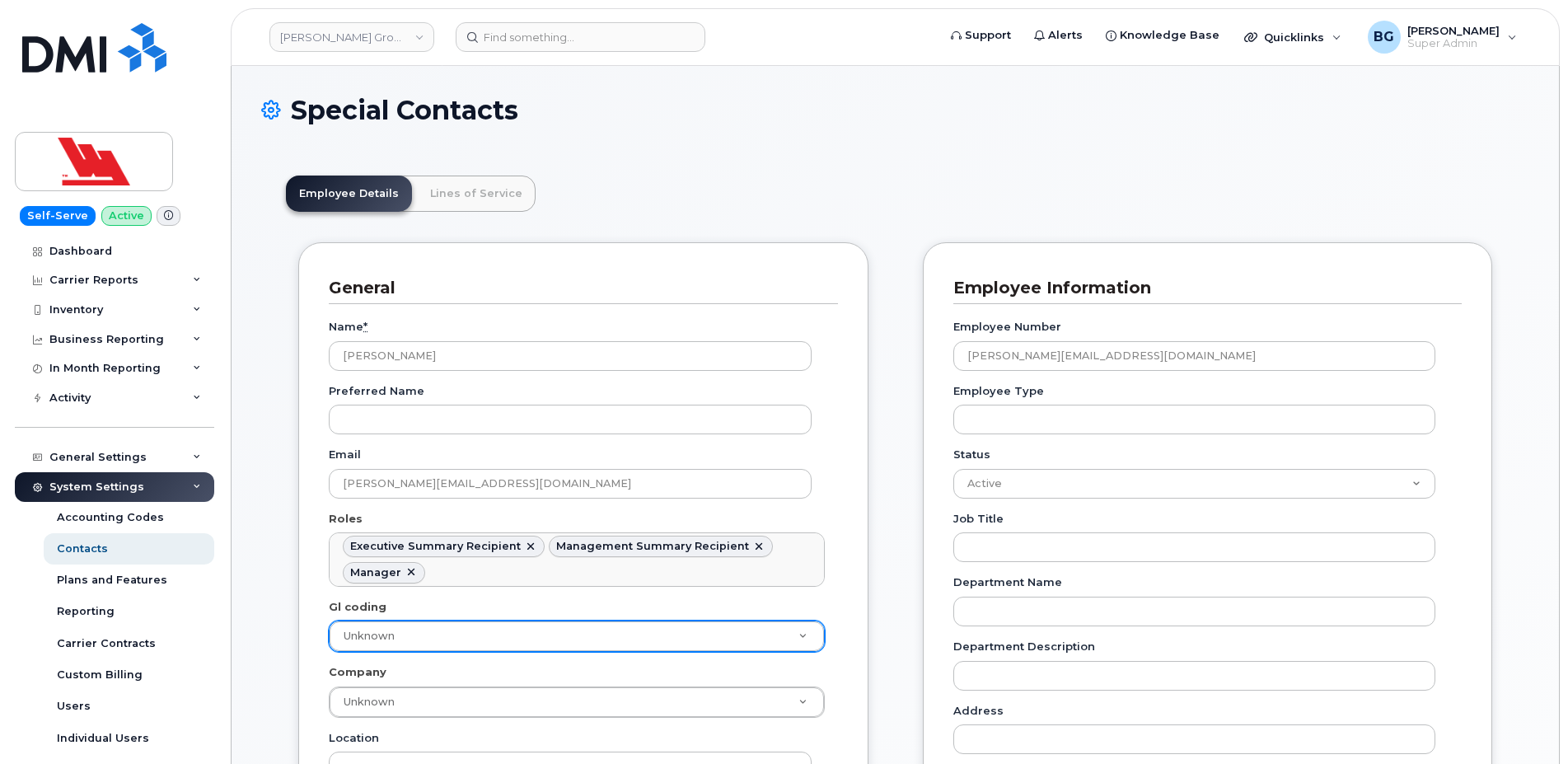
scroll to position [70, 0]
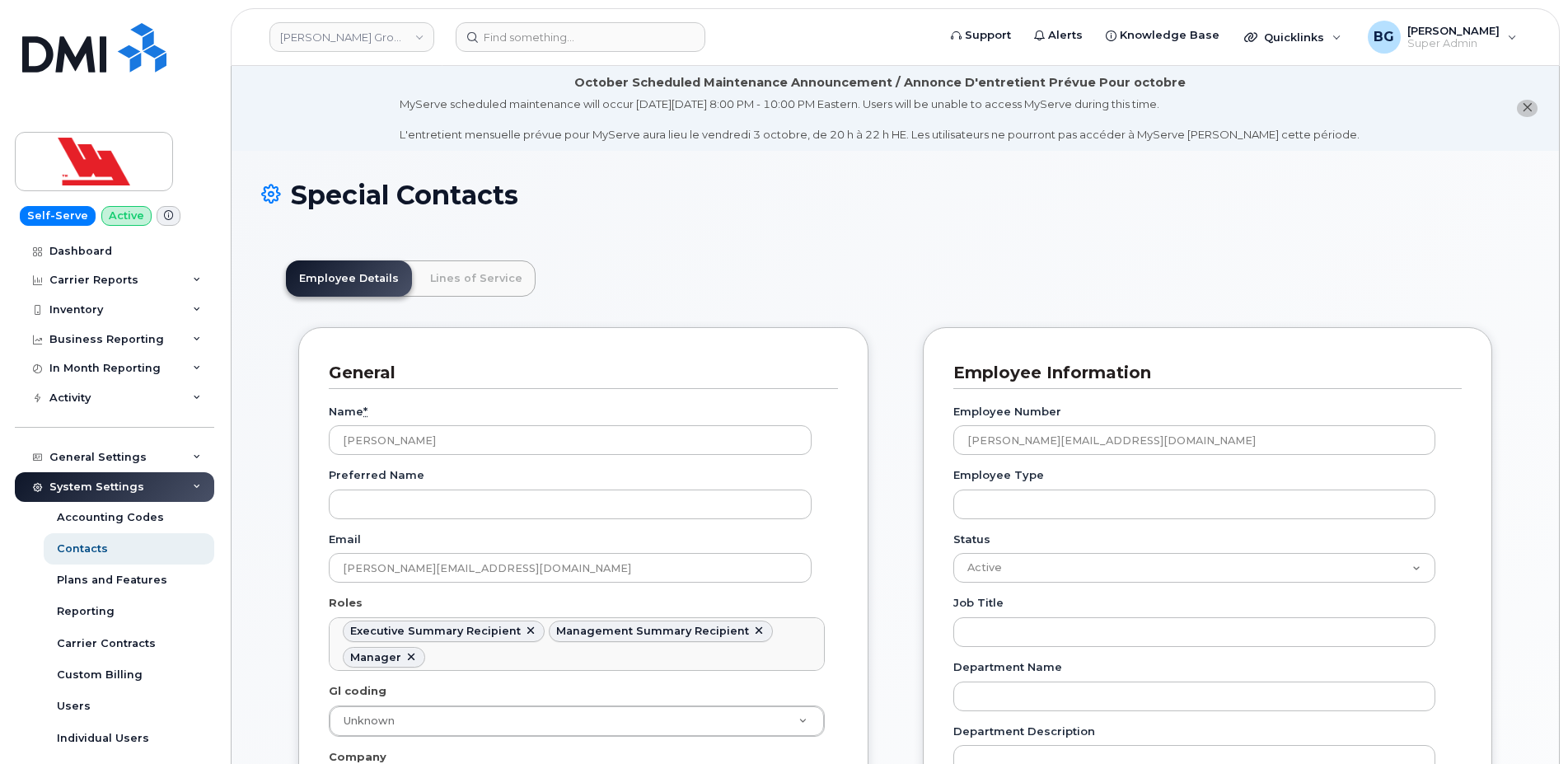
click at [912, 191] on h1 "Special Contacts" at bounding box center [895, 195] width 1268 height 29
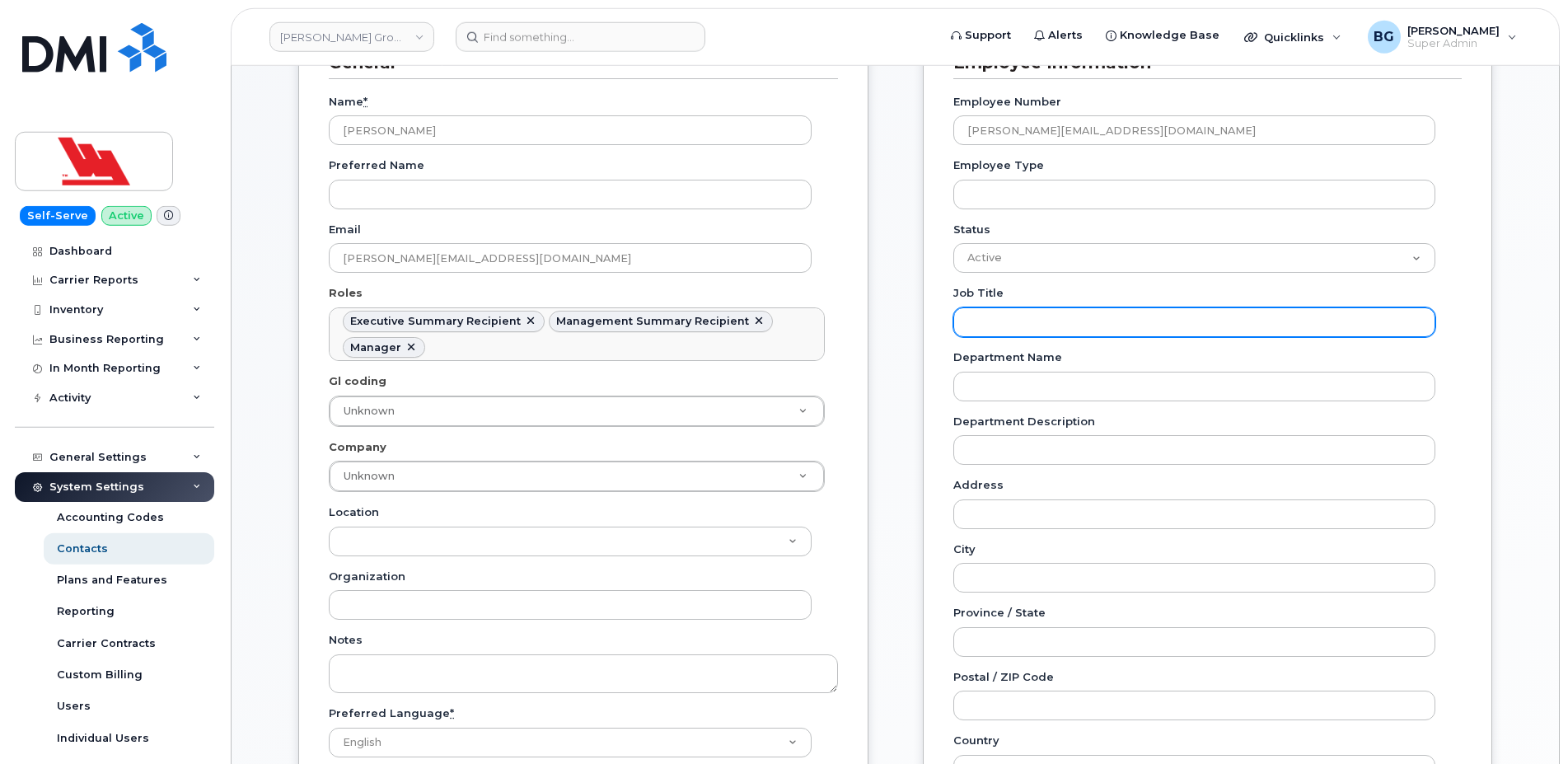
scroll to position [280, 0]
